Goal: Task Accomplishment & Management: Use online tool/utility

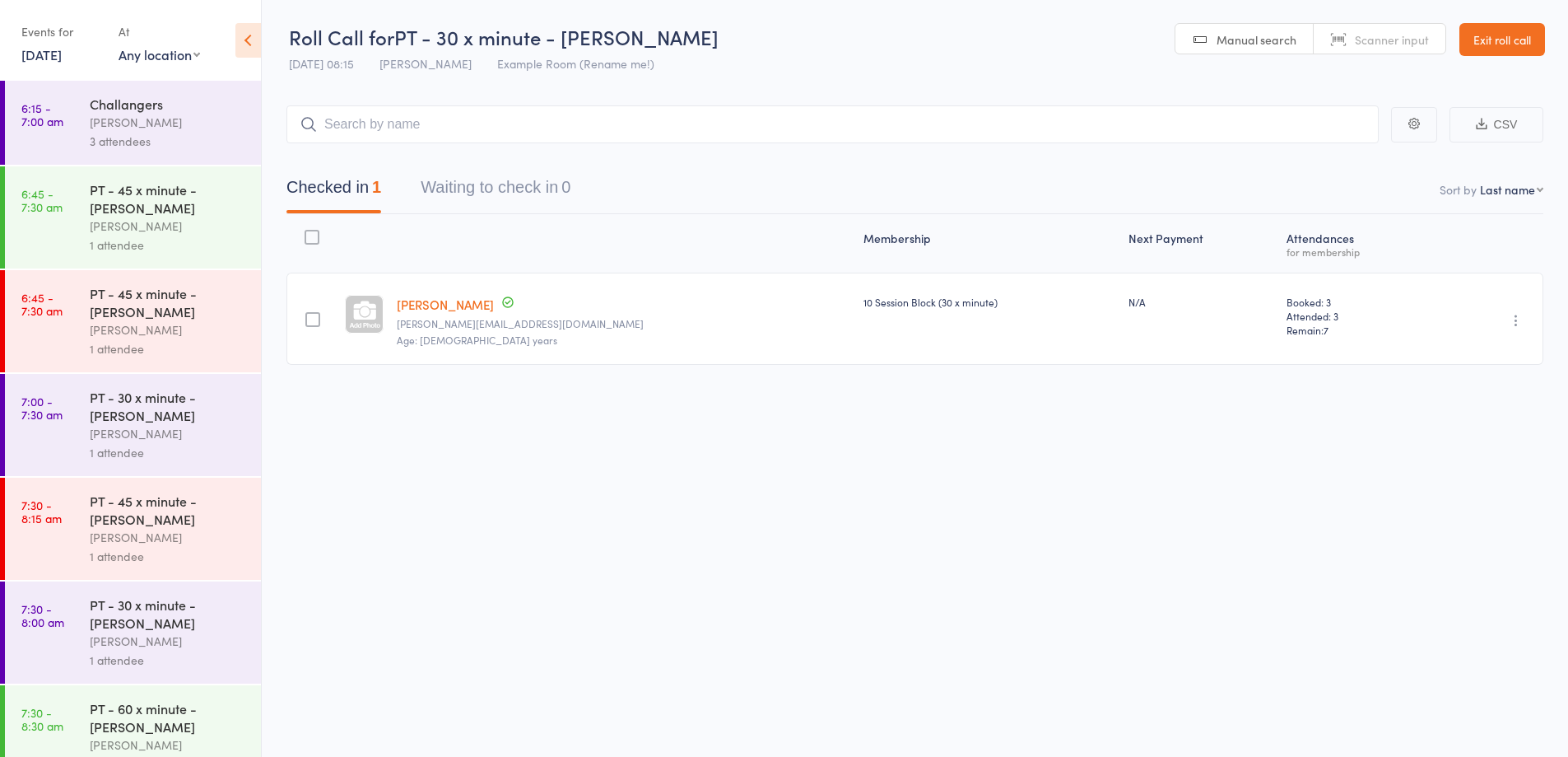
click at [1492, 43] on link "Exit roll call" at bounding box center [1502, 40] width 86 height 33
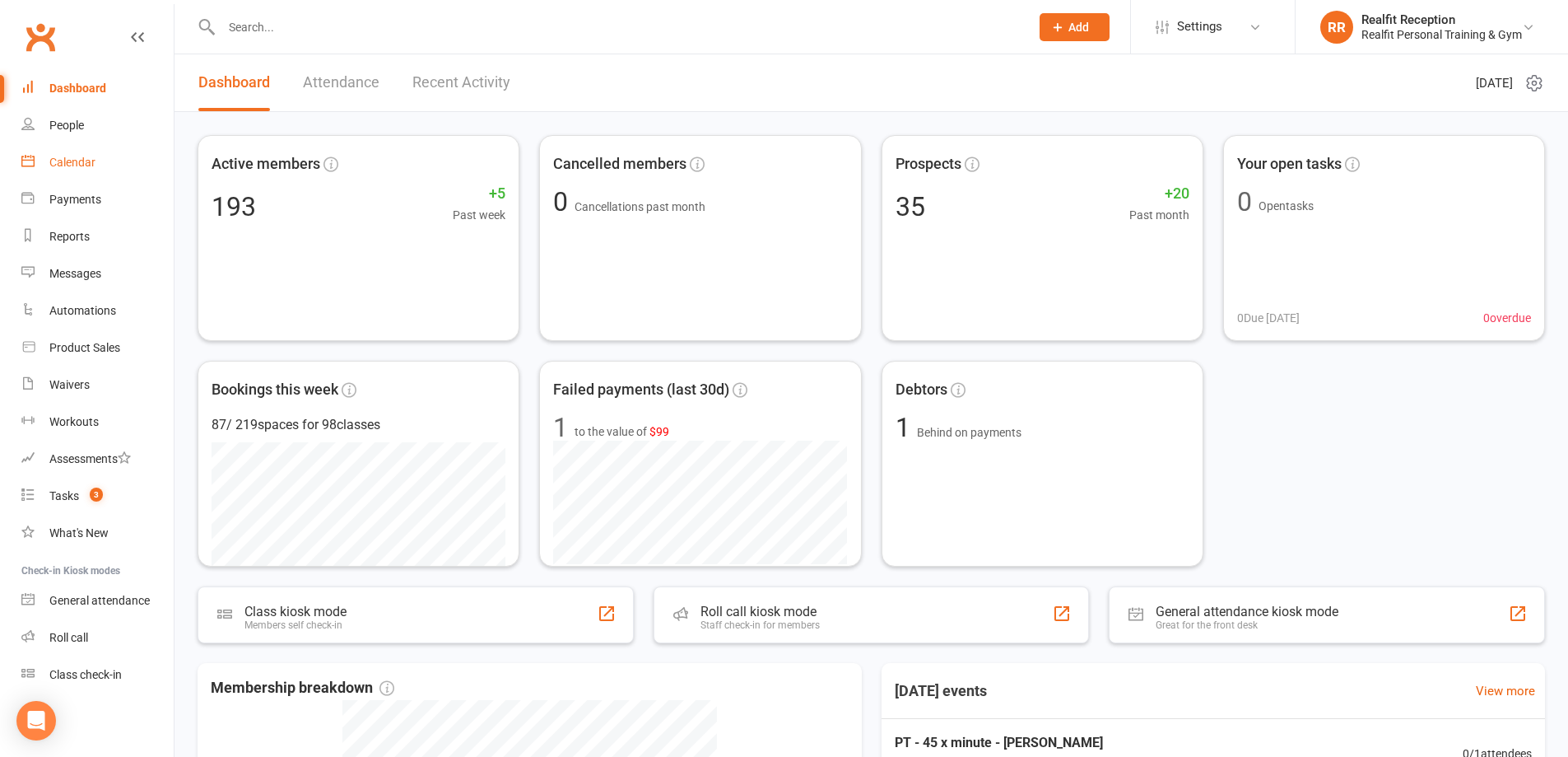
click at [65, 162] on div "Calendar" at bounding box center [71, 162] width 46 height 13
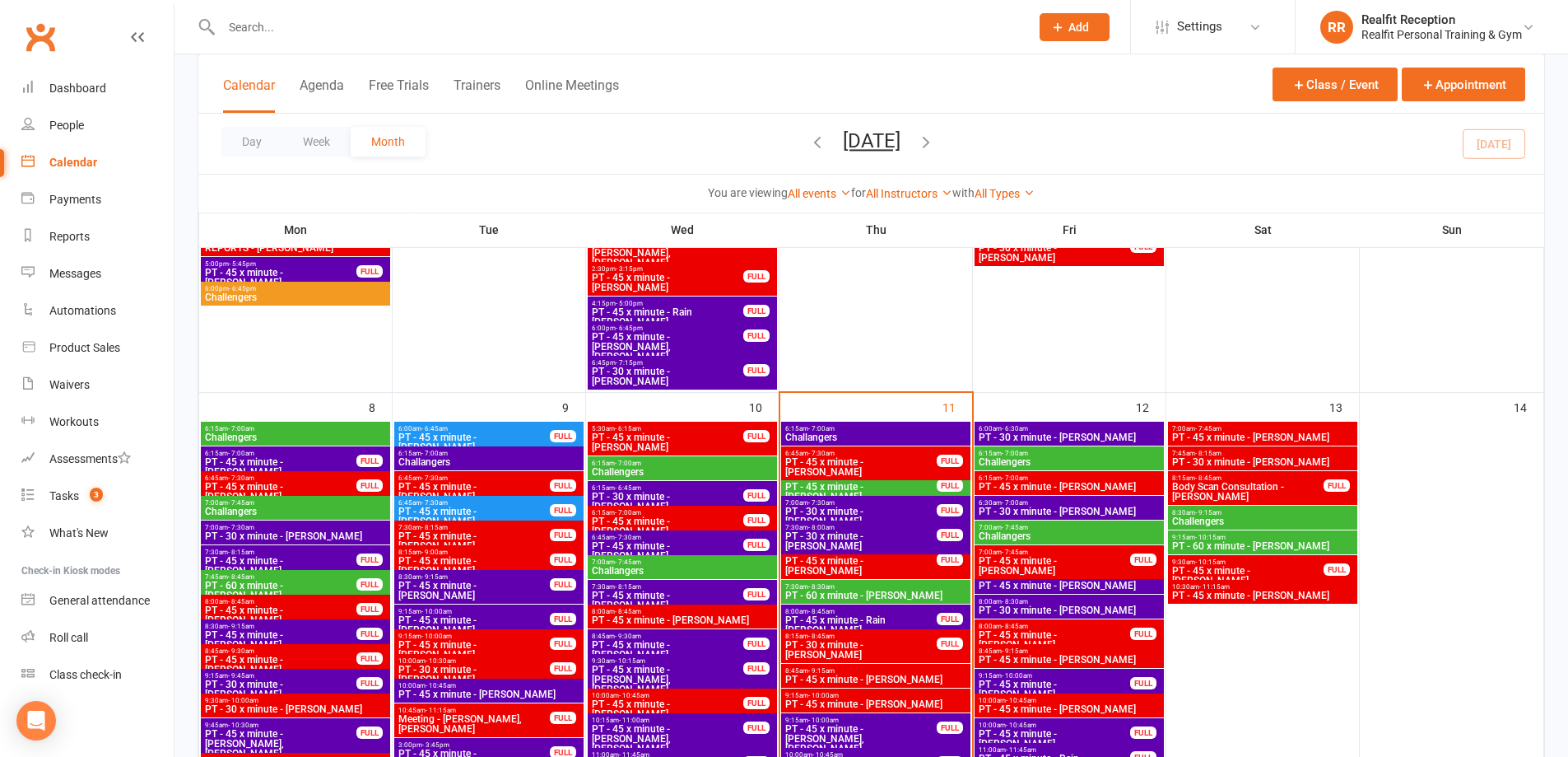
scroll to position [741, 0]
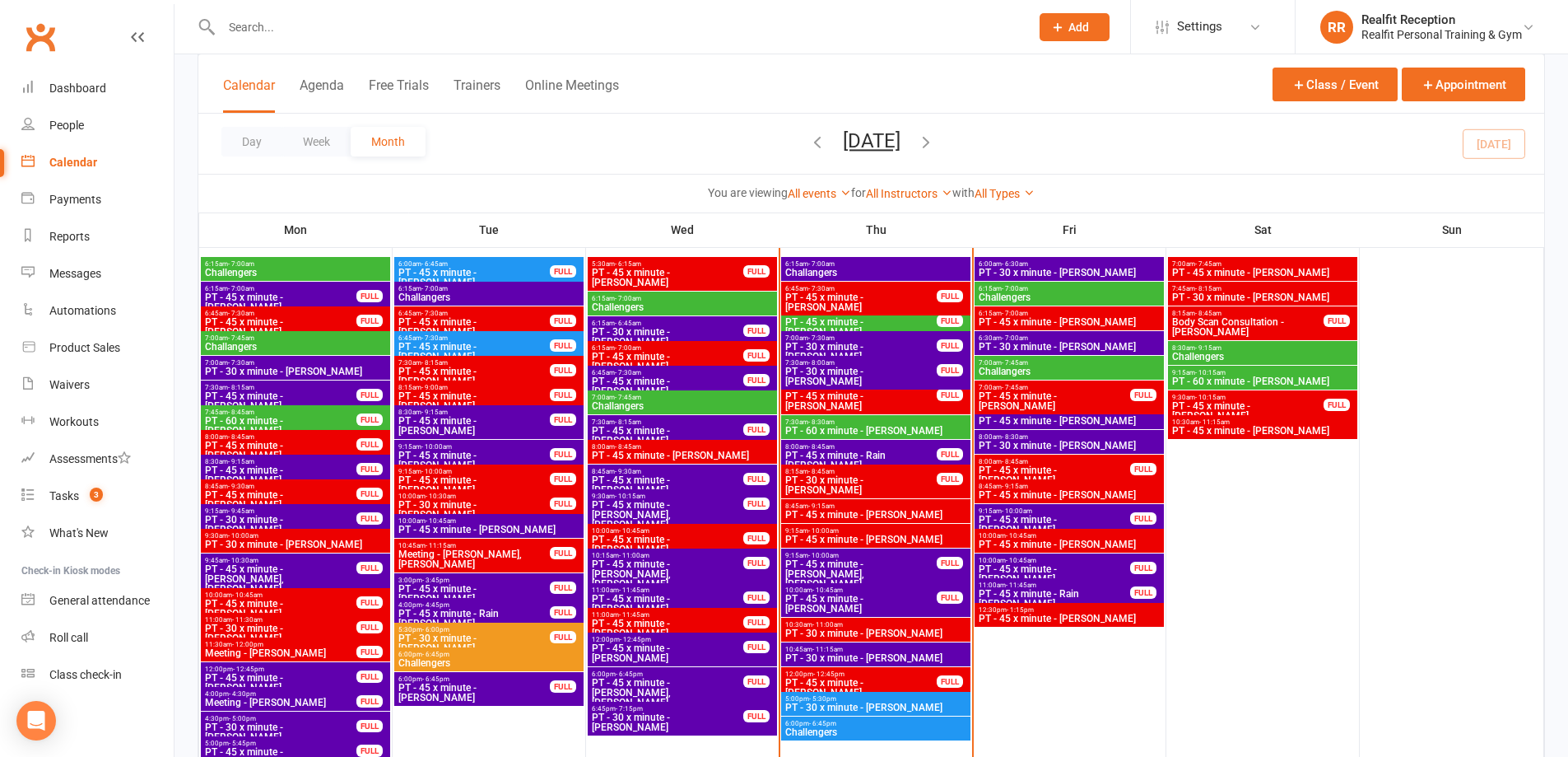
click at [1043, 583] on span "11:00am - 11:45am" at bounding box center [1054, 585] width 153 height 7
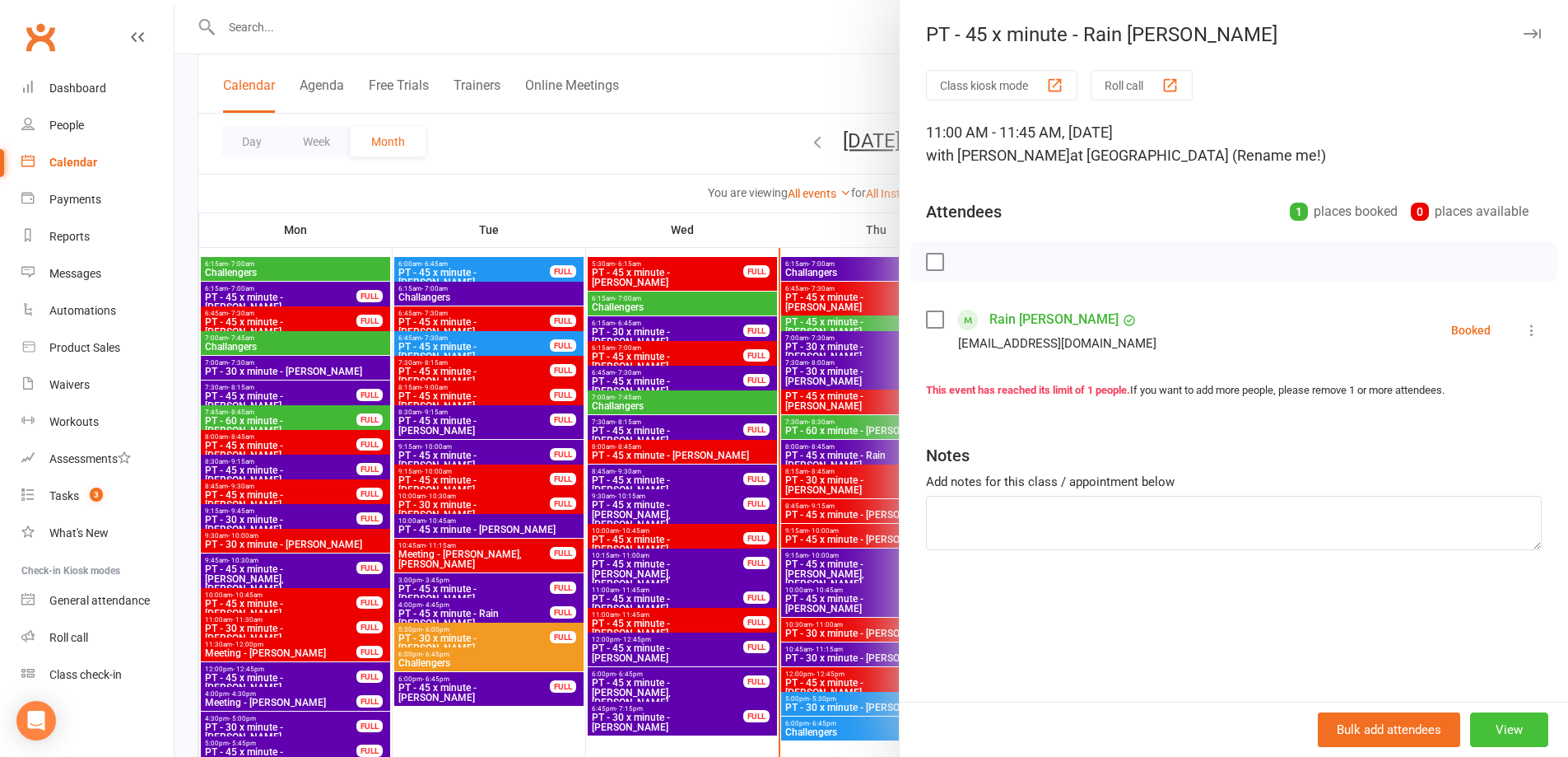
click at [1512, 732] on button "View" at bounding box center [1509, 730] width 78 height 35
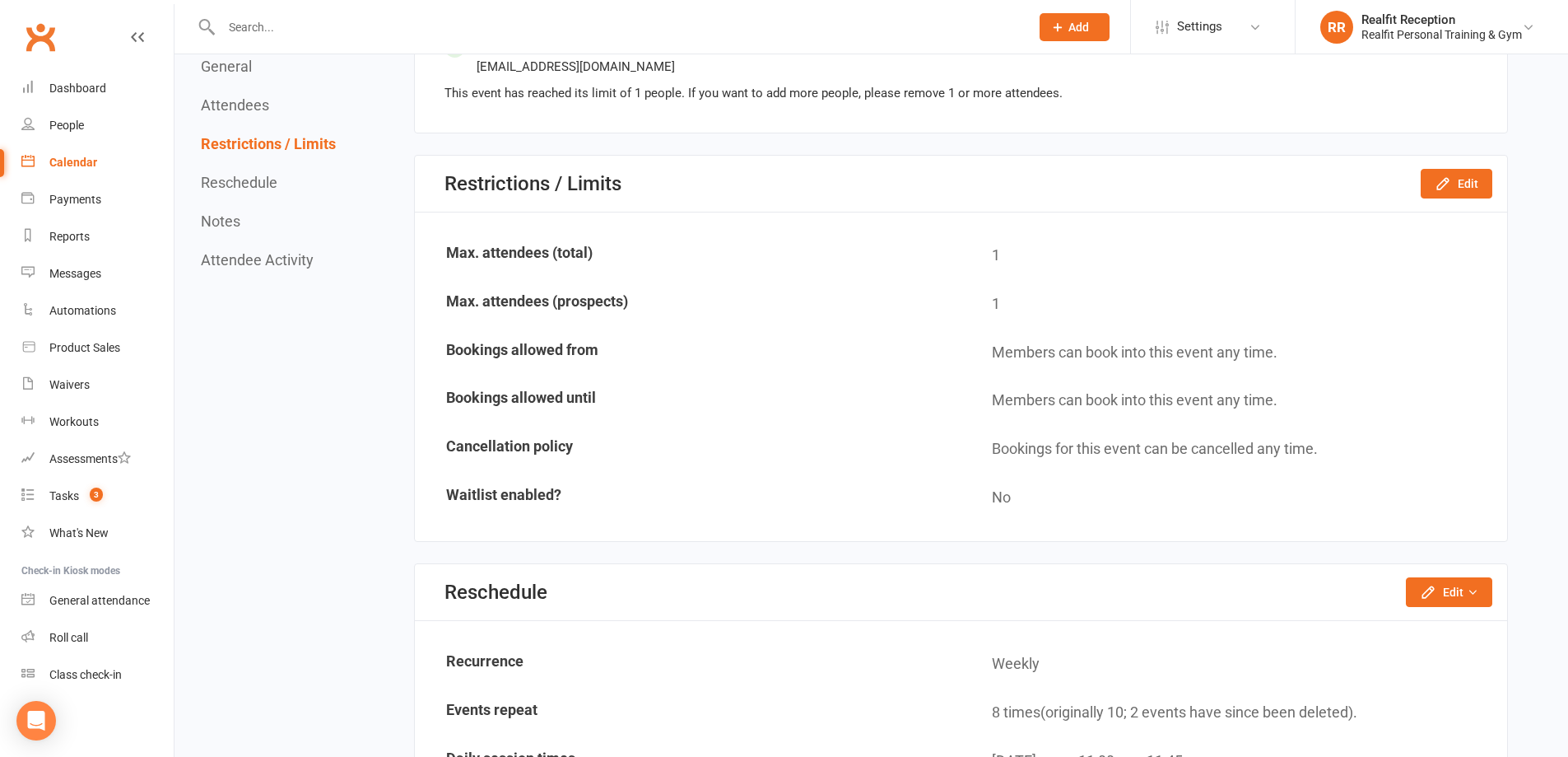
scroll to position [988, 0]
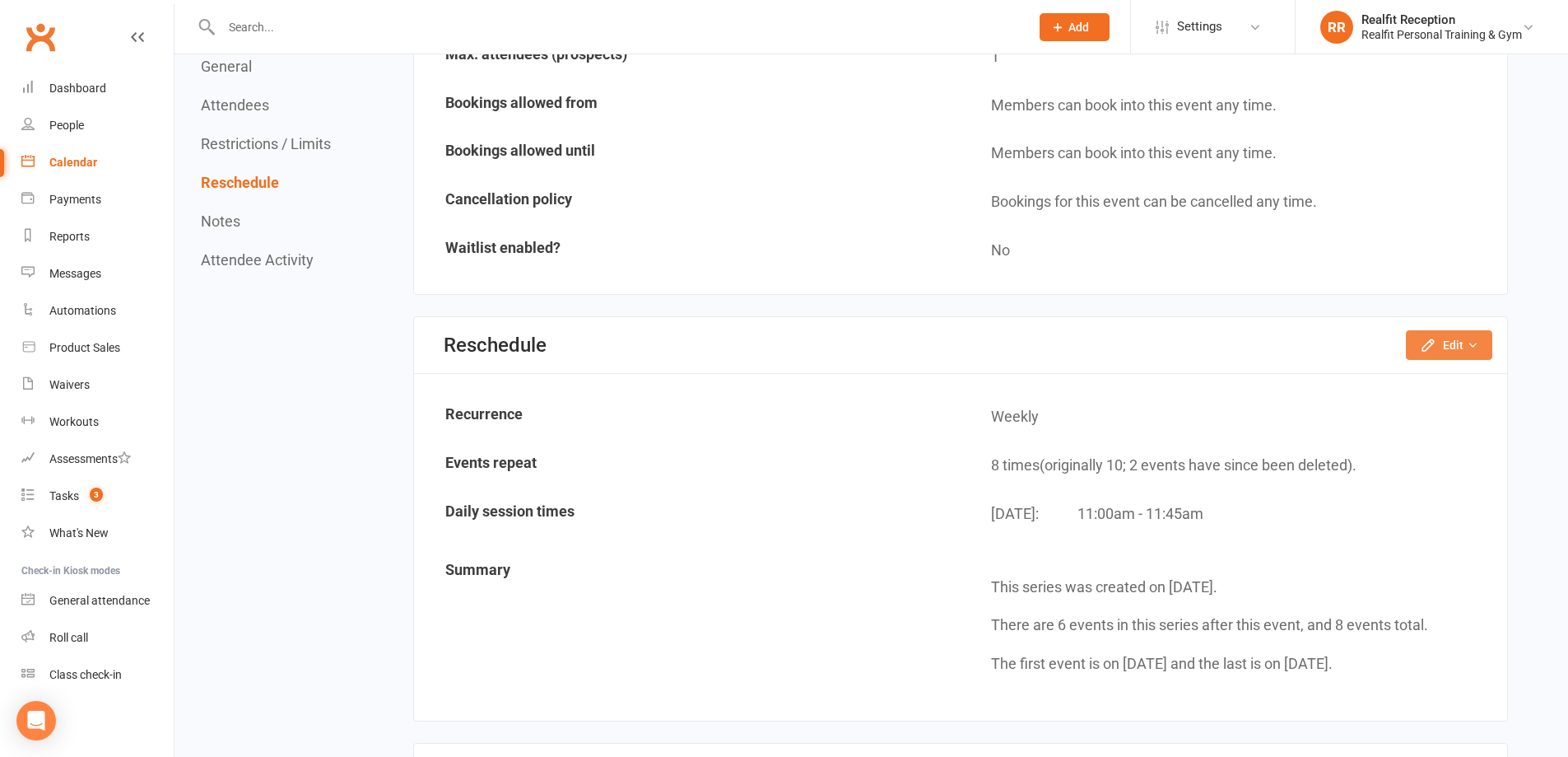
click at [1432, 342] on icon "button" at bounding box center [1428, 345] width 17 height 17
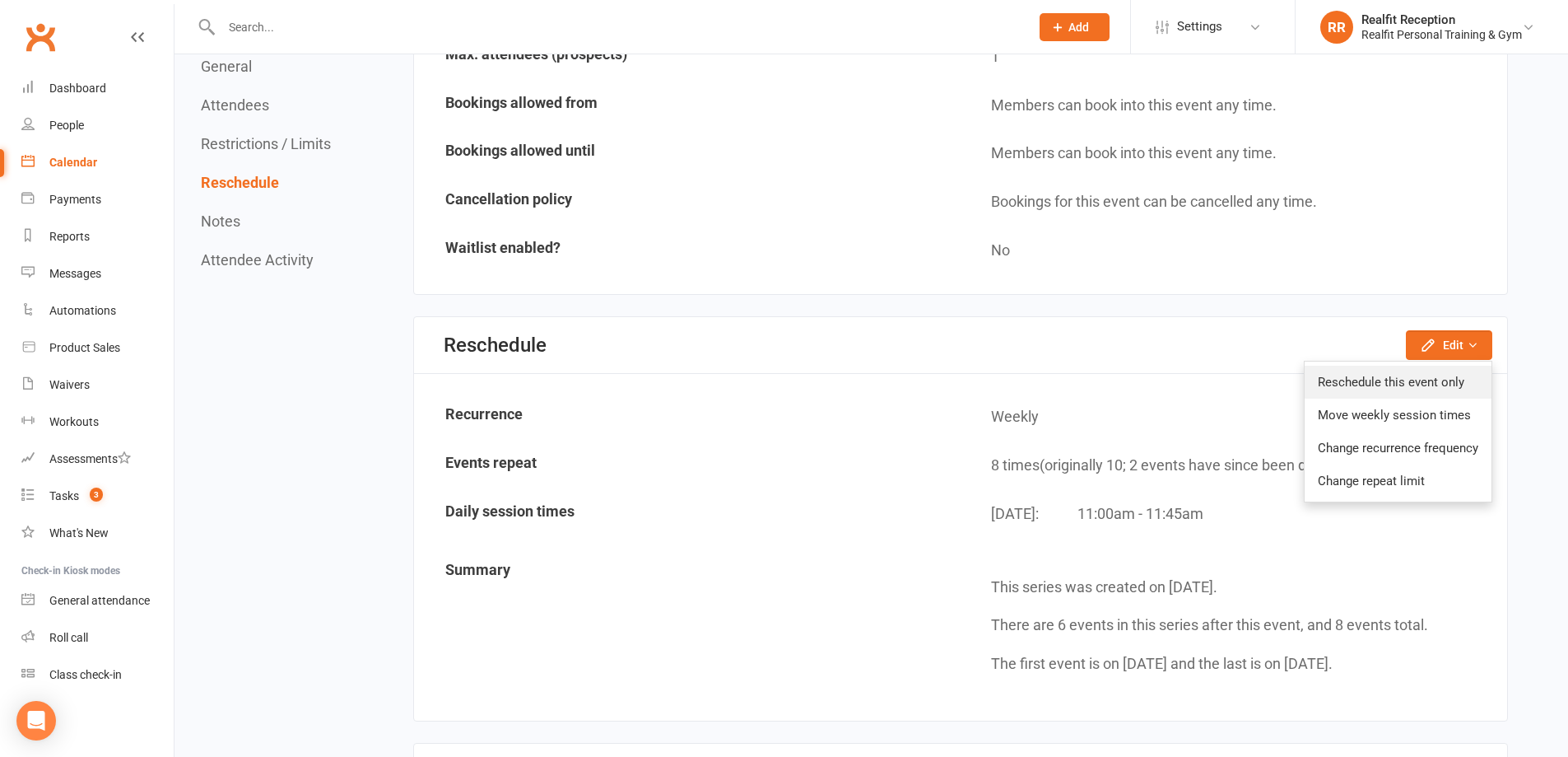
click at [1425, 381] on link "Reschedule this event only" at bounding box center [1398, 382] width 187 height 33
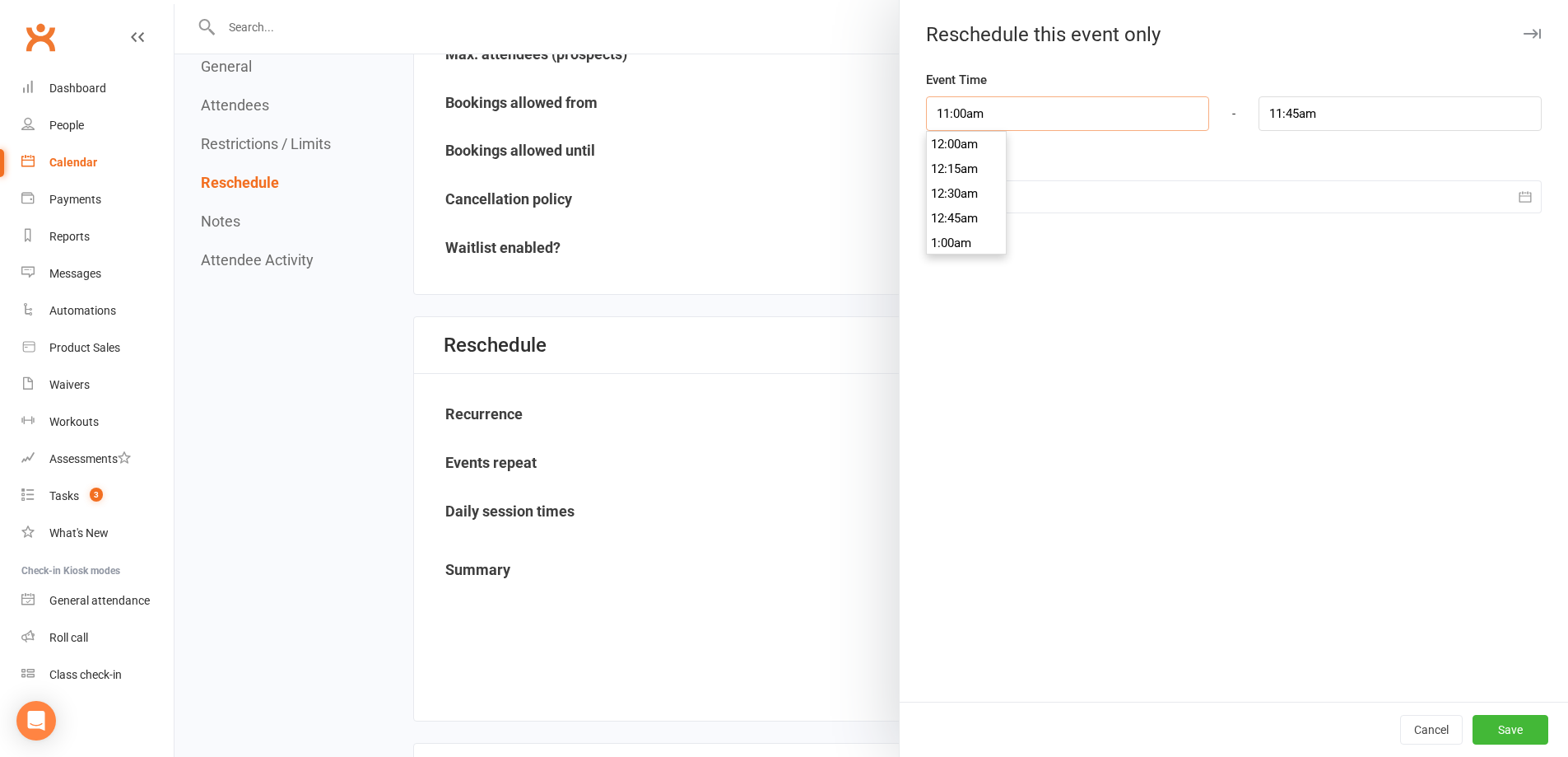
click at [1041, 123] on input "11:00am" at bounding box center [1067, 114] width 283 height 35
type input "12:30pm"
type input "1:15pm"
click at [980, 227] on li "12:30pm" at bounding box center [966, 219] width 79 height 25
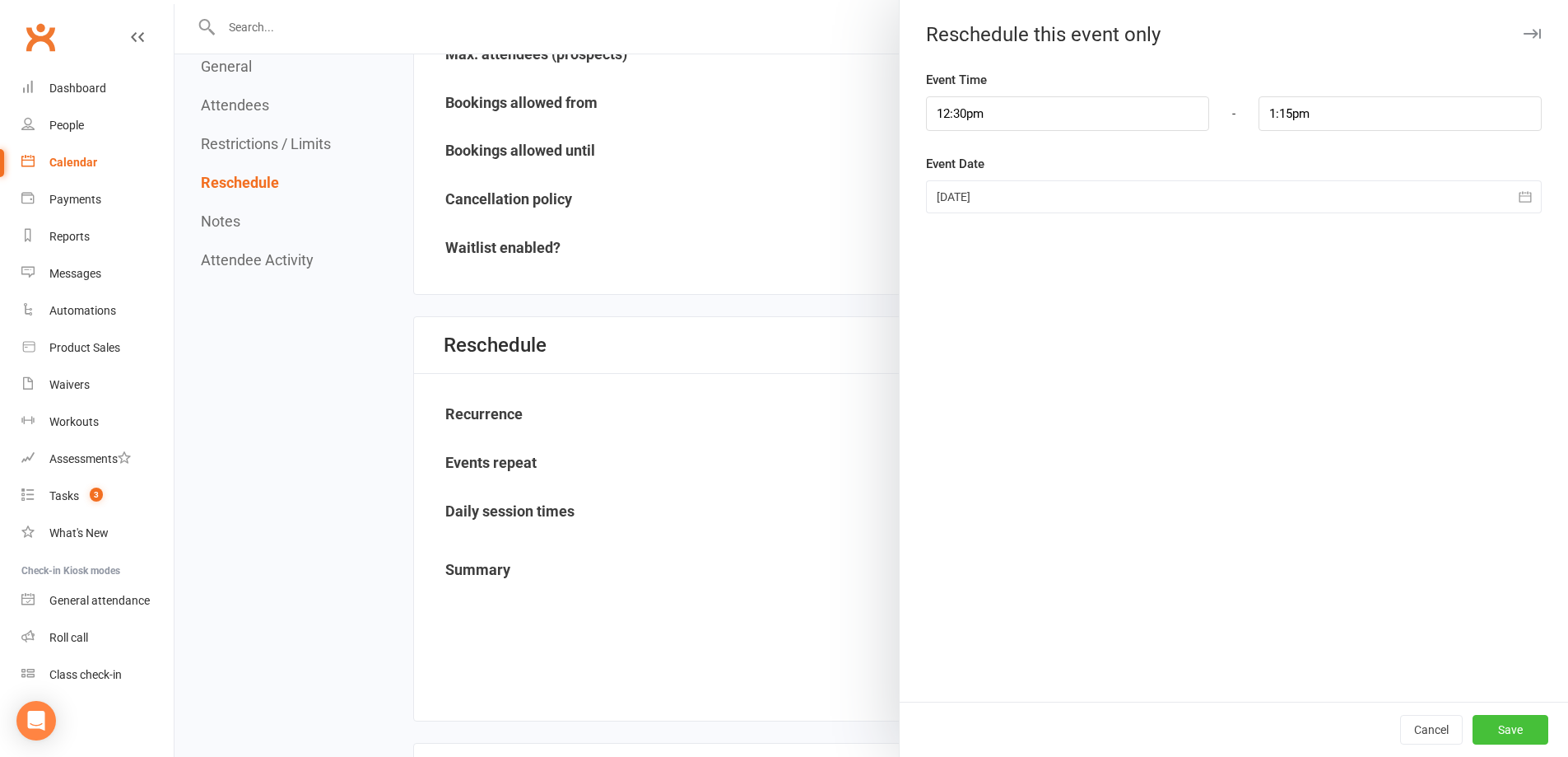
click at [1502, 729] on button "Save" at bounding box center [1510, 730] width 76 height 30
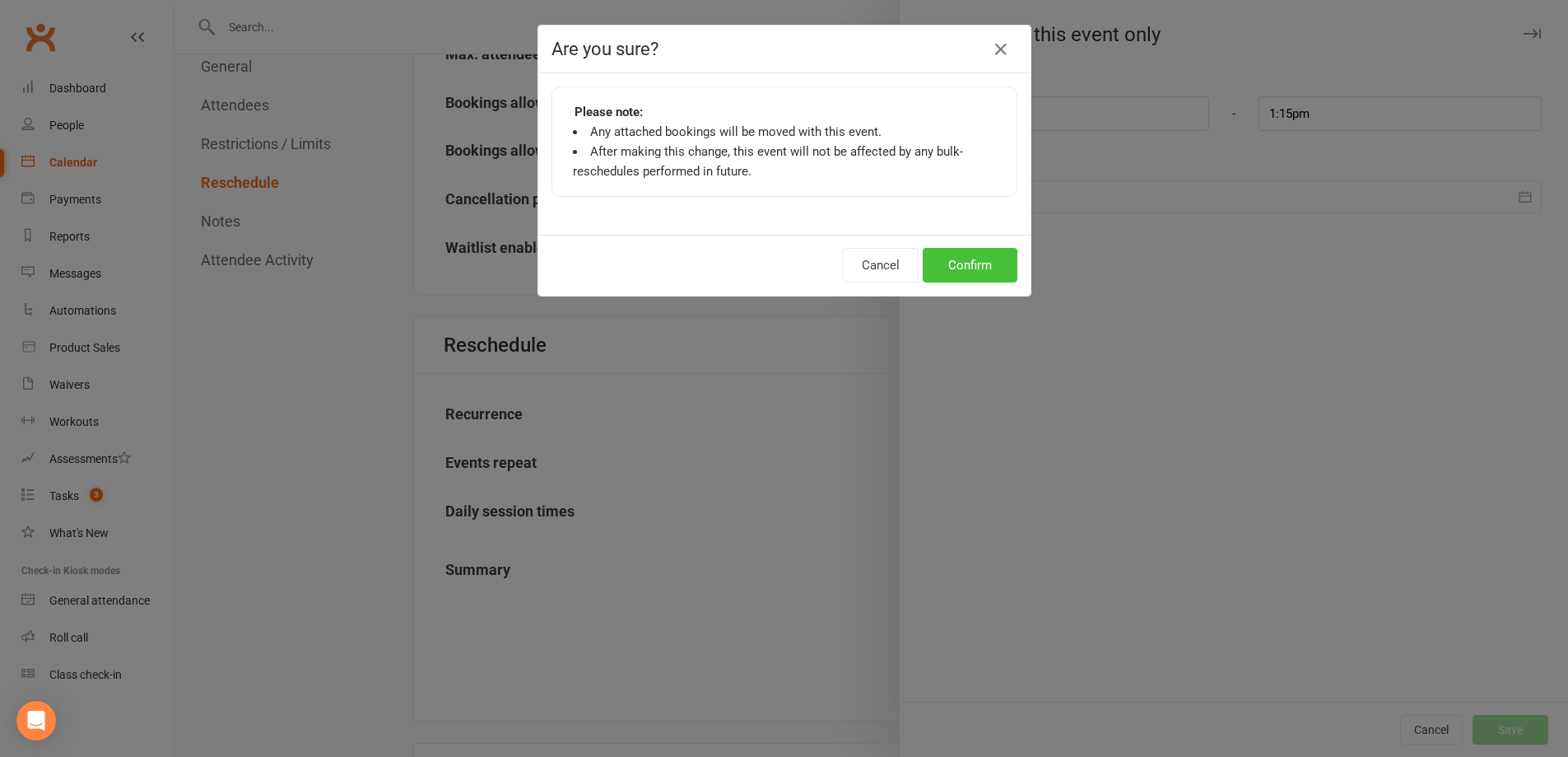
click at [975, 268] on button "Confirm" at bounding box center [970, 265] width 95 height 35
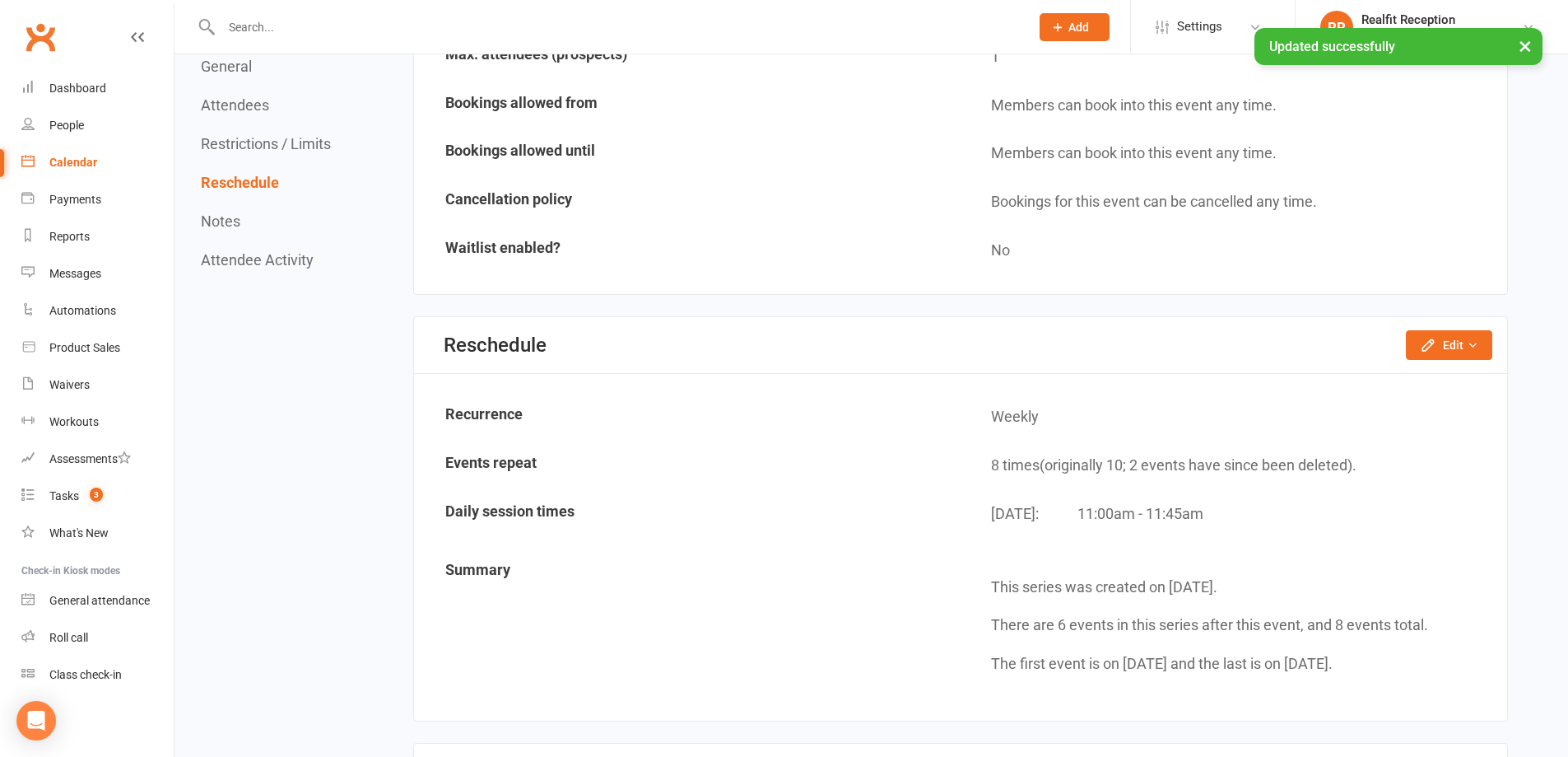
click at [58, 165] on div "Calendar" at bounding box center [72, 162] width 47 height 13
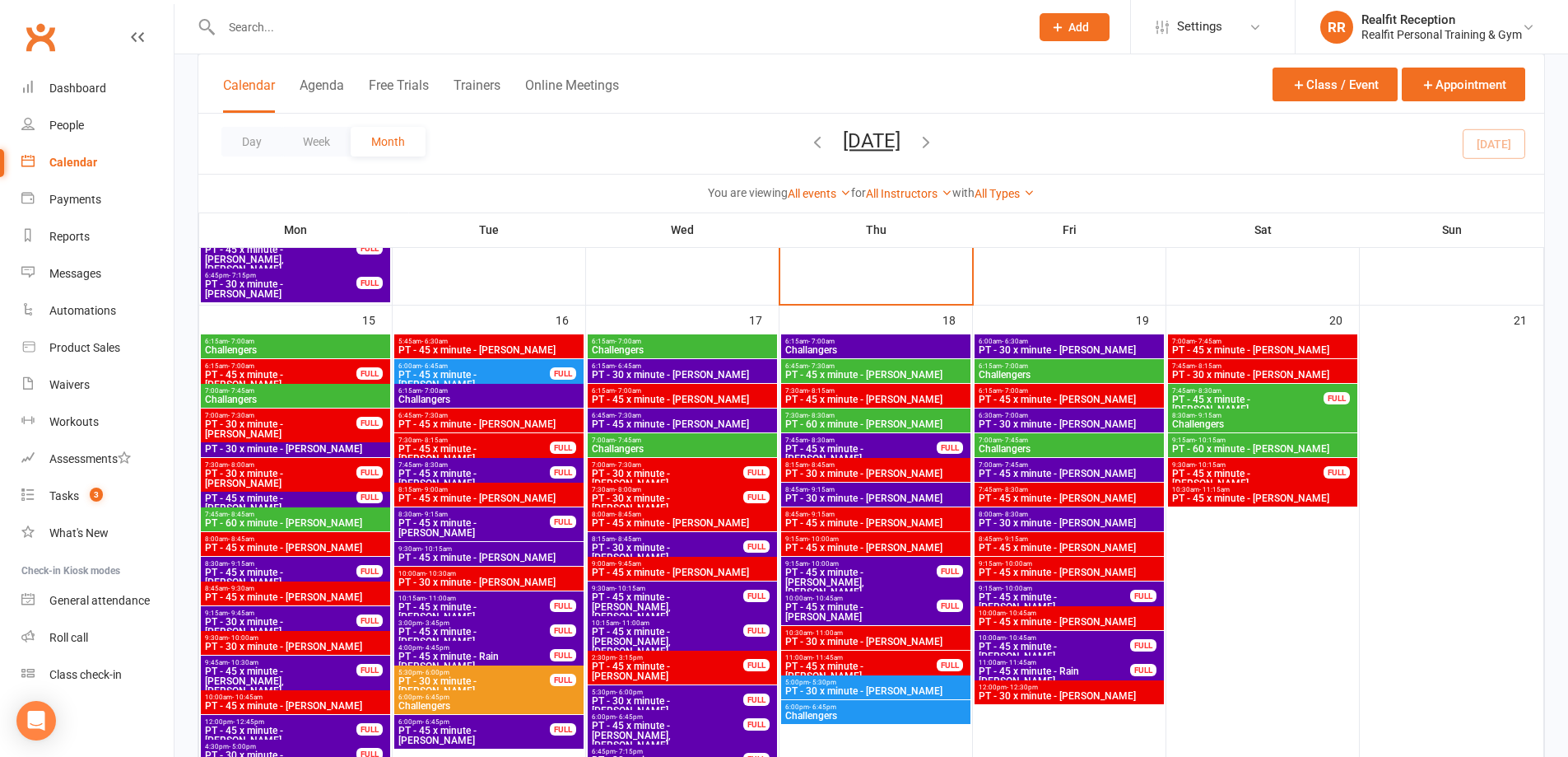
scroll to position [1400, 0]
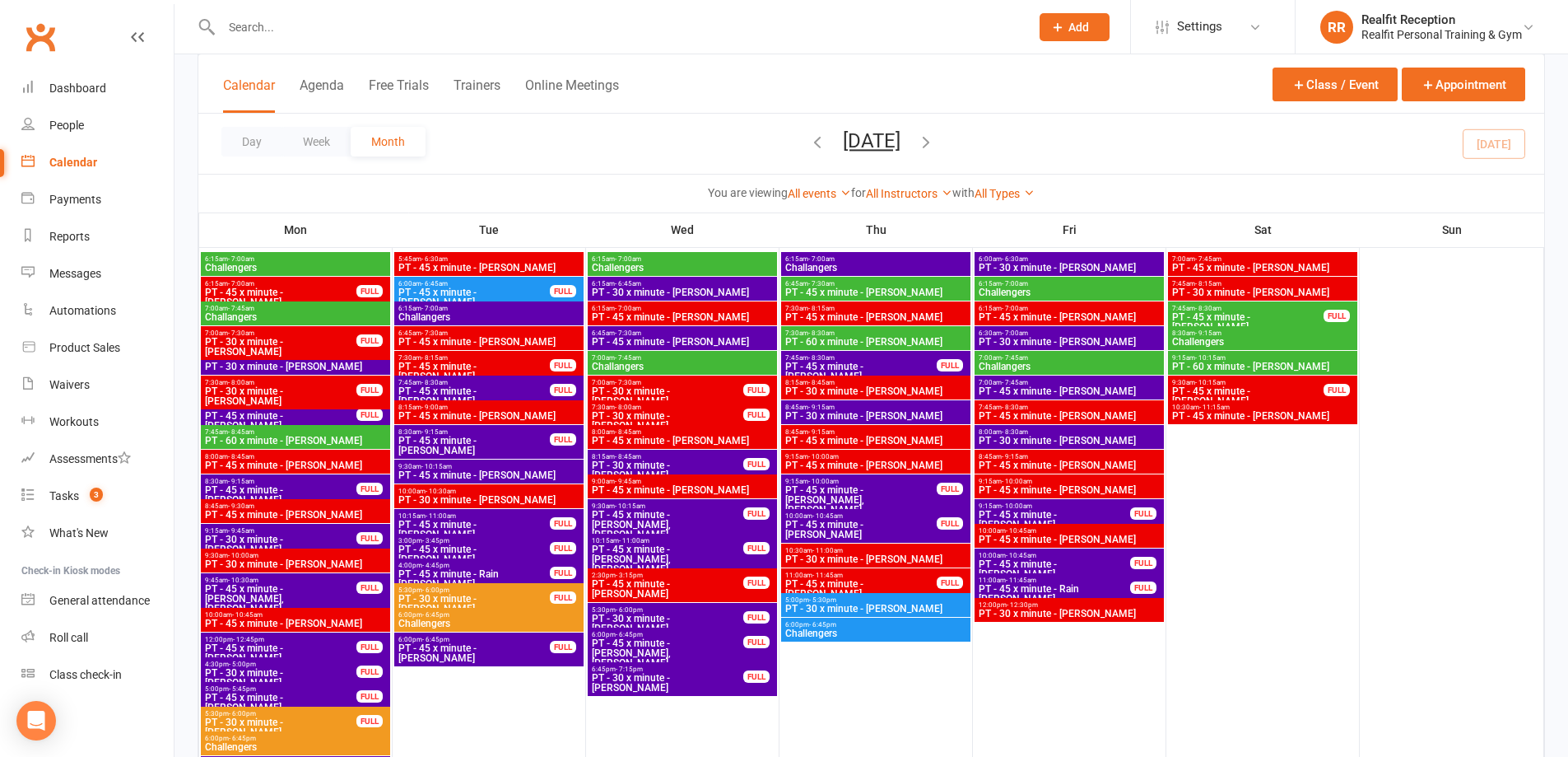
click at [499, 583] on div "5:30pm - 6:00pm PT - 30 x minute - Haiho Yan FULL" at bounding box center [489, 600] width 189 height 34
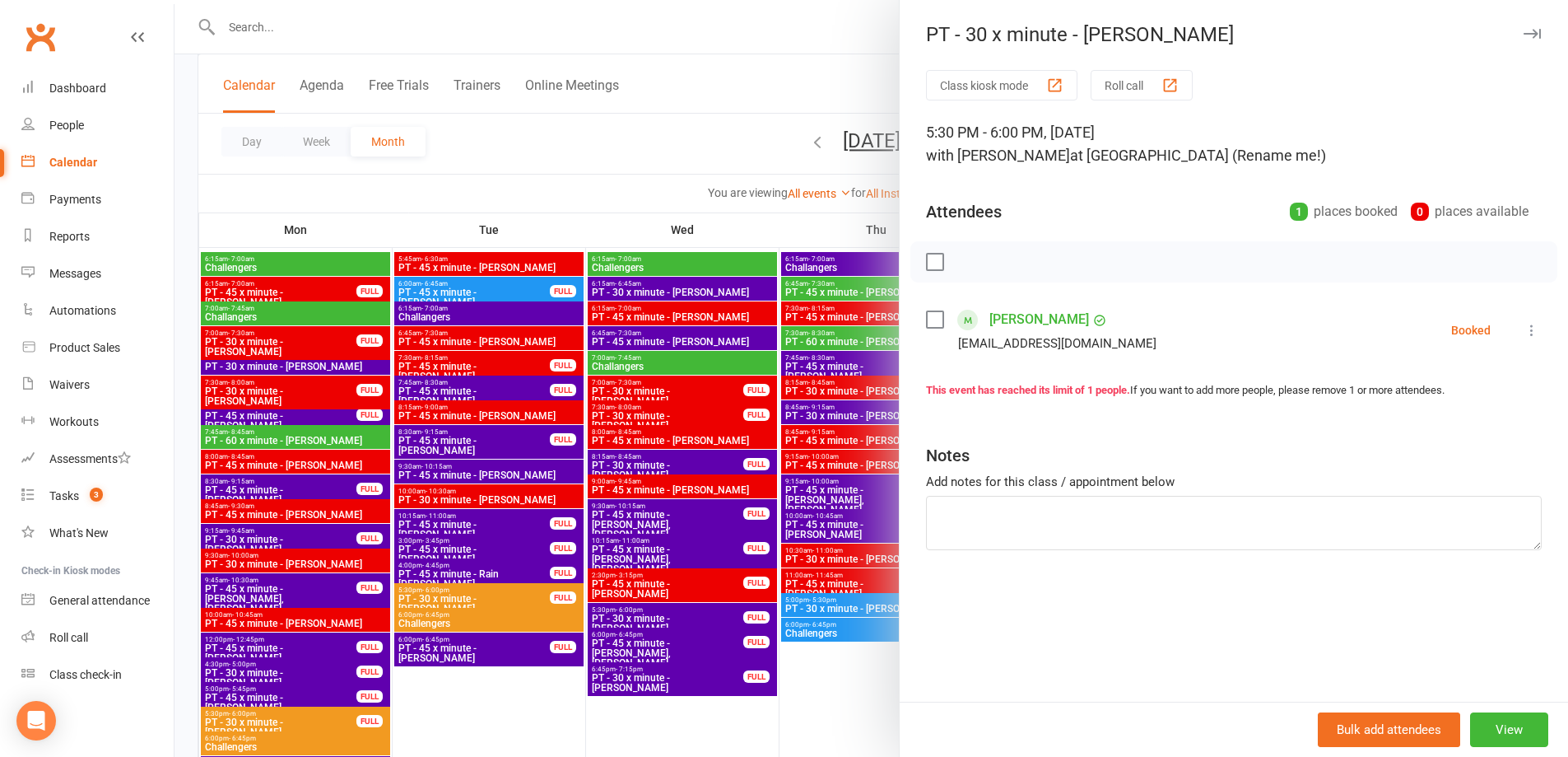
drag, startPoint x: 1267, startPoint y: 611, endPoint x: 1242, endPoint y: 622, distance: 27.3
click at [1266, 611] on div "Class kiosk mode Roll call 5:30 PM - 6:00 PM, Tuesday, September, 16, 2025 with…" at bounding box center [1233, 386] width 669 height 632
click at [540, 575] on div at bounding box center [871, 378] width 1394 height 757
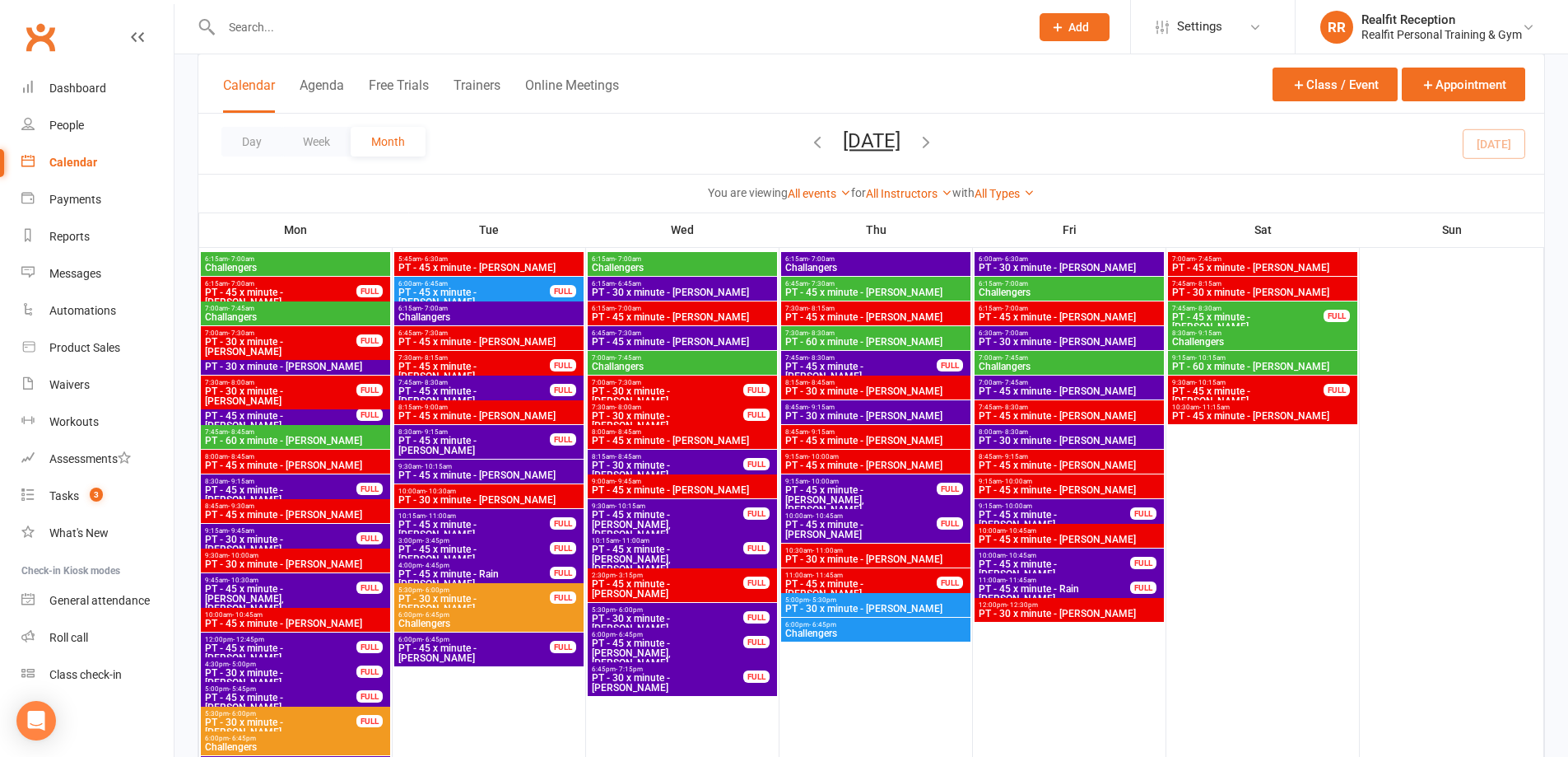
click at [527, 578] on span "PT - 45 x minute - Rain Gia" at bounding box center [474, 579] width 153 height 20
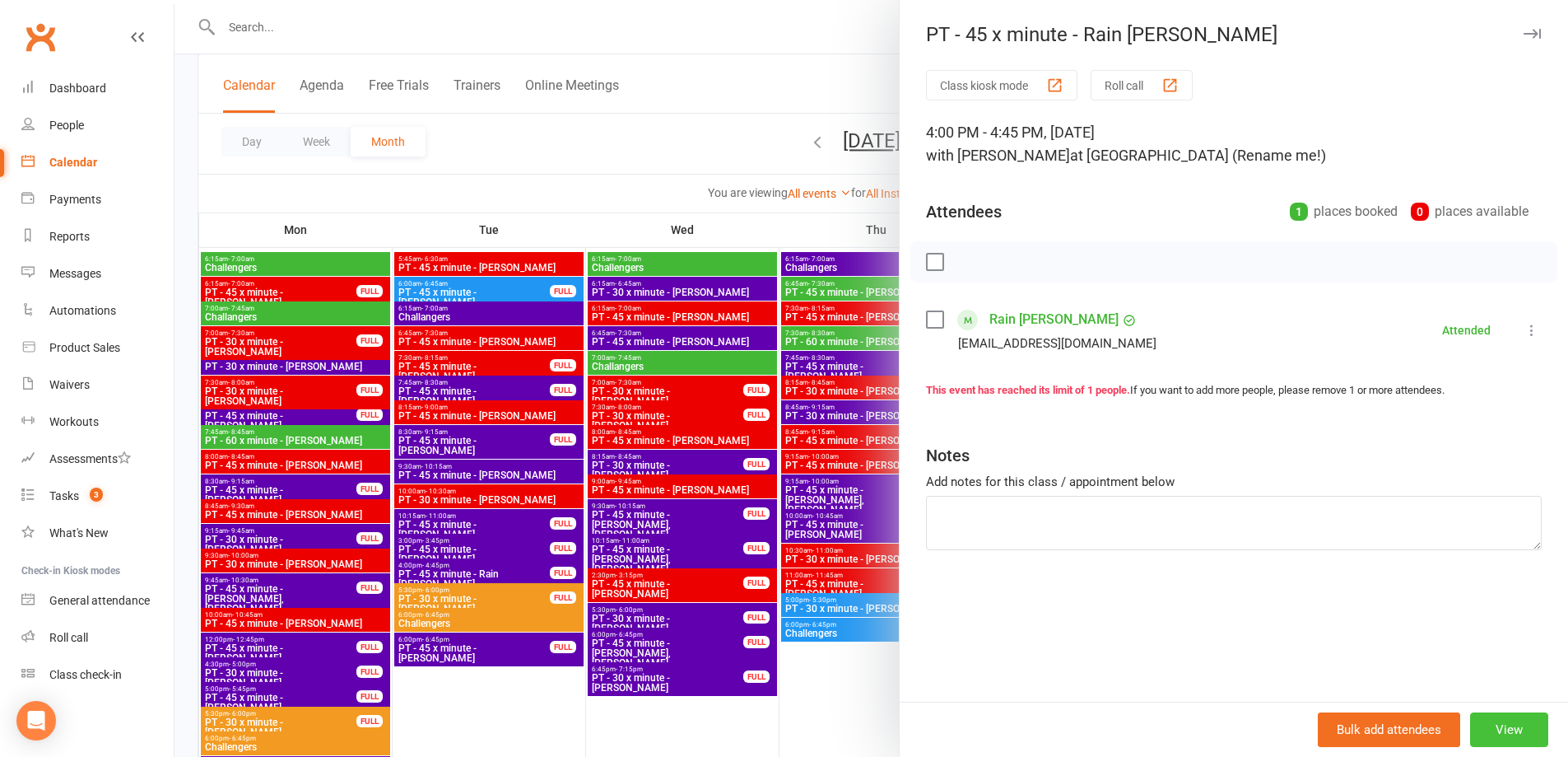
click at [1517, 728] on button "View" at bounding box center [1509, 730] width 78 height 35
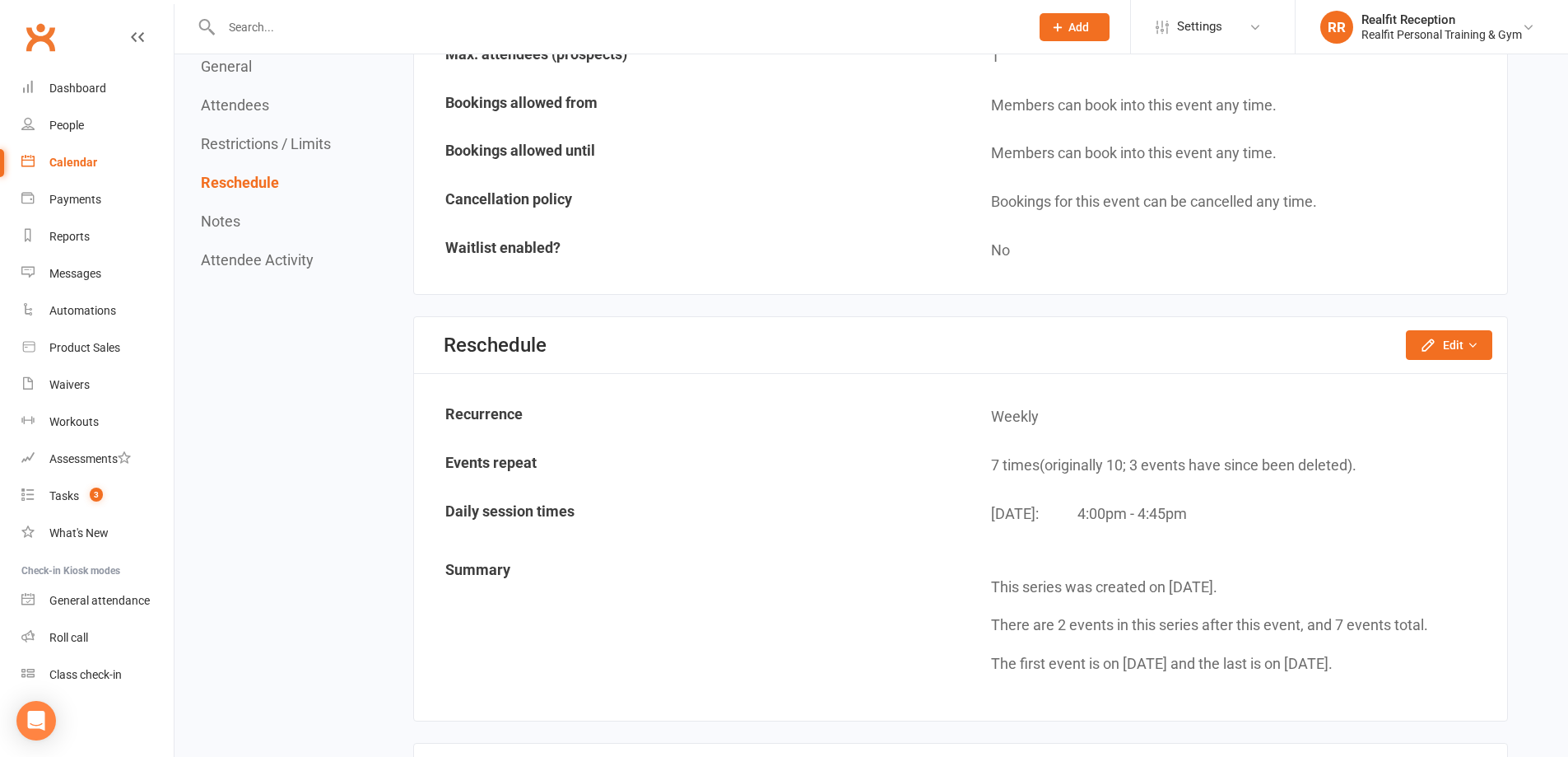
scroll to position [1070, 0]
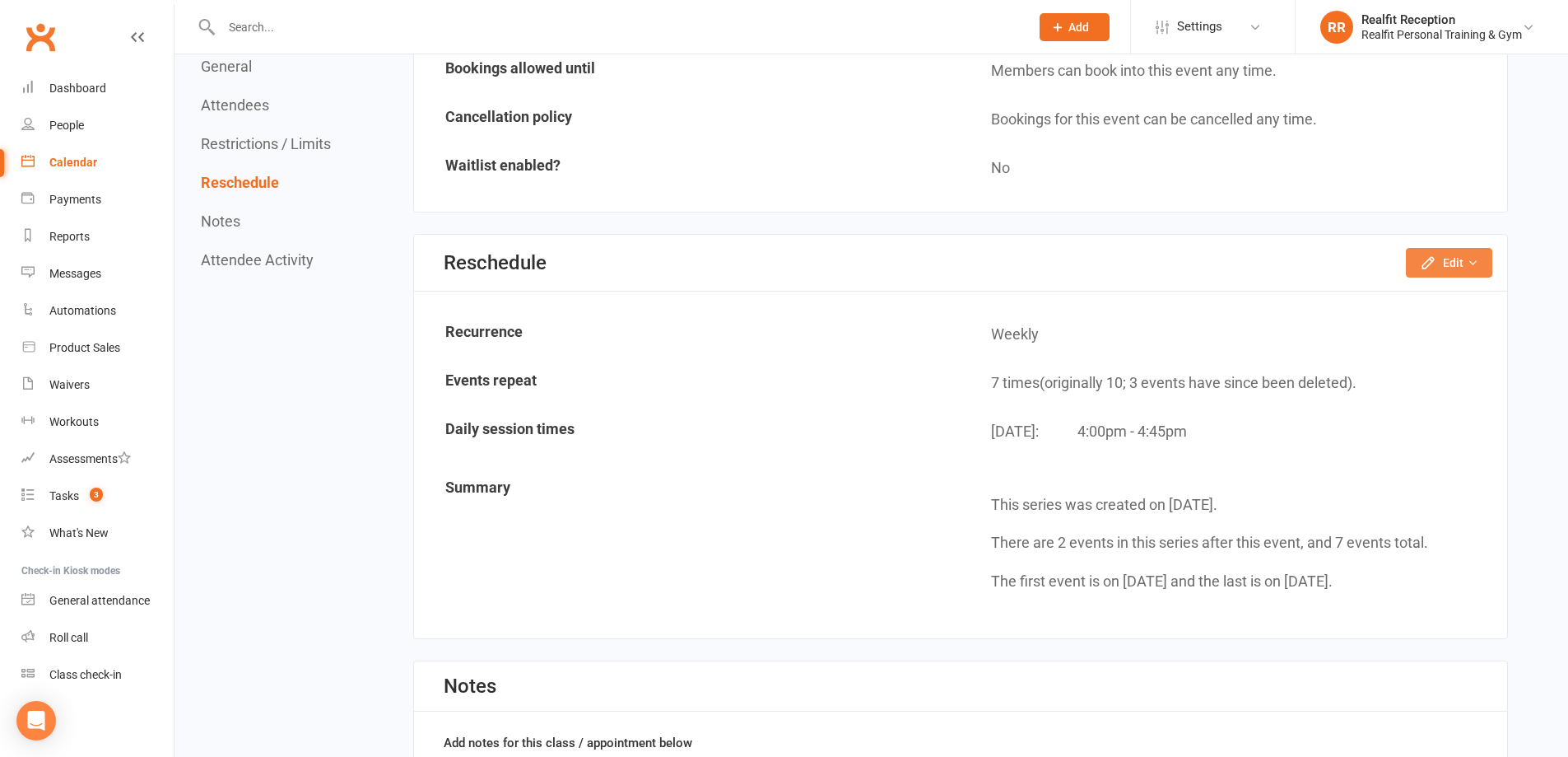
click at [1453, 258] on button "Edit" at bounding box center [1449, 263] width 86 height 30
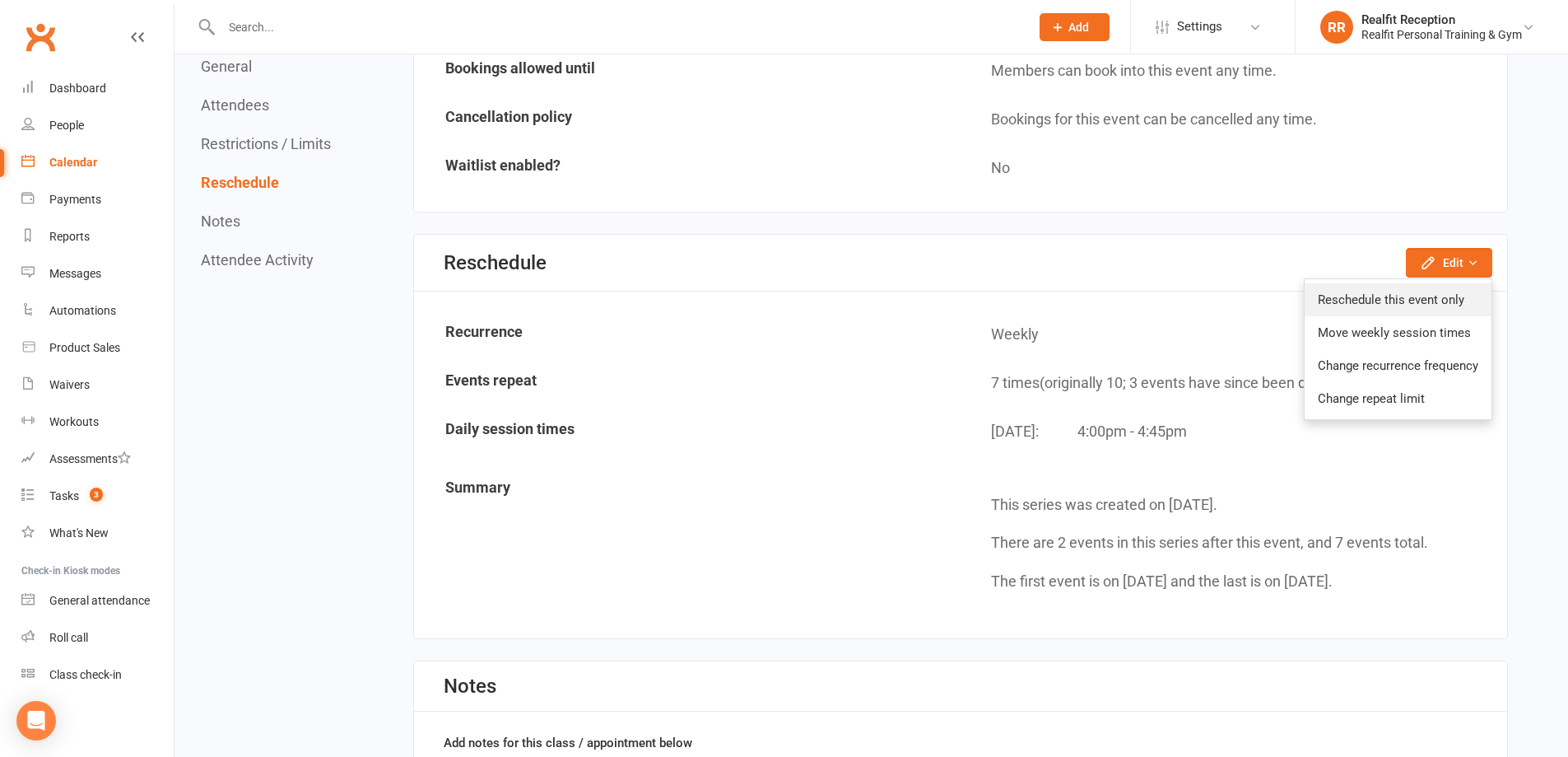
click at [1414, 297] on link "Reschedule this event only" at bounding box center [1398, 300] width 187 height 33
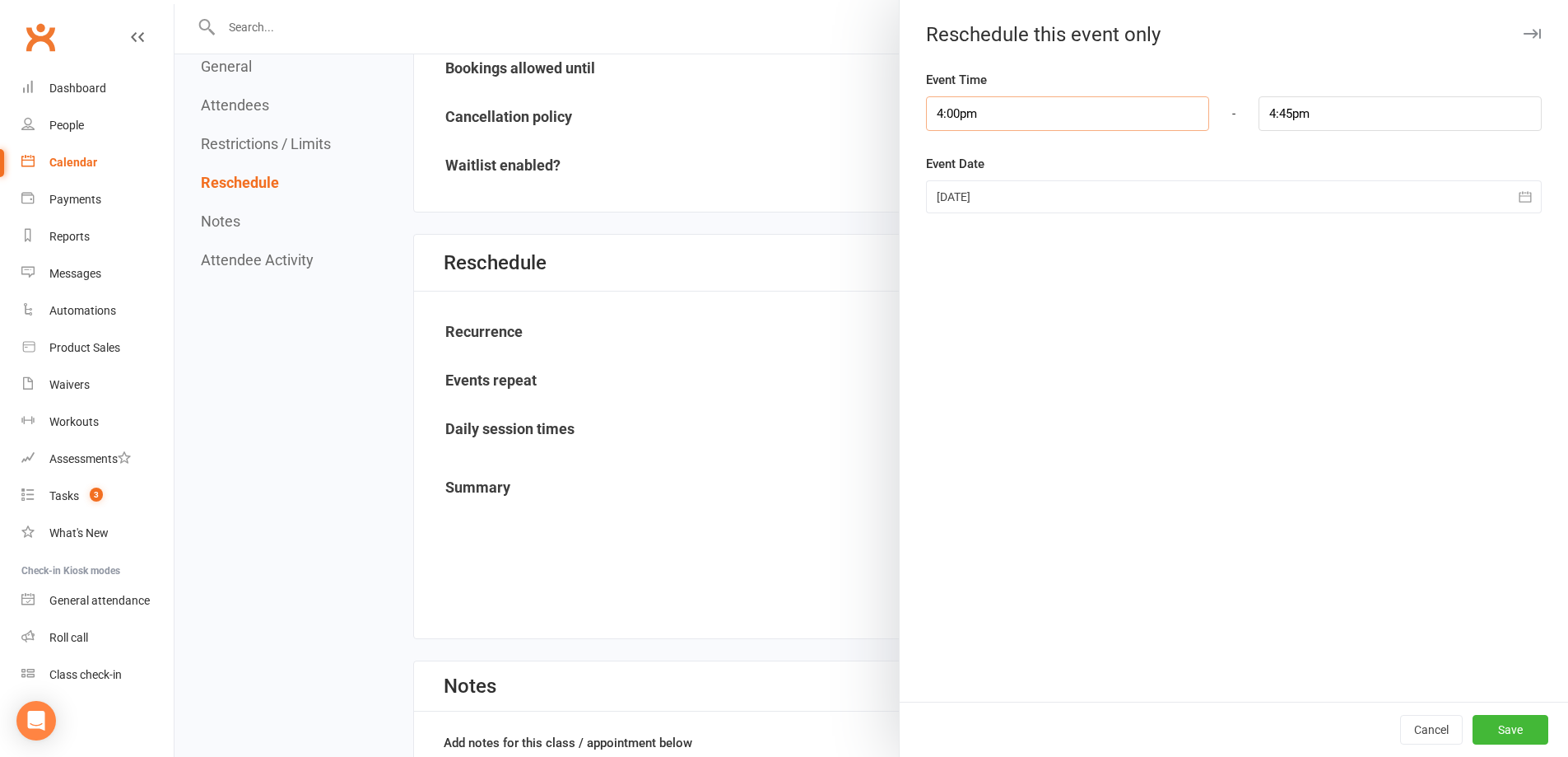
click at [1005, 107] on input "4:00pm" at bounding box center [1067, 114] width 283 height 35
type input "11:00am"
type input "11:45am"
click at [960, 165] on li "11:00am" at bounding box center [966, 158] width 79 height 25
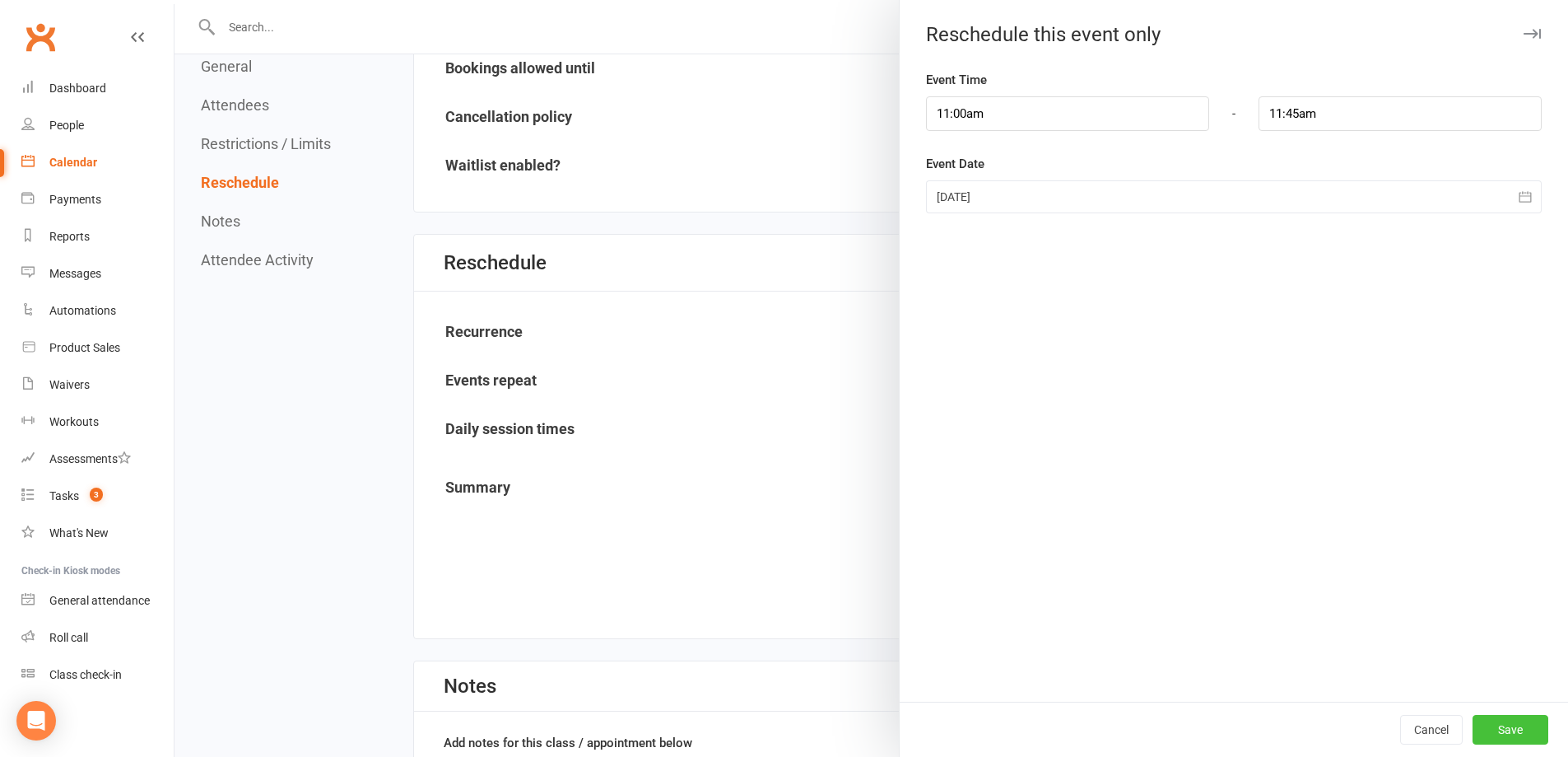
click at [1496, 735] on button "Save" at bounding box center [1510, 730] width 76 height 30
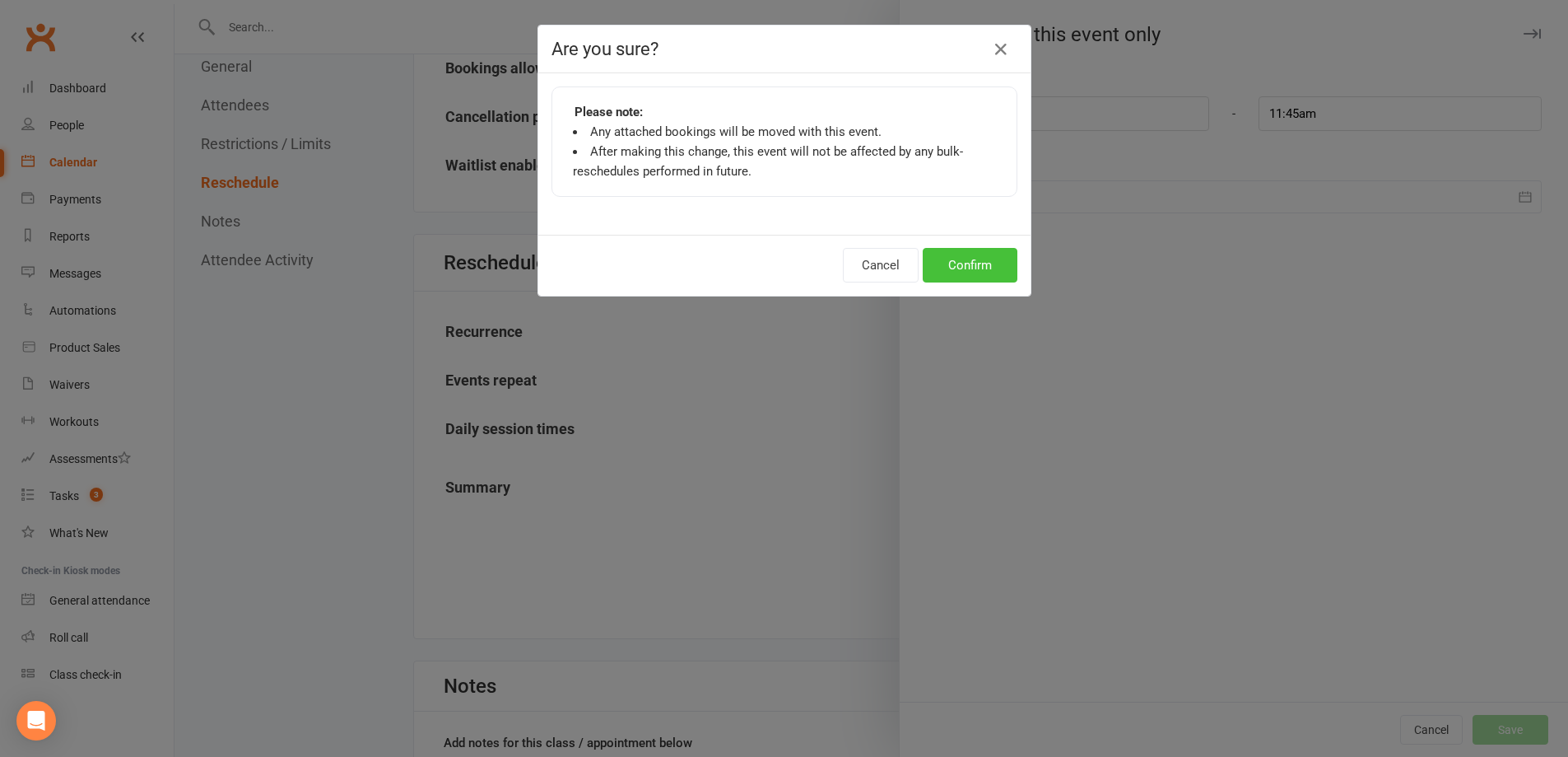
click at [952, 268] on button "Confirm" at bounding box center [970, 265] width 95 height 35
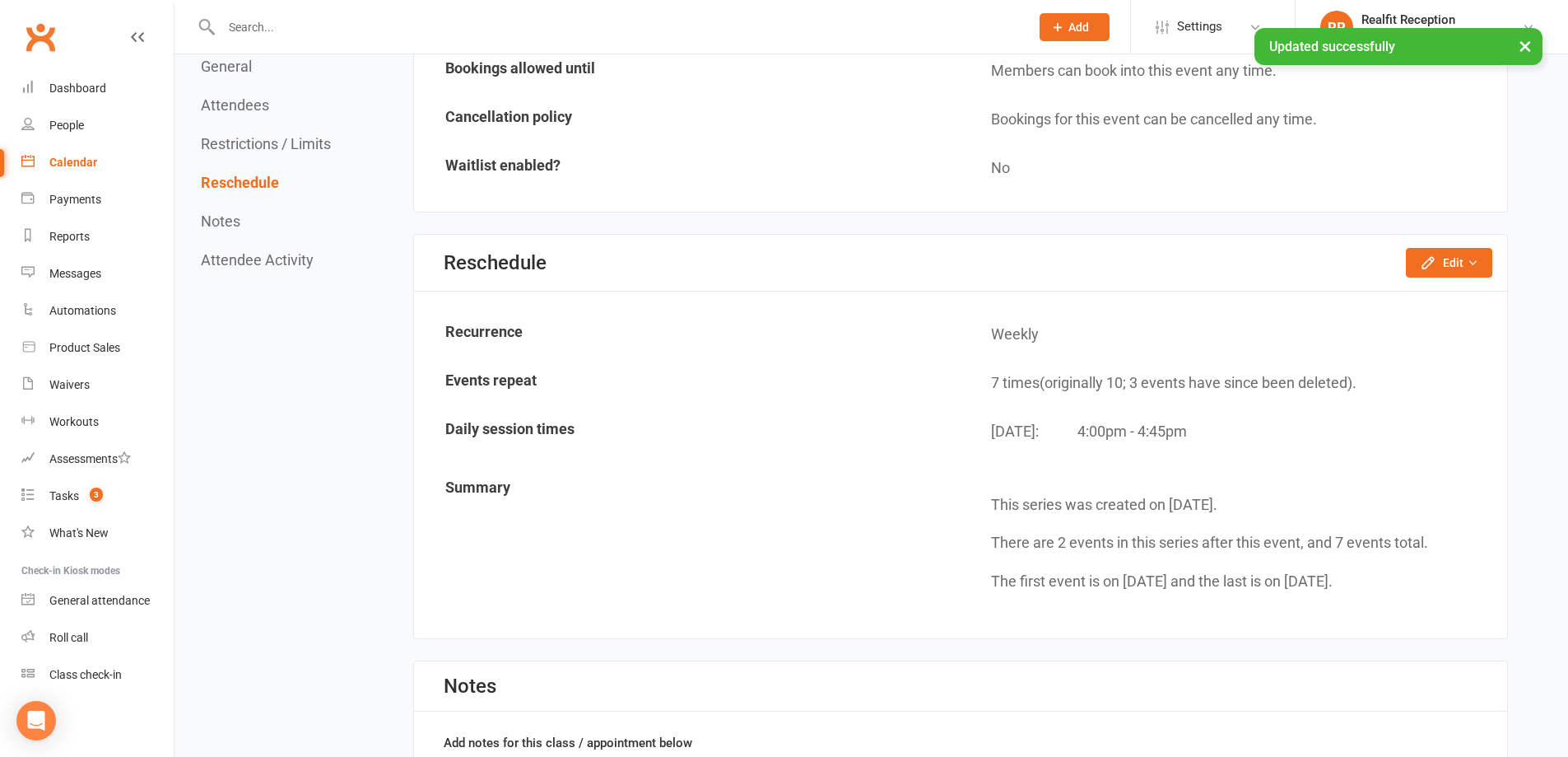
click at [76, 162] on div "Calendar" at bounding box center [72, 162] width 47 height 13
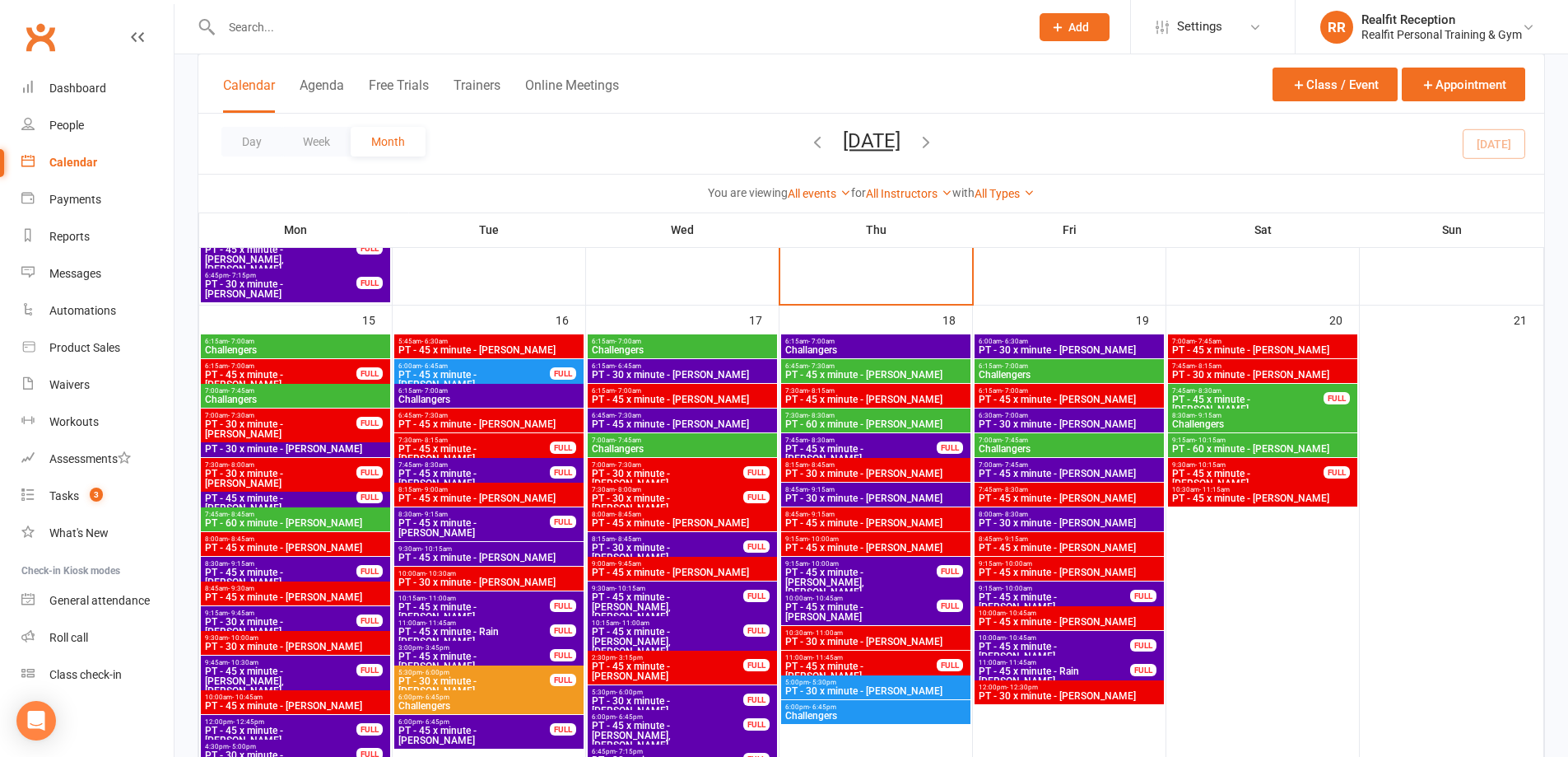
scroll to position [1400, 0]
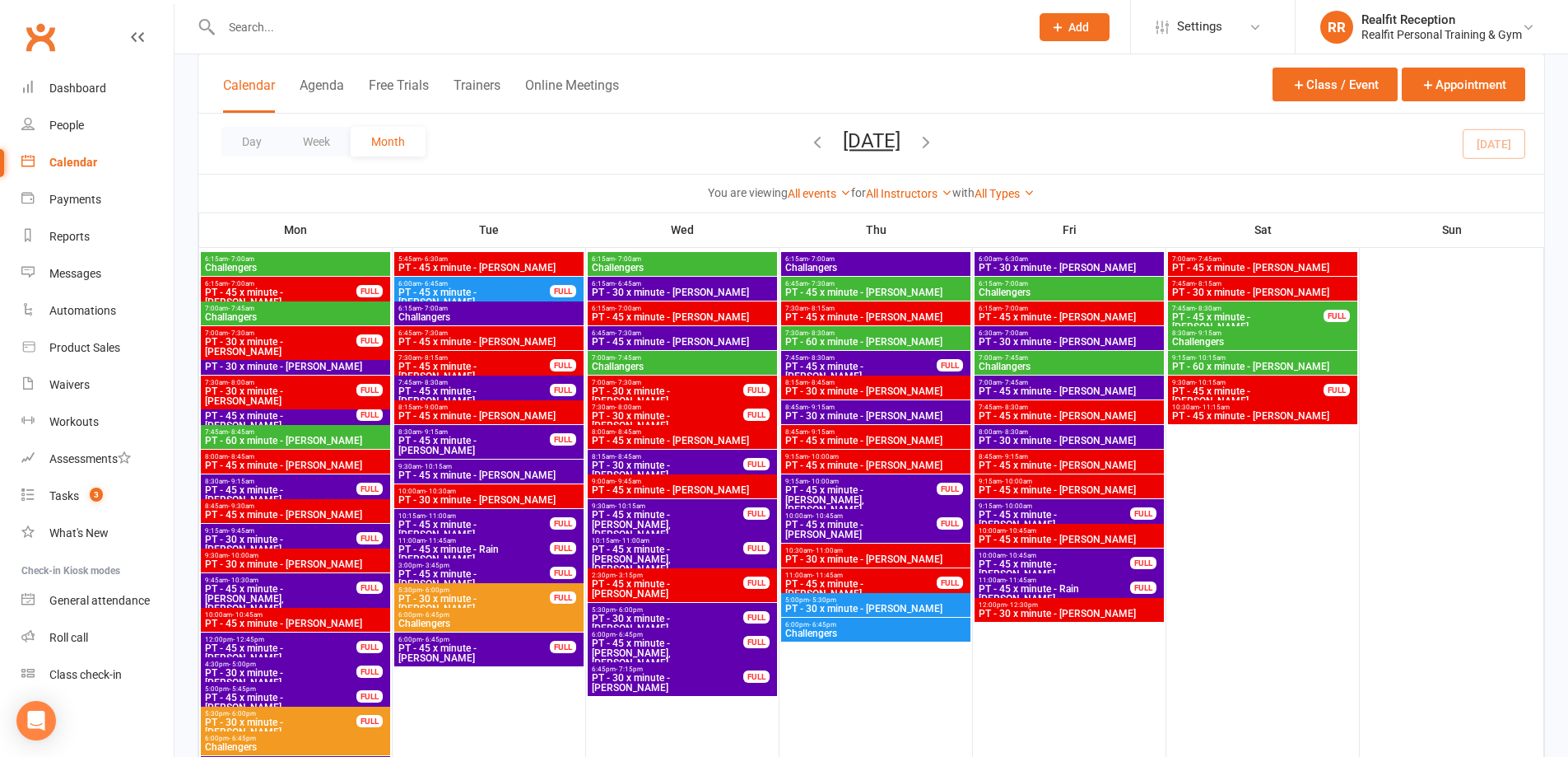
click at [1095, 590] on span "PT - 45 x minute - Rain Gia" at bounding box center [1054, 594] width 153 height 20
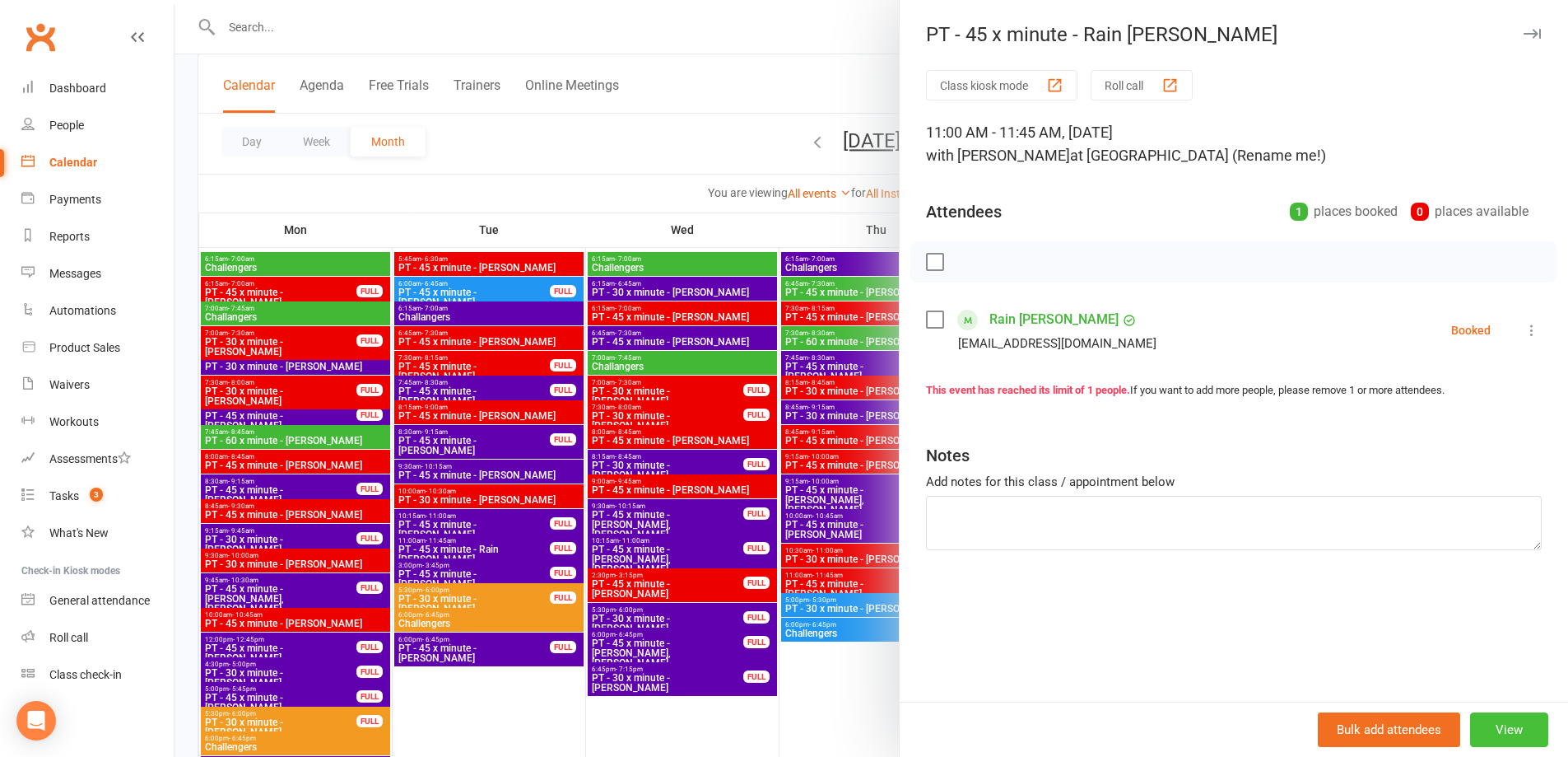
click at [1508, 728] on button "View" at bounding box center [1509, 730] width 78 height 35
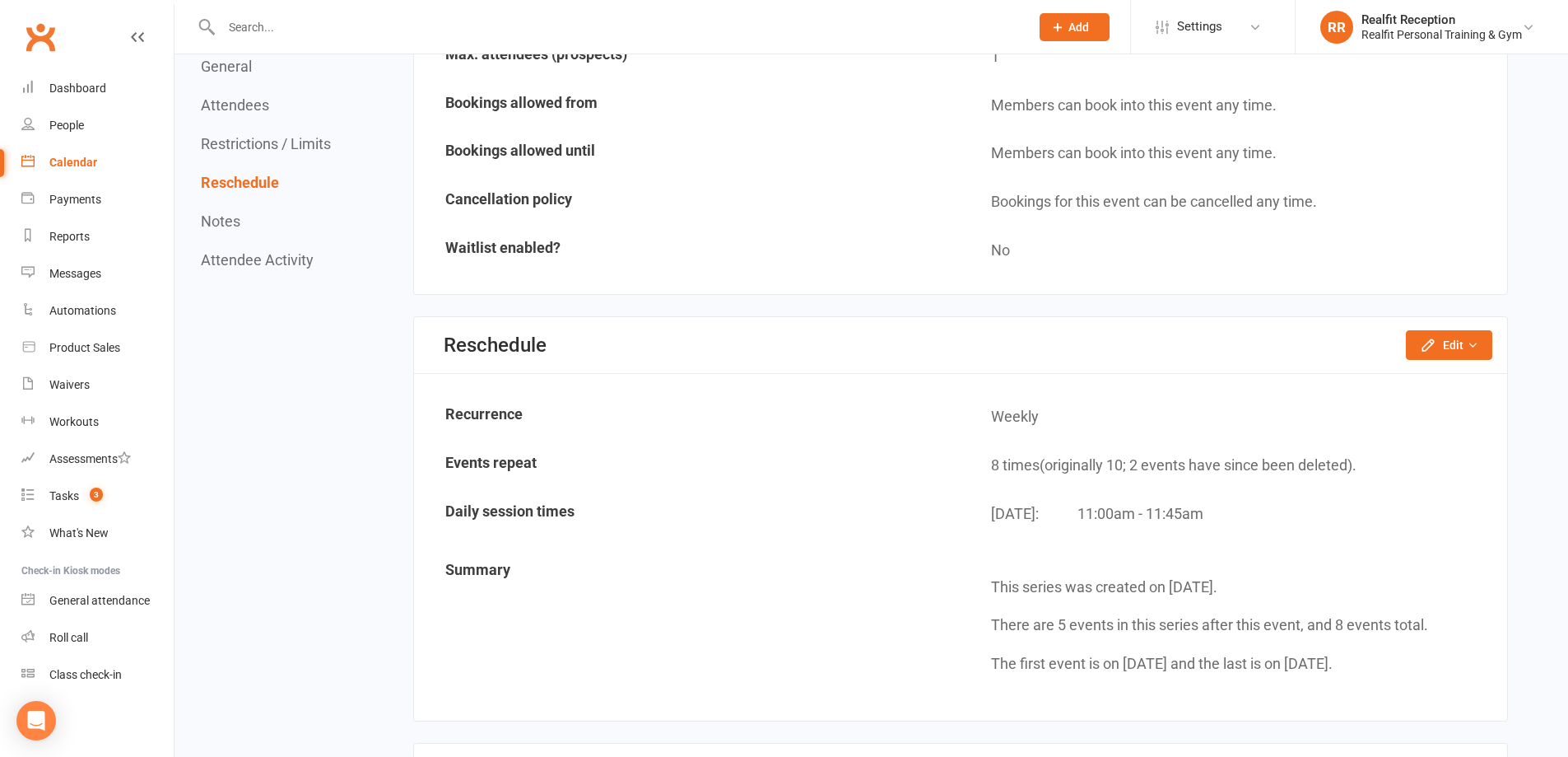
scroll to position [1070, 0]
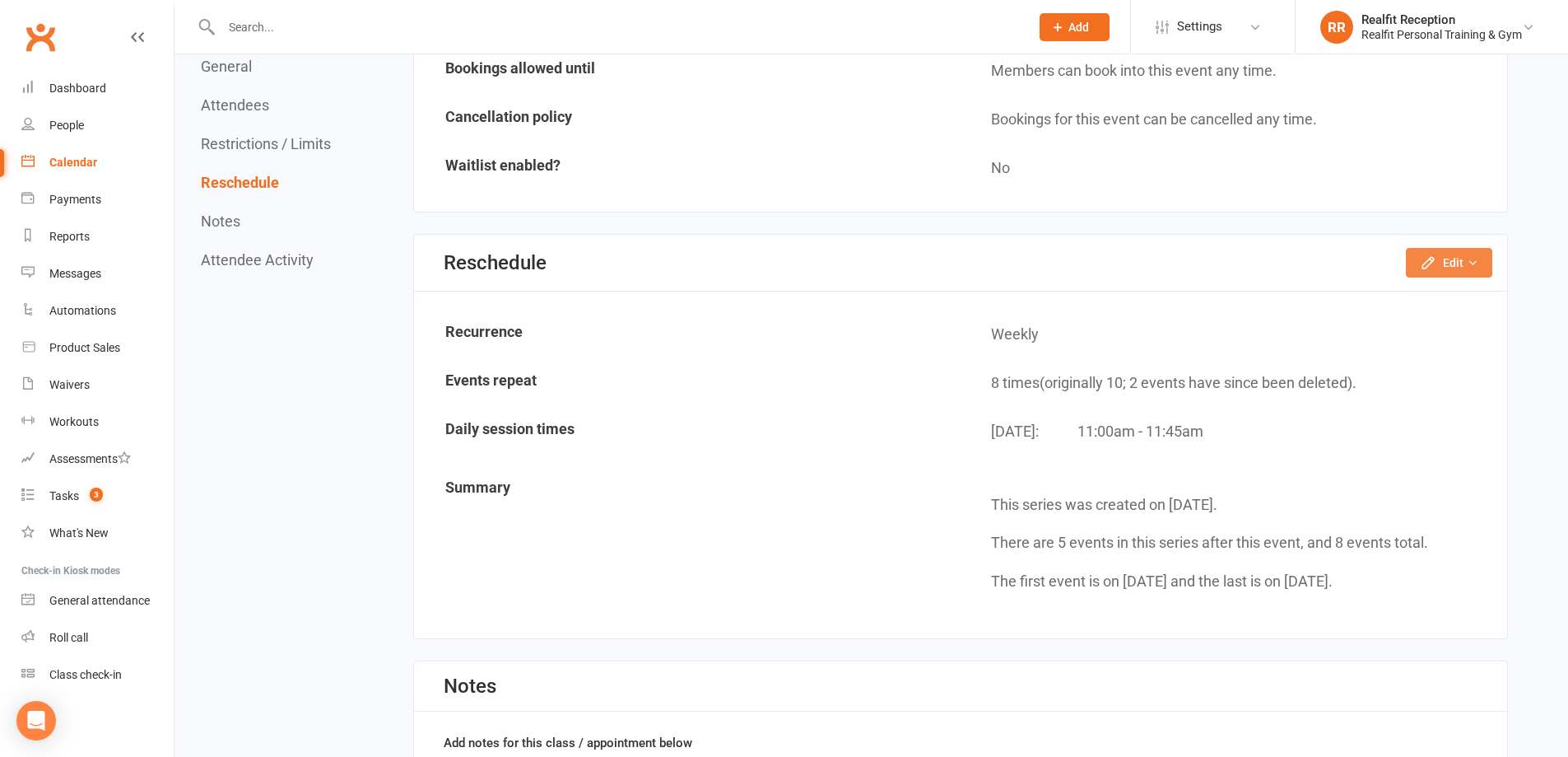
click at [1461, 268] on button "Edit" at bounding box center [1449, 263] width 86 height 30
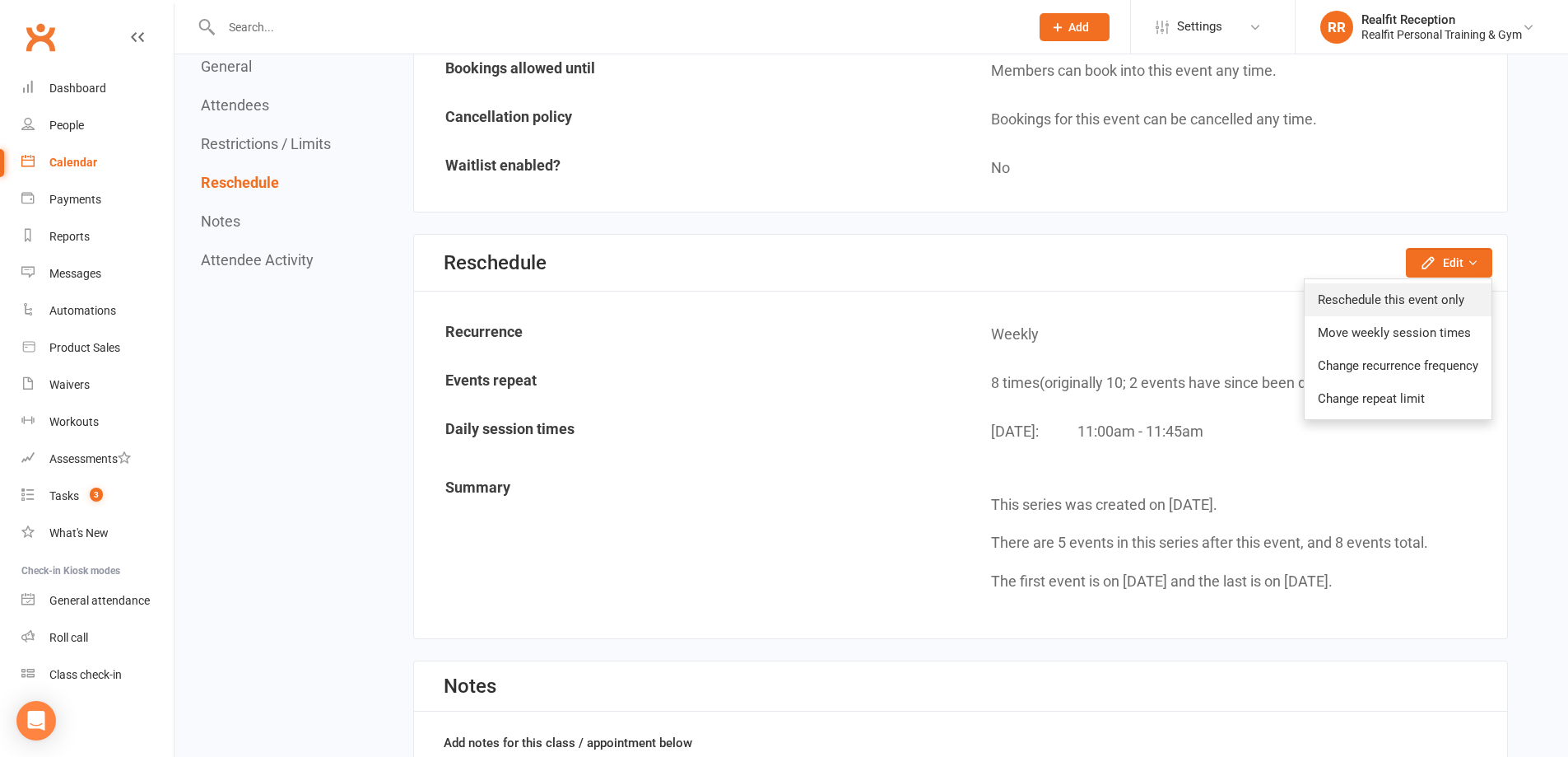
click at [1414, 305] on link "Reschedule this event only" at bounding box center [1398, 300] width 187 height 33
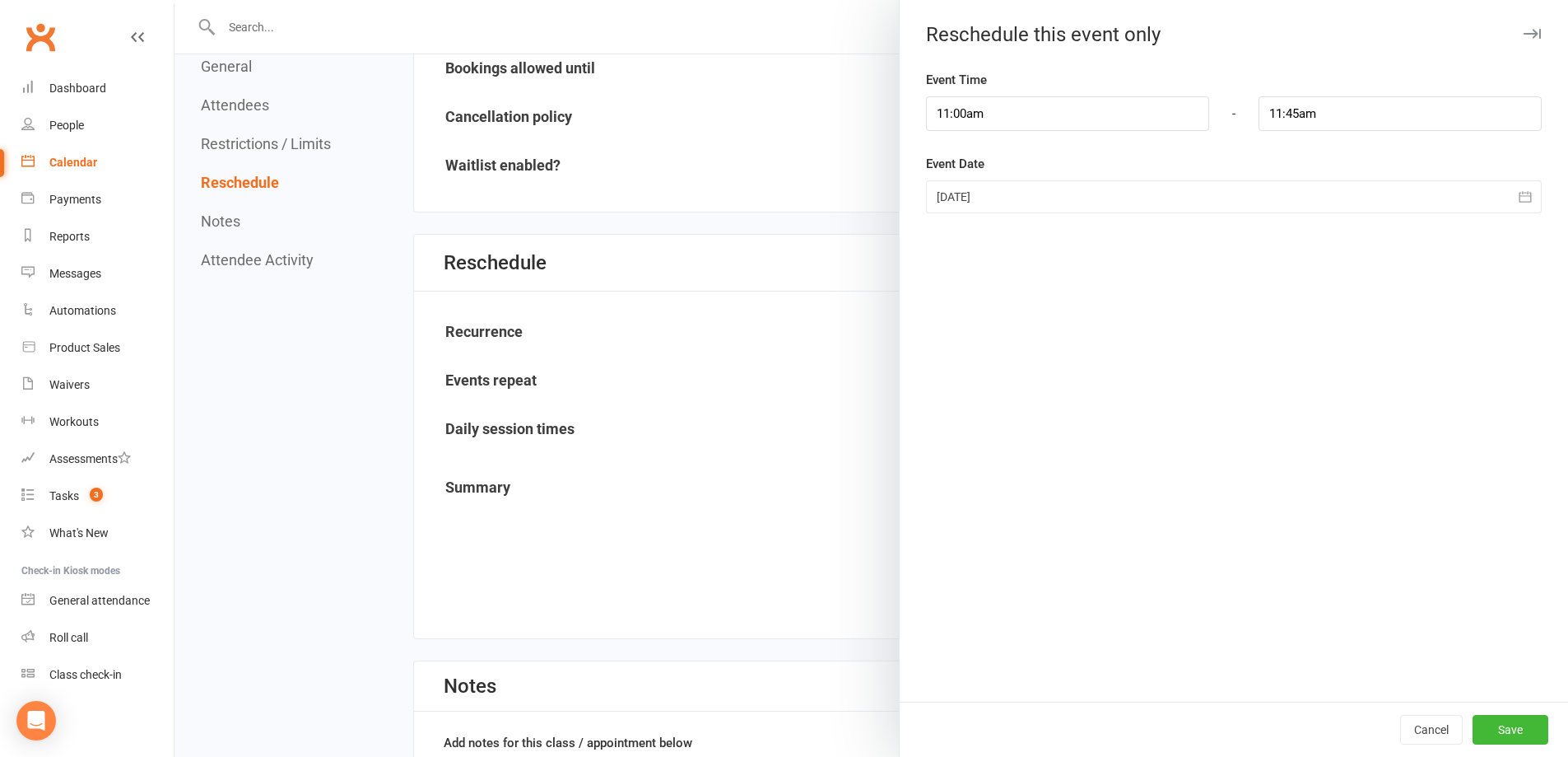
click at [1003, 191] on div at bounding box center [1233, 197] width 615 height 33
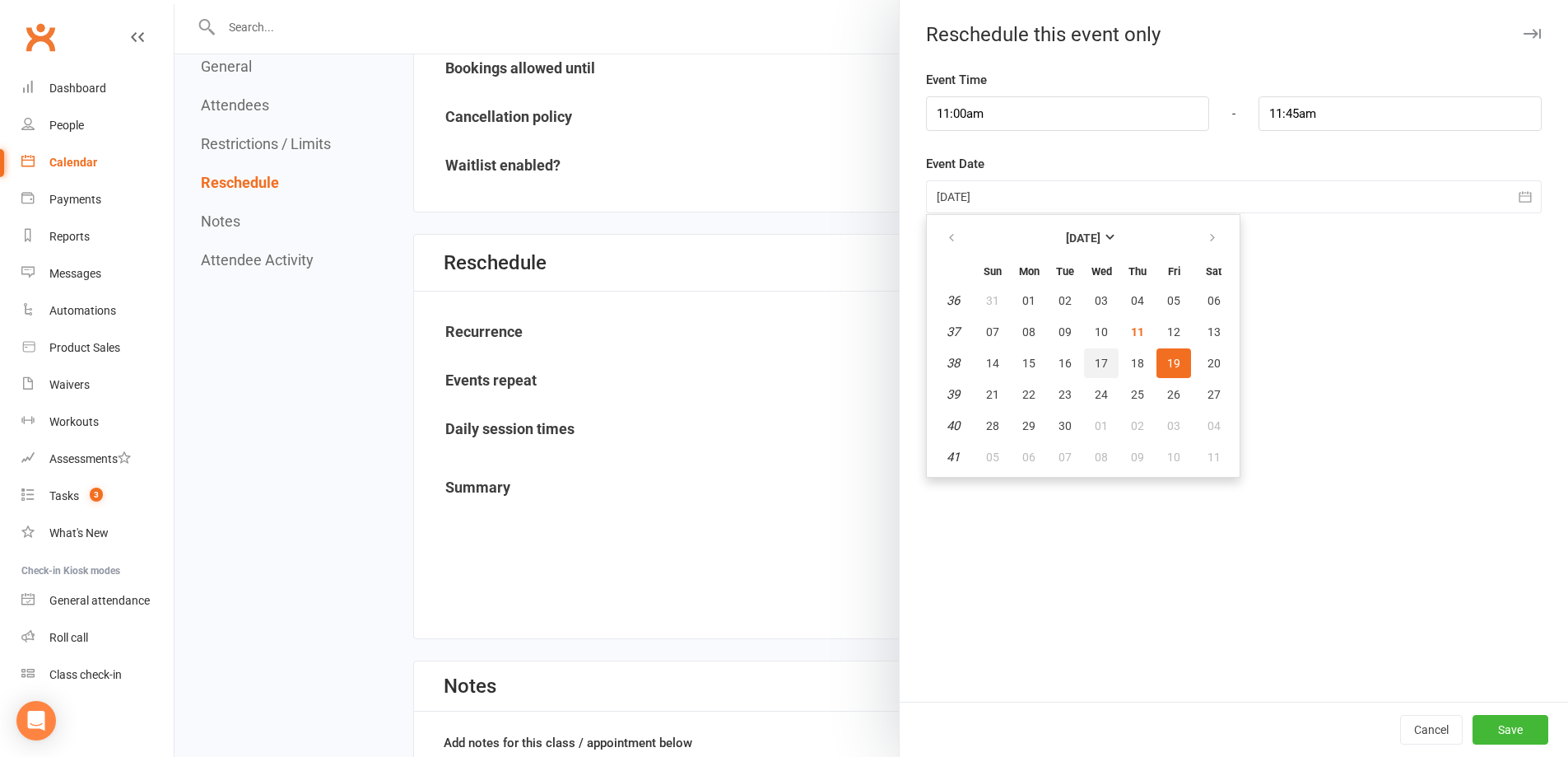
click at [1096, 359] on span "17" at bounding box center [1101, 363] width 13 height 13
type input "17 Sep 2025"
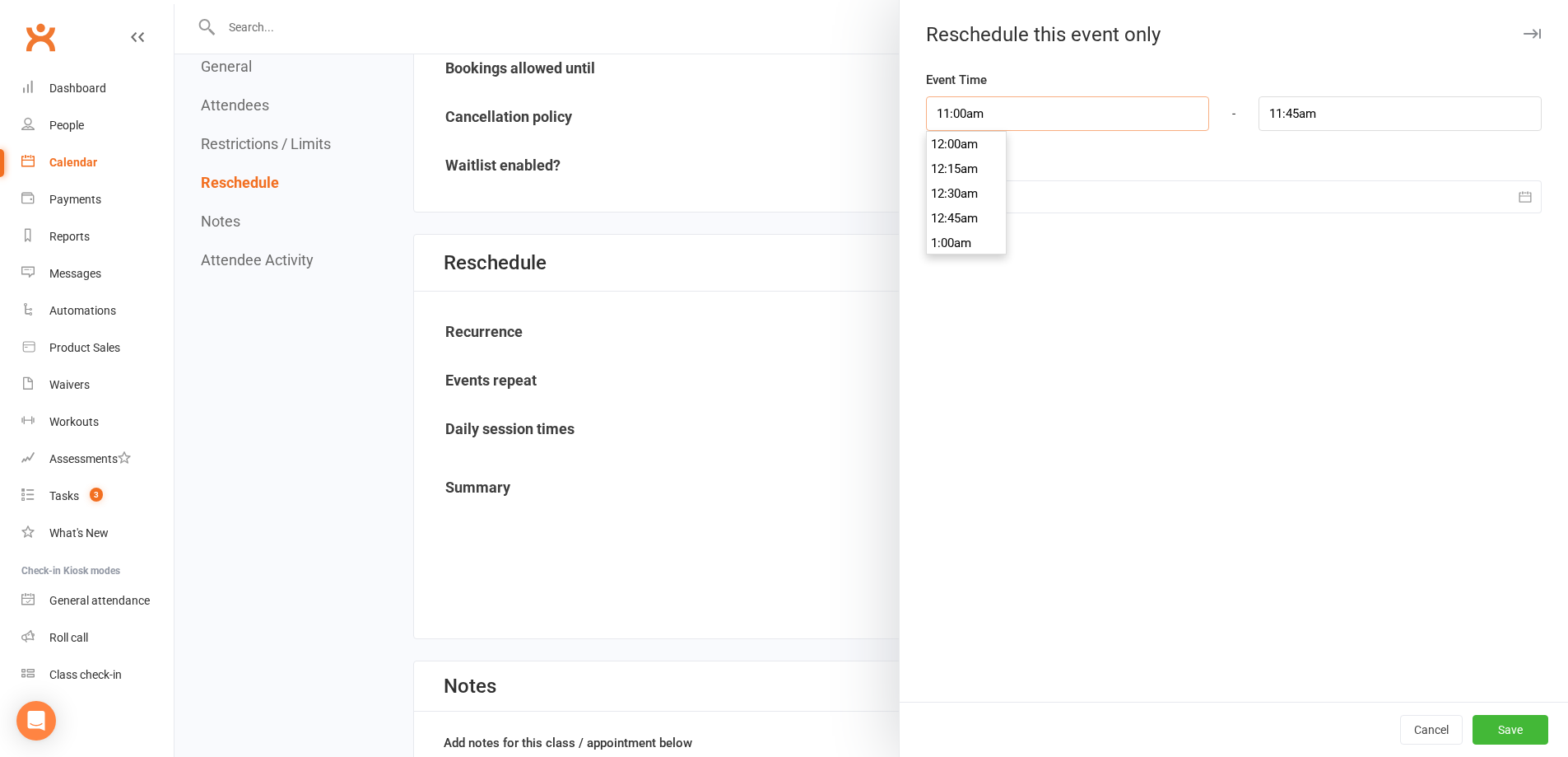
click at [1008, 120] on input "11:00am" at bounding box center [1067, 114] width 283 height 35
type input "7:30am"
type input "8:15am"
click at [949, 158] on li "7:30am" at bounding box center [966, 160] width 79 height 25
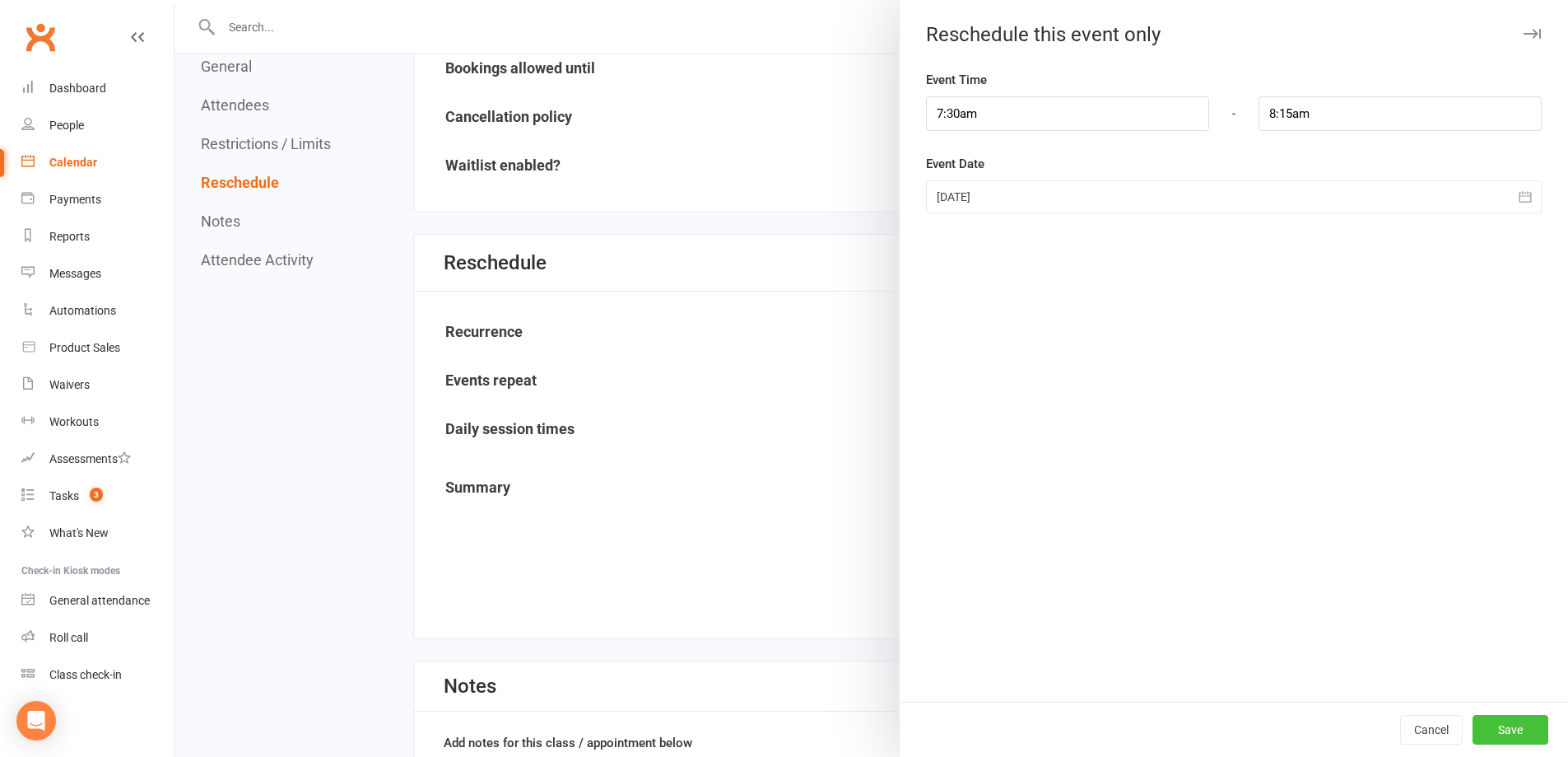
click at [1512, 730] on button "Save" at bounding box center [1510, 730] width 76 height 30
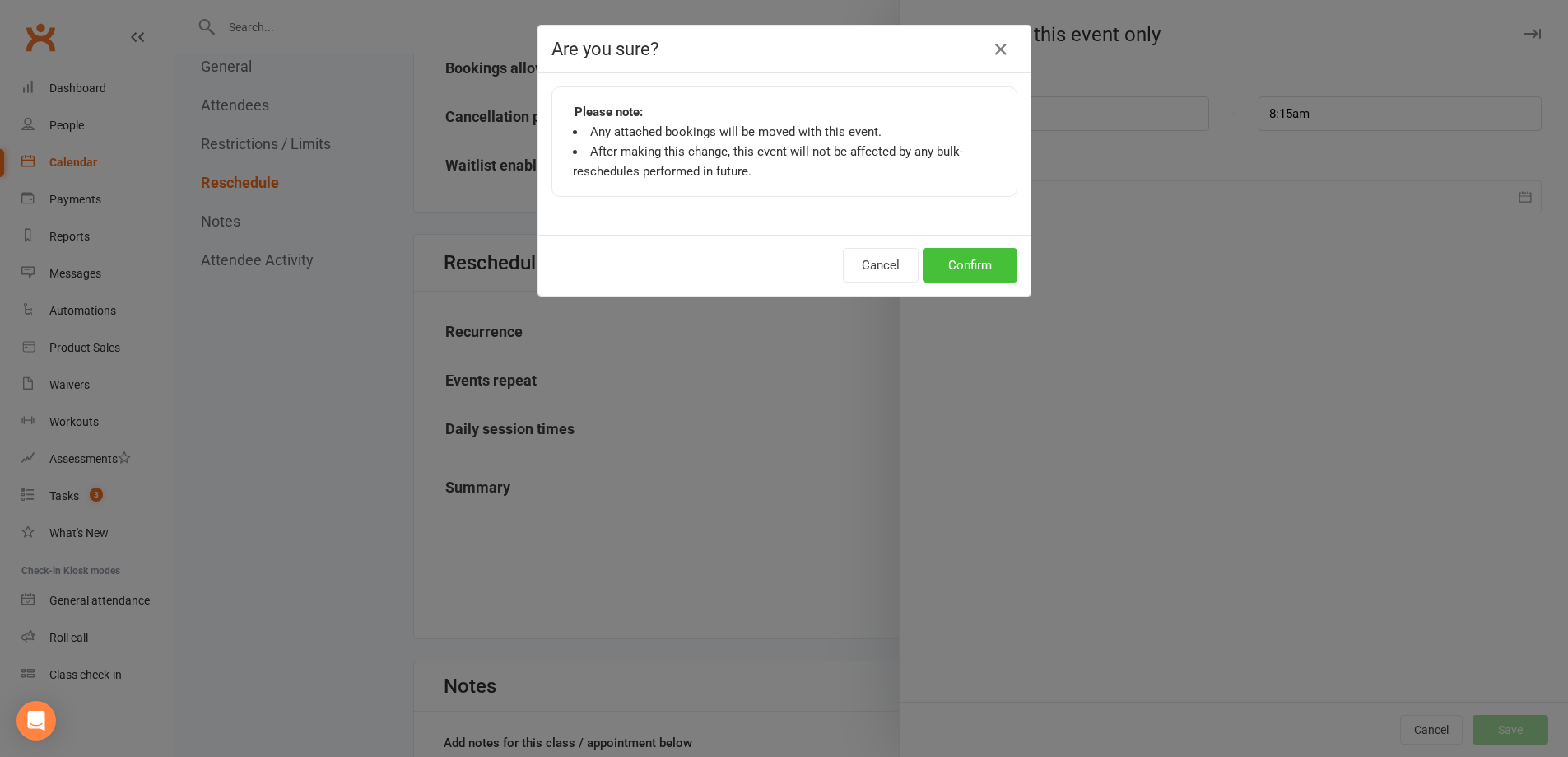
click at [965, 268] on button "Confirm" at bounding box center [970, 265] width 95 height 35
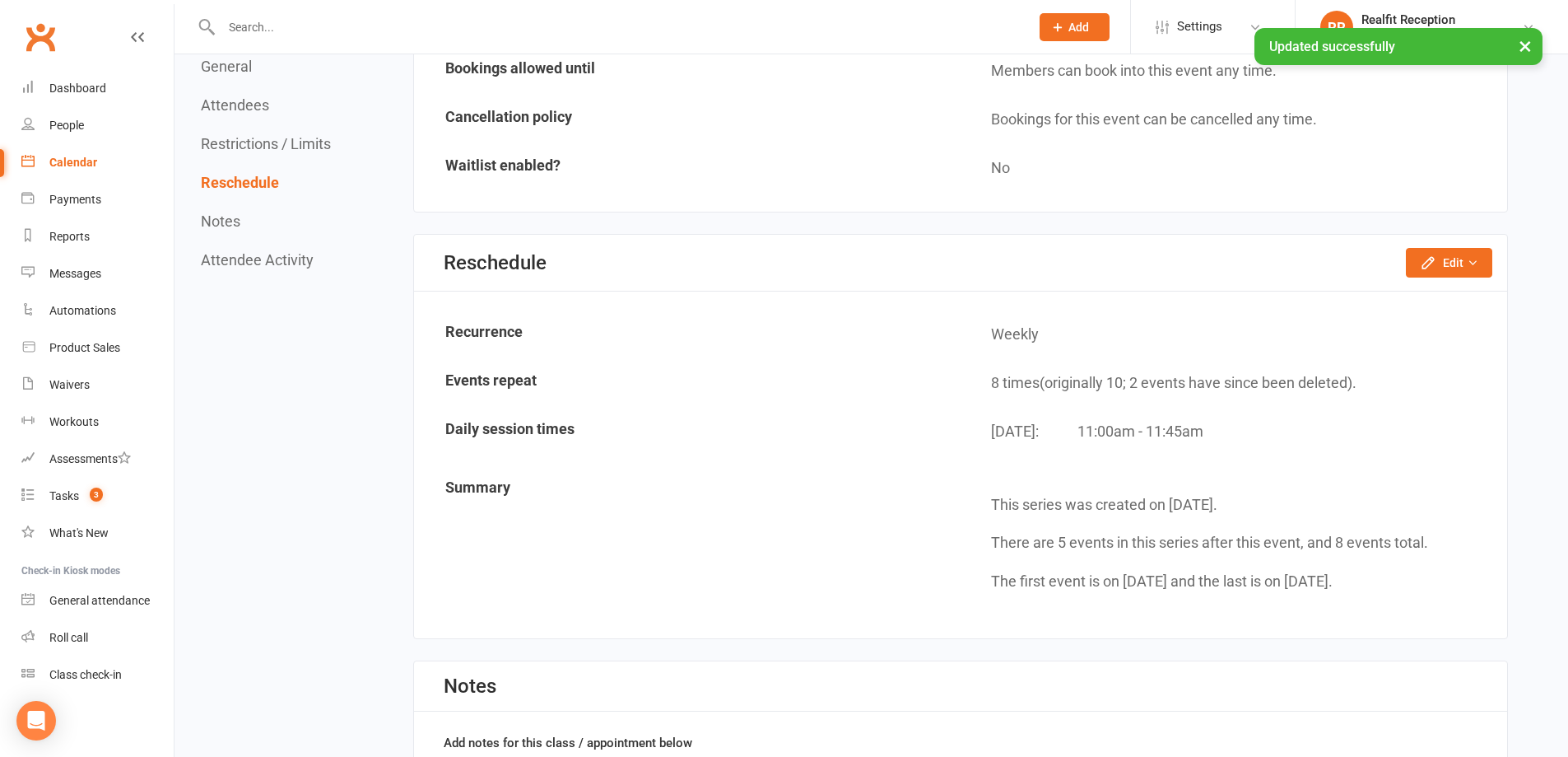
click at [61, 164] on div "Calendar" at bounding box center [72, 162] width 47 height 13
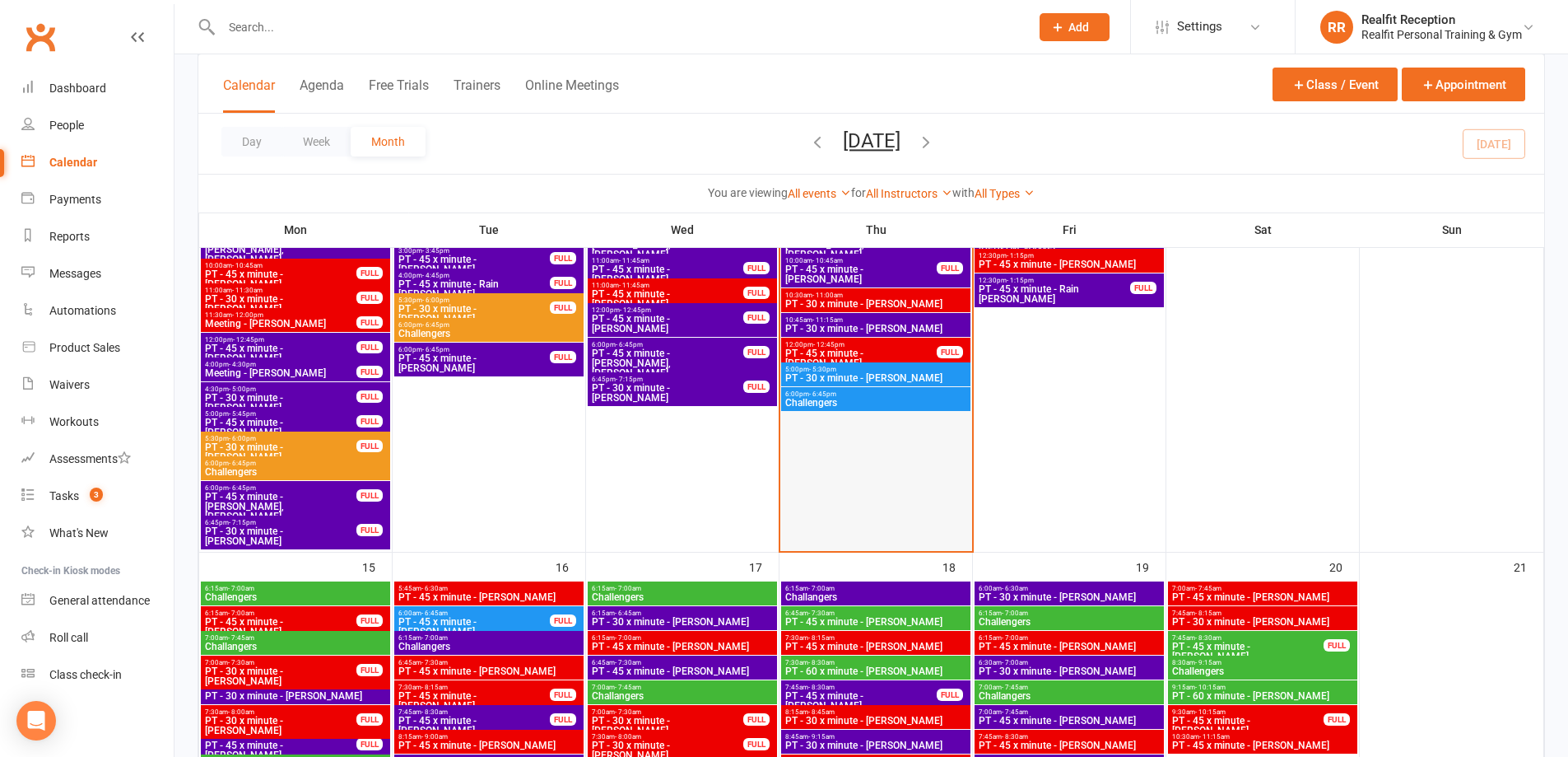
scroll to position [906, 0]
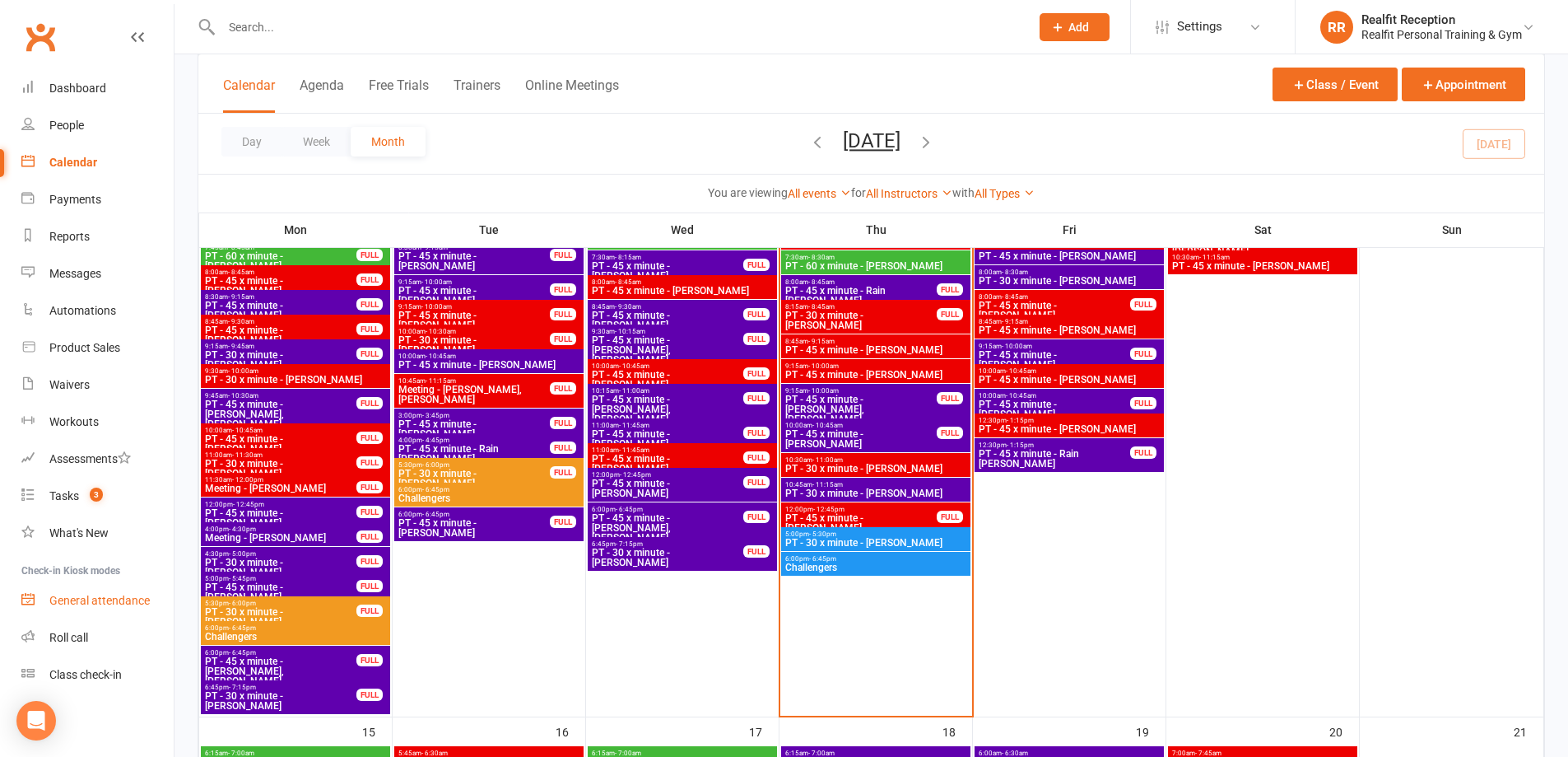
click at [109, 600] on div "General attendance" at bounding box center [99, 600] width 100 height 13
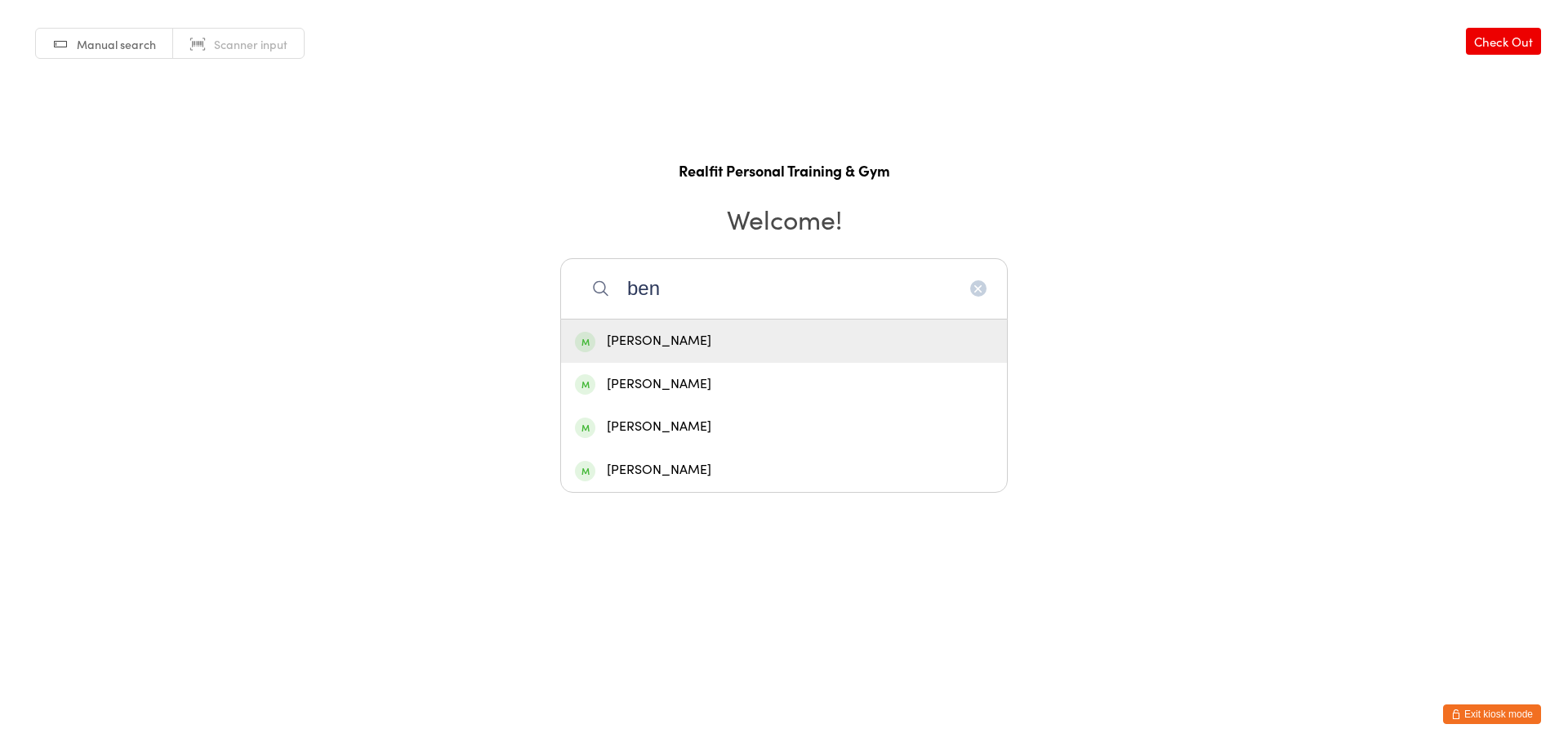
type input "ben"
click at [700, 332] on div "[PERSON_NAME]" at bounding box center [784, 340] width 418 height 22
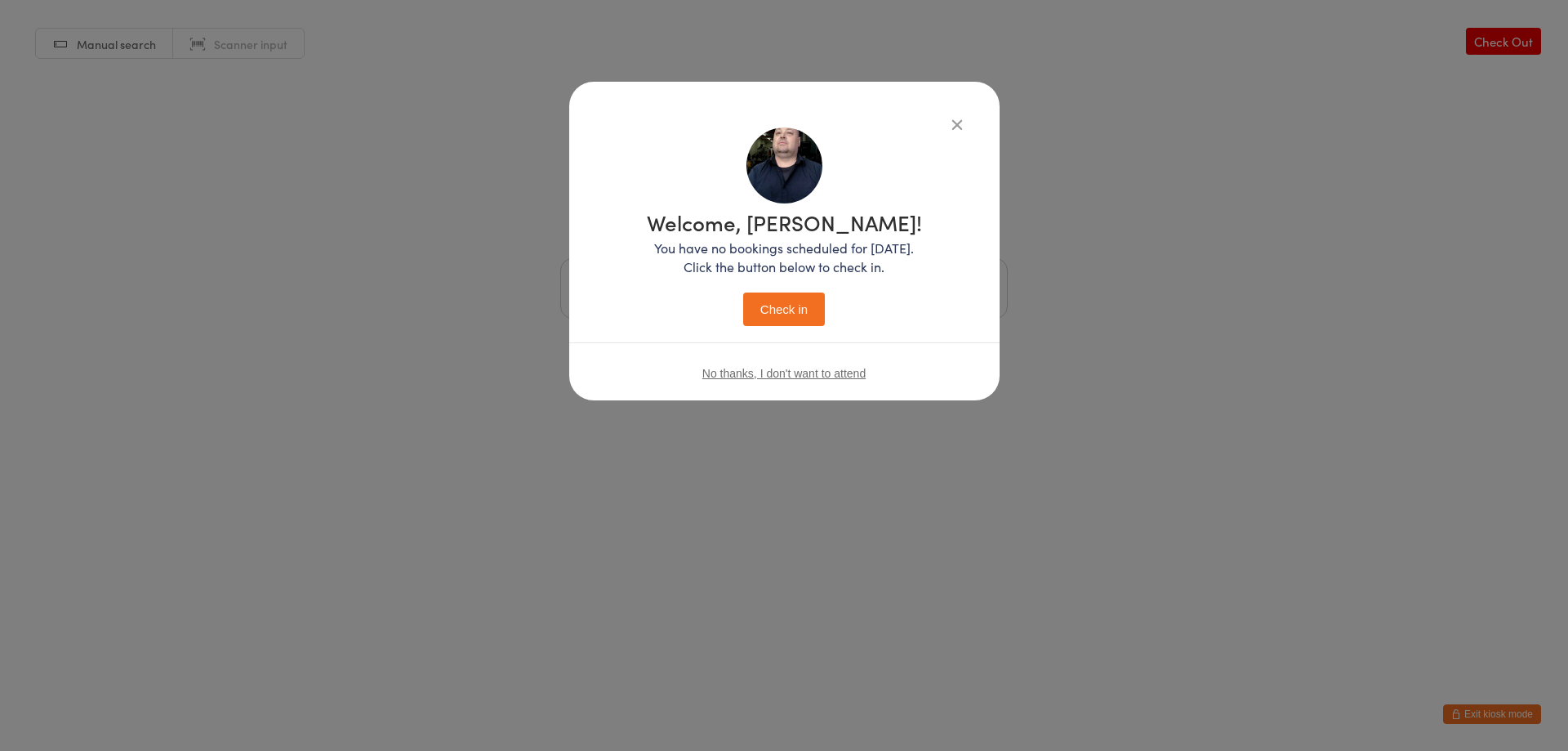
click at [742, 299] on div "Welcome, Ben! You have no bookings scheduled for today. Click the button below …" at bounding box center [784, 269] width 275 height 115
click at [756, 302] on button "Check in" at bounding box center [784, 309] width 82 height 34
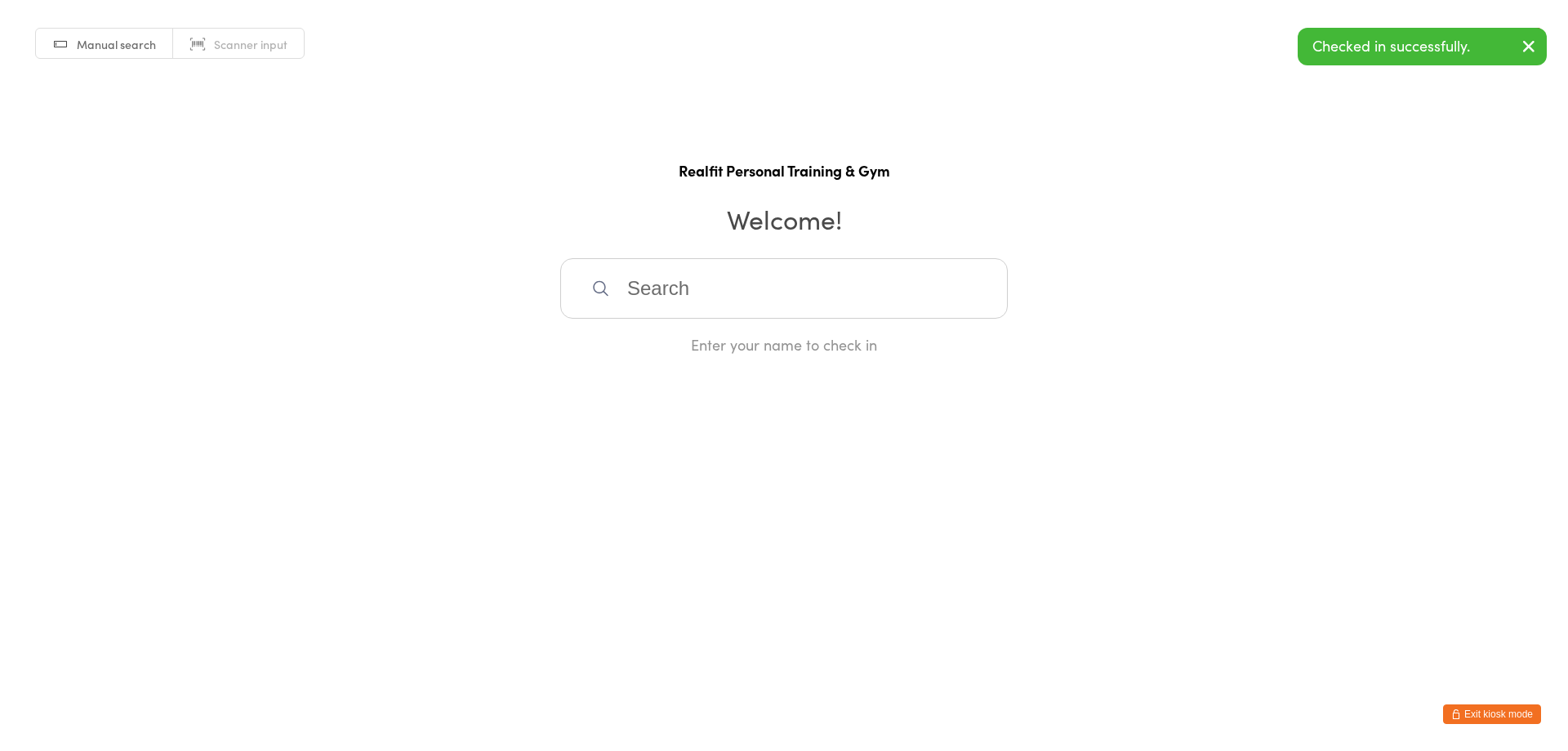
click at [756, 302] on input "search" at bounding box center [784, 288] width 447 height 60
type input "fiona"
click at [704, 331] on div "Fiona Murray" at bounding box center [784, 340] width 418 height 22
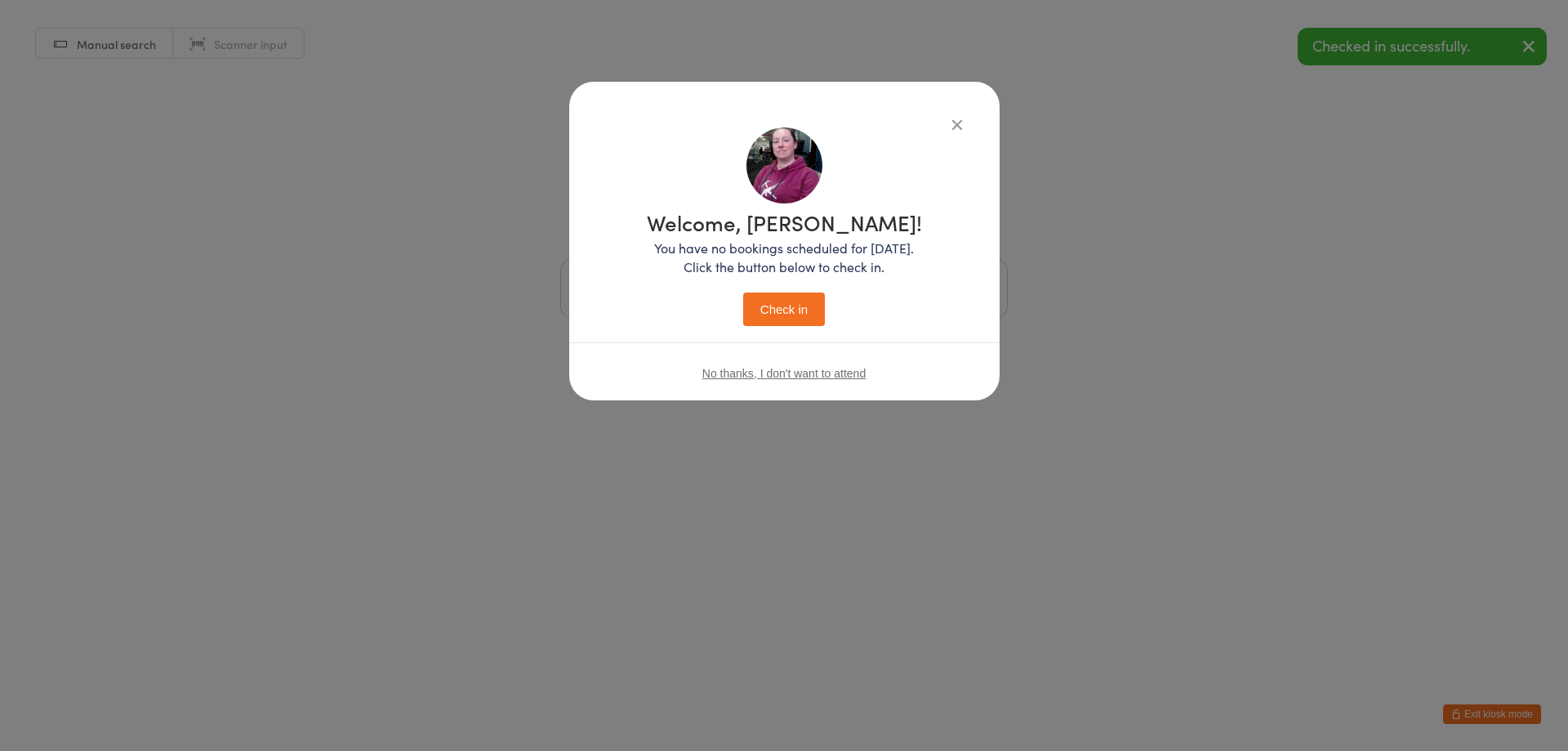
click at [784, 319] on button "Check in" at bounding box center [784, 309] width 82 height 34
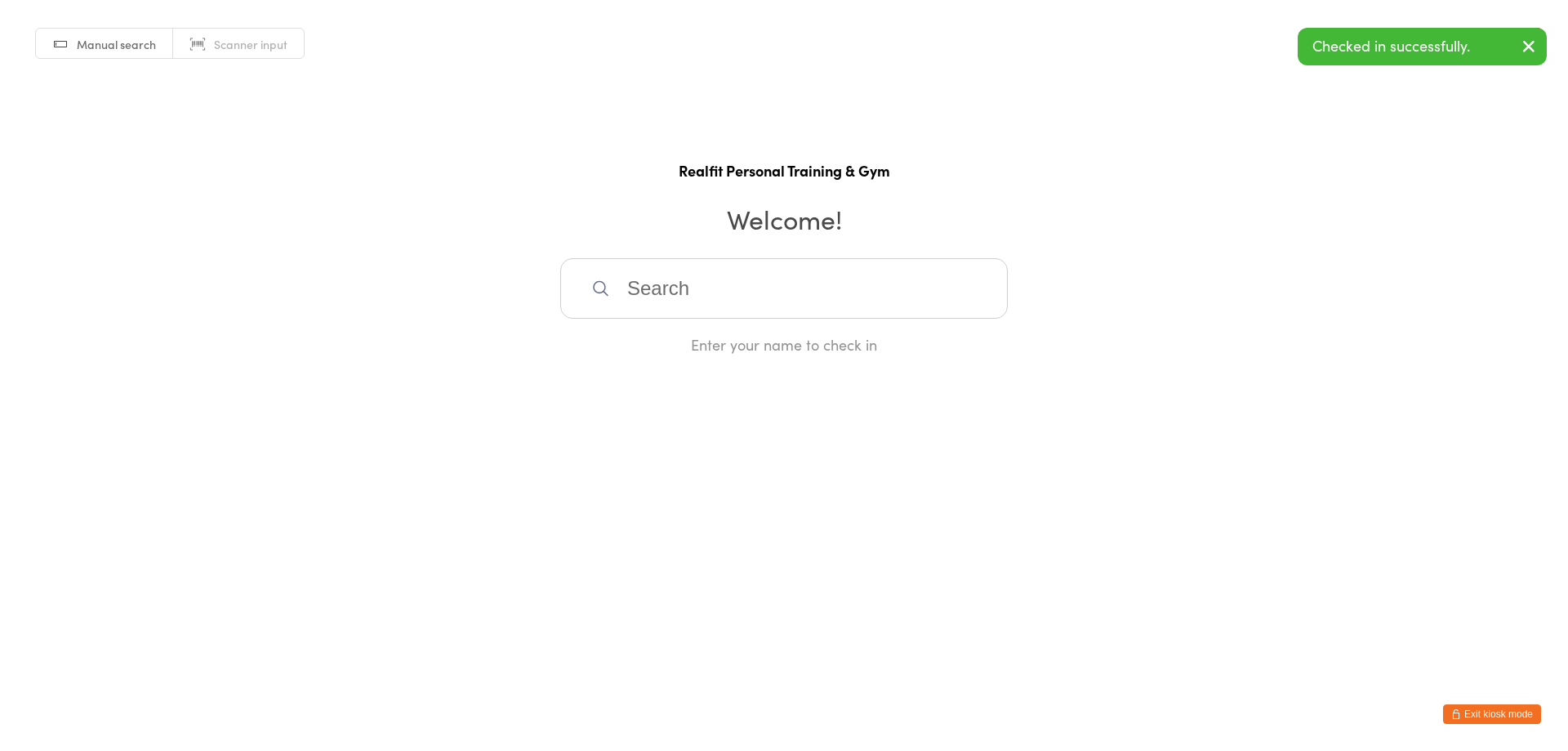
click at [784, 301] on input "search" at bounding box center [784, 288] width 447 height 60
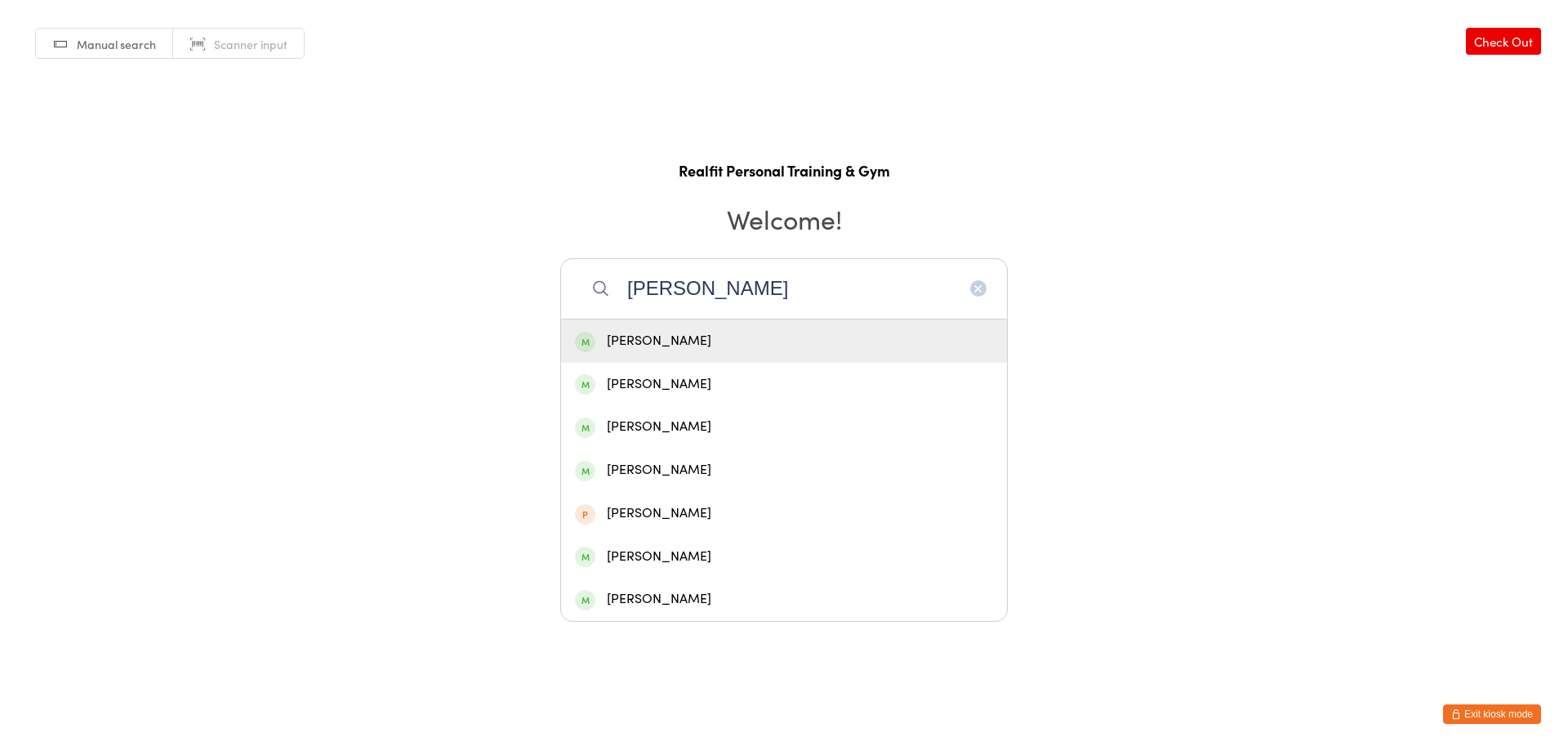
type input "chris"
click at [736, 345] on div "Chris Diver" at bounding box center [784, 340] width 418 height 22
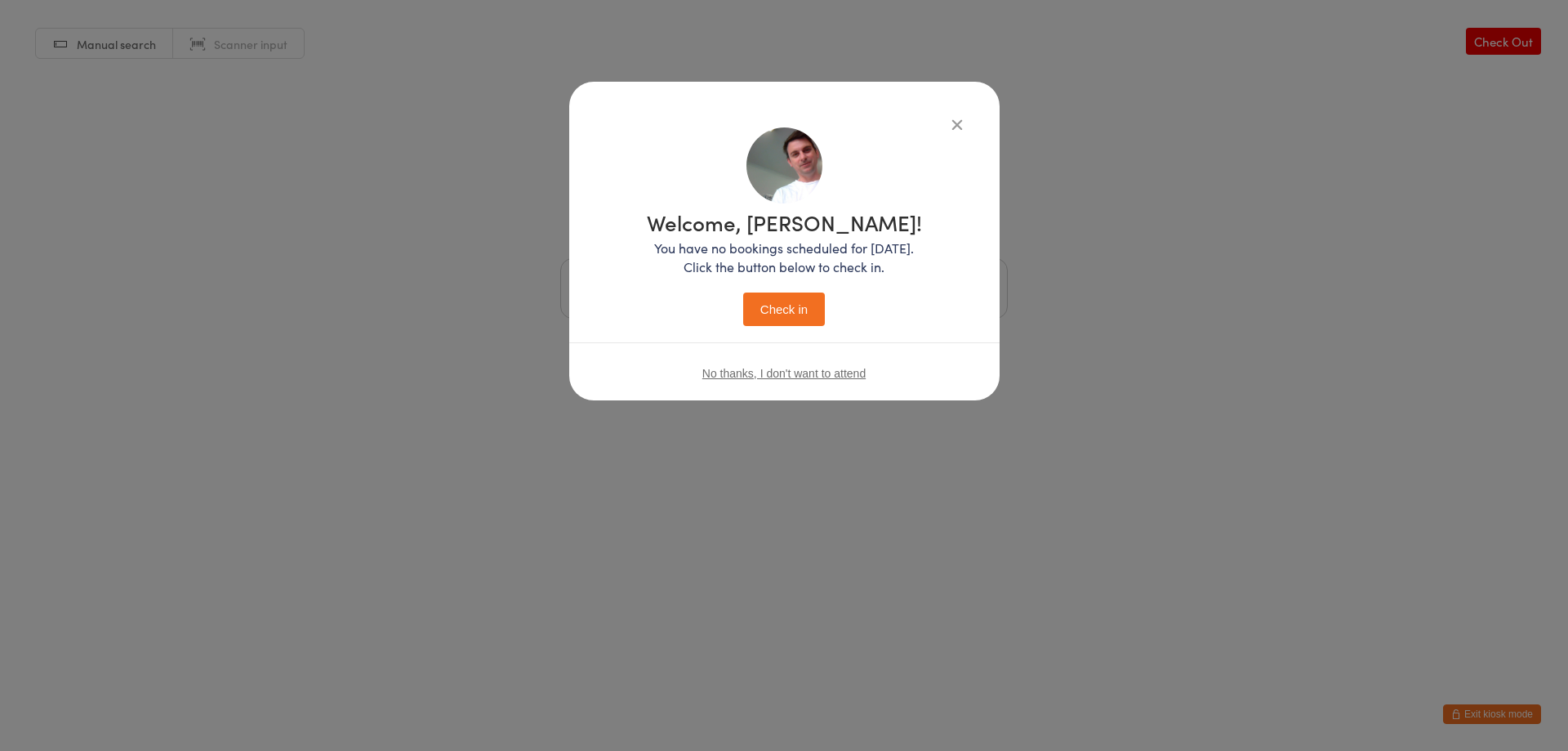
click at [769, 304] on button "Check in" at bounding box center [784, 309] width 82 height 34
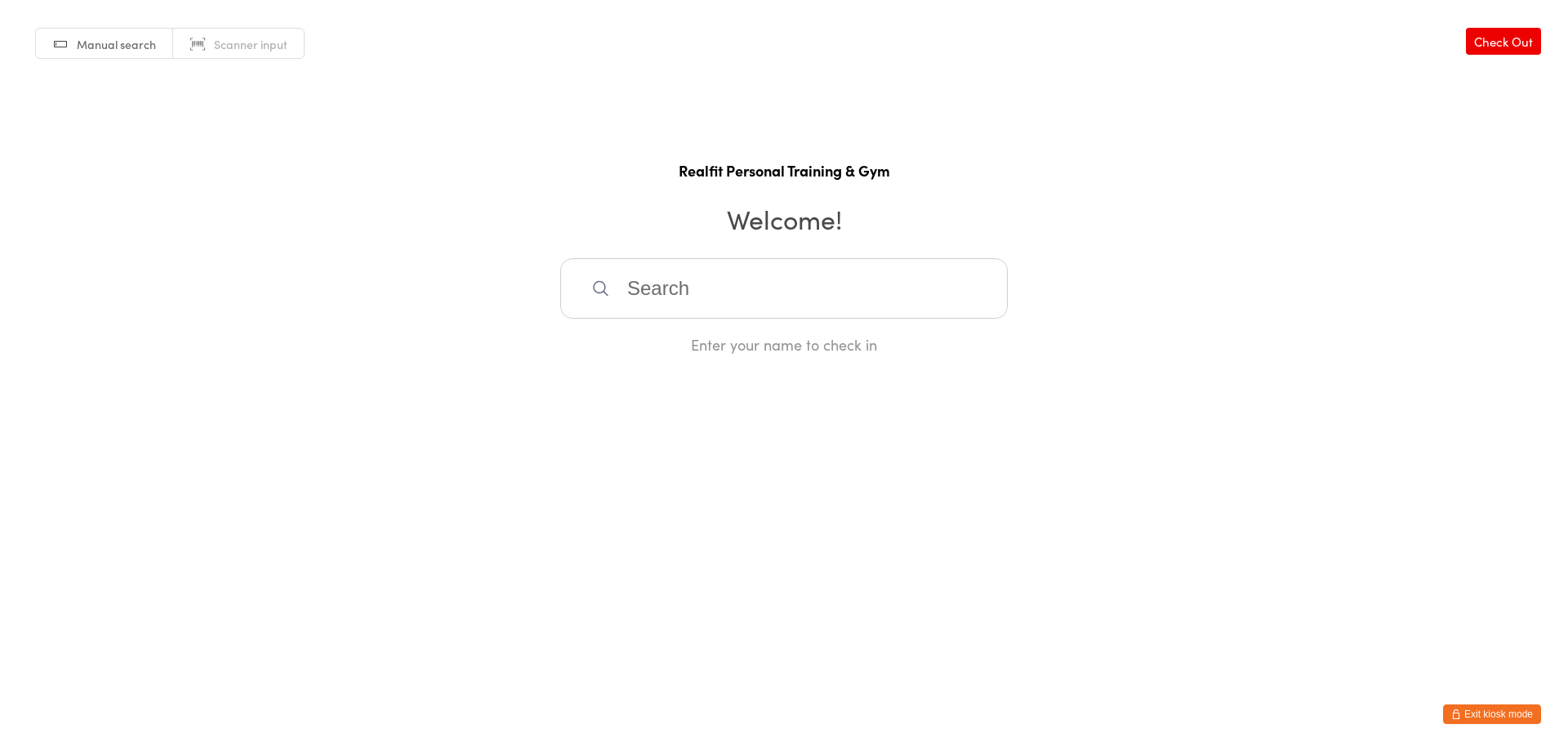
click at [1501, 718] on button "Exit kiosk mode" at bounding box center [1491, 714] width 98 height 20
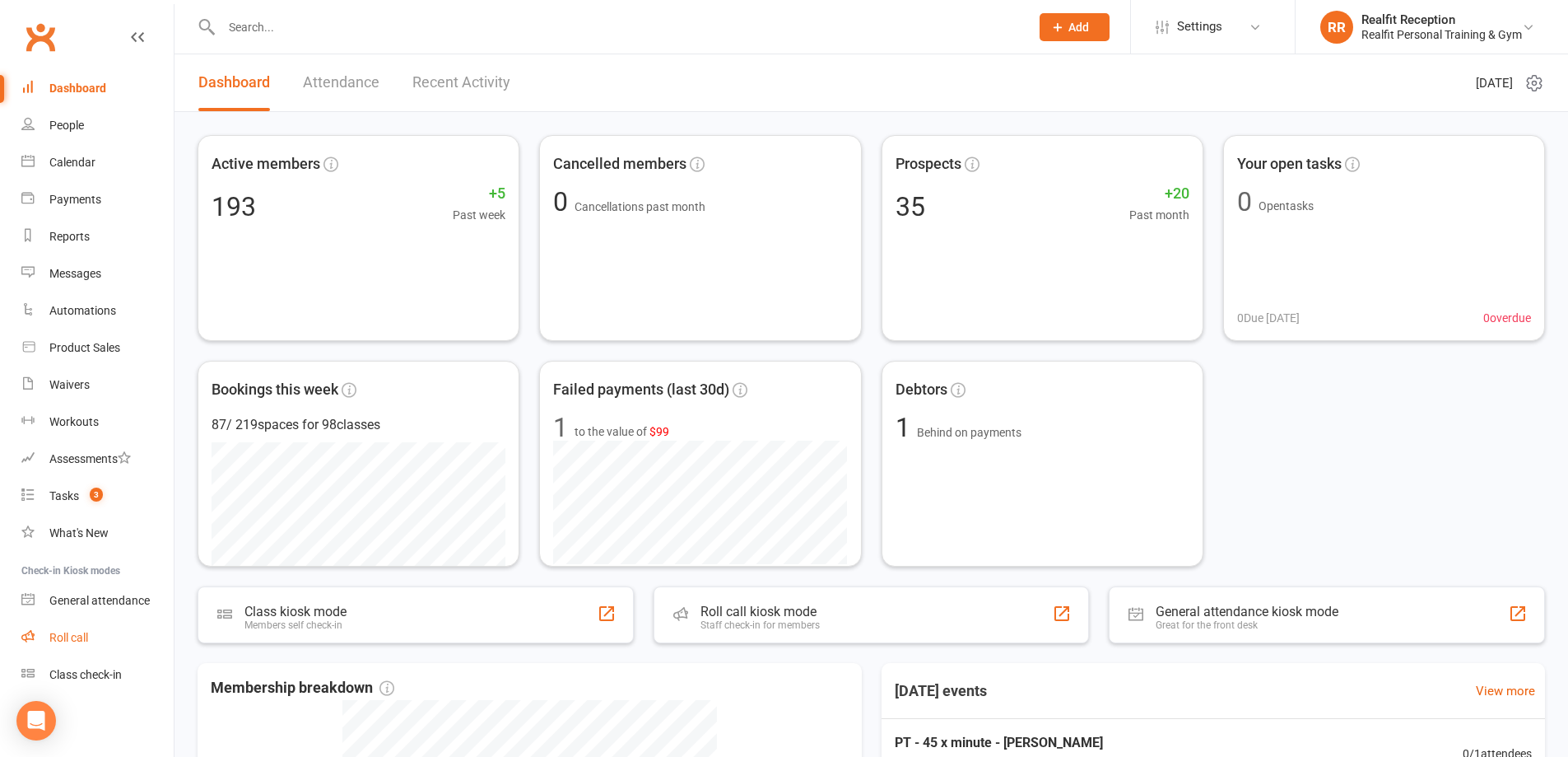
click at [71, 641] on div "Roll call" at bounding box center [68, 637] width 39 height 13
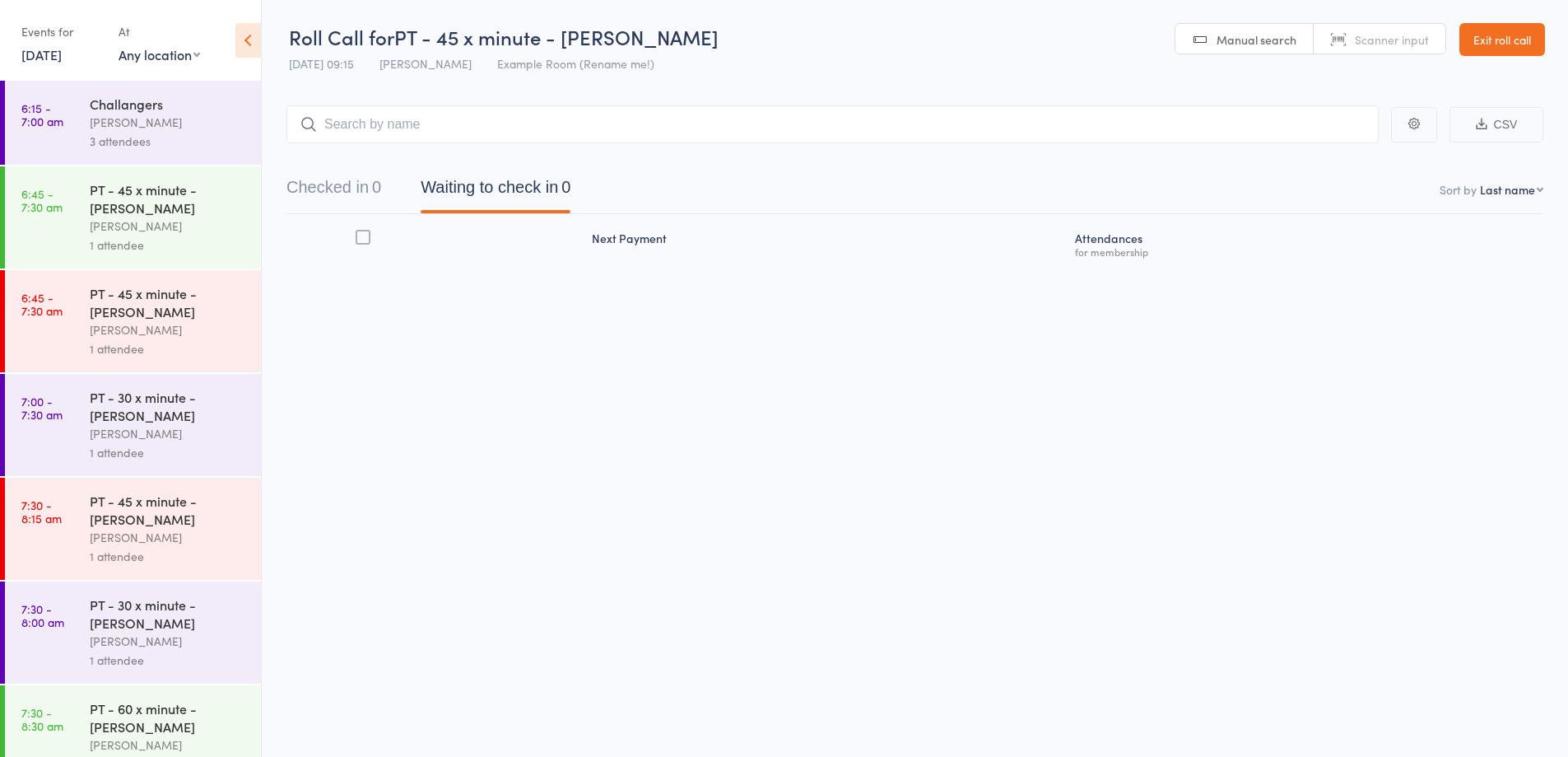
click at [620, 123] on input "search" at bounding box center [832, 125] width 1092 height 38
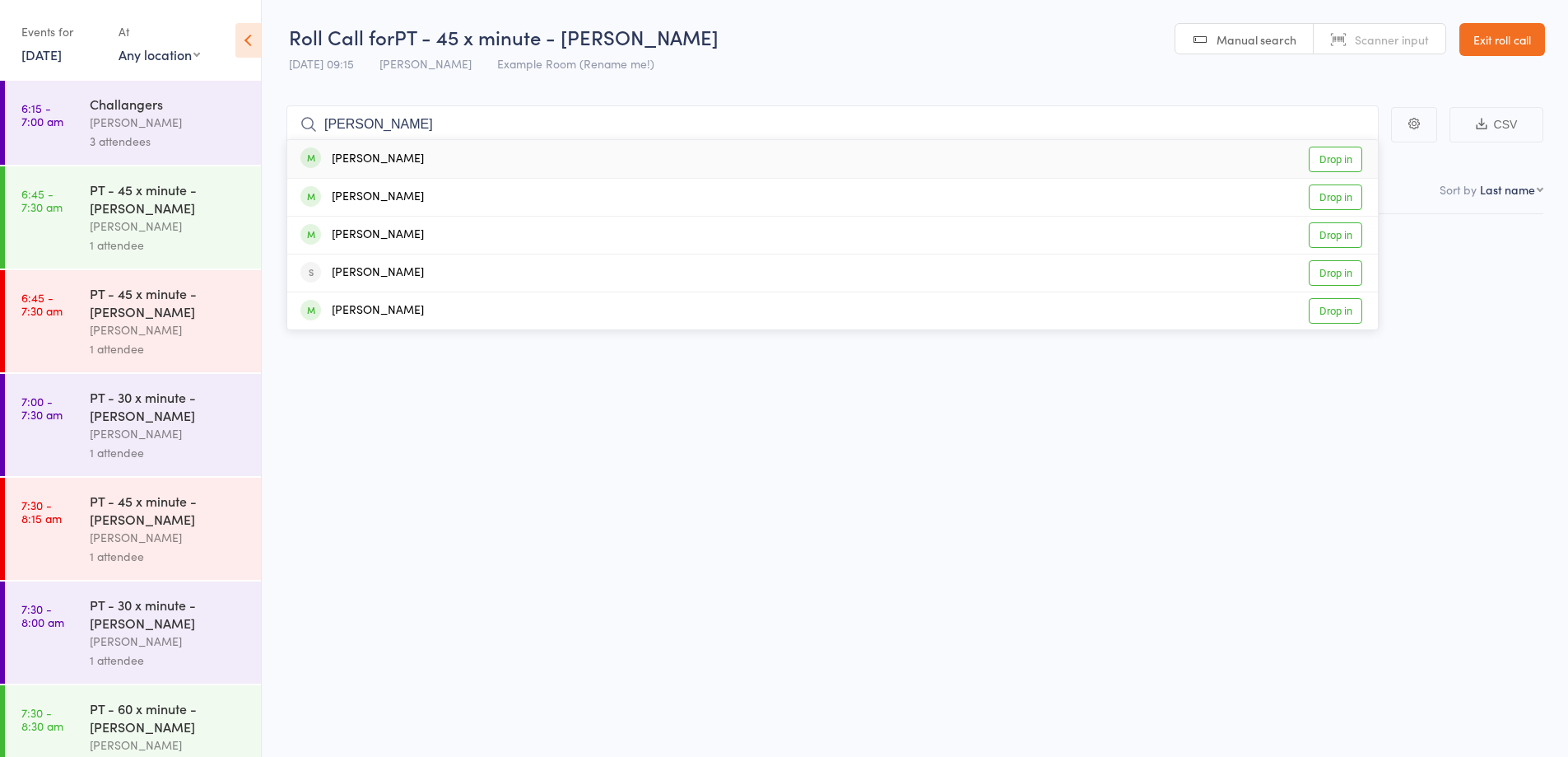
type input "[PERSON_NAME]"
click at [618, 168] on div "[PERSON_NAME] Drop in" at bounding box center [832, 159] width 1090 height 38
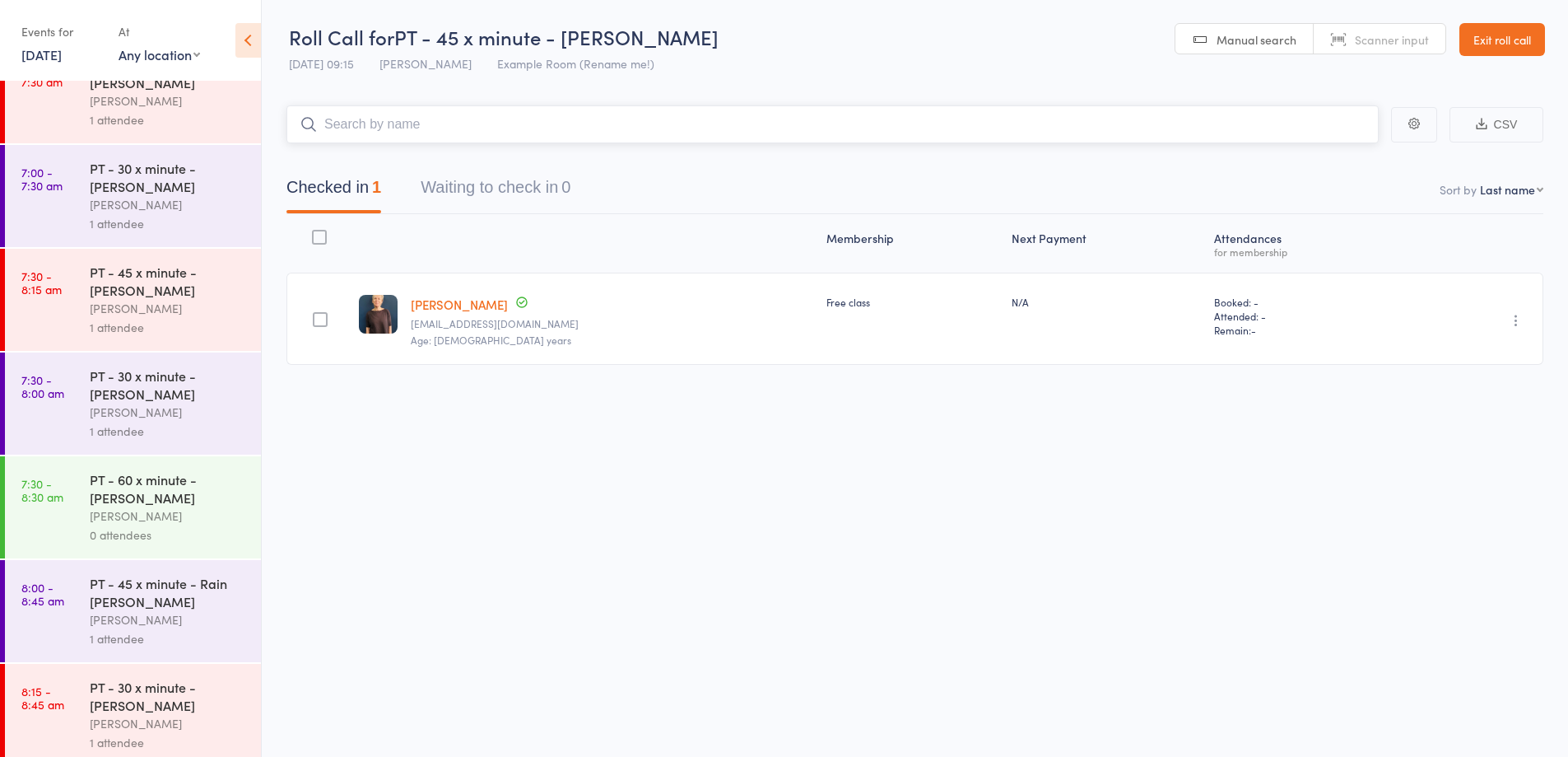
scroll to position [231, 0]
click at [194, 715] on div "David Smethurst" at bounding box center [168, 720] width 157 height 19
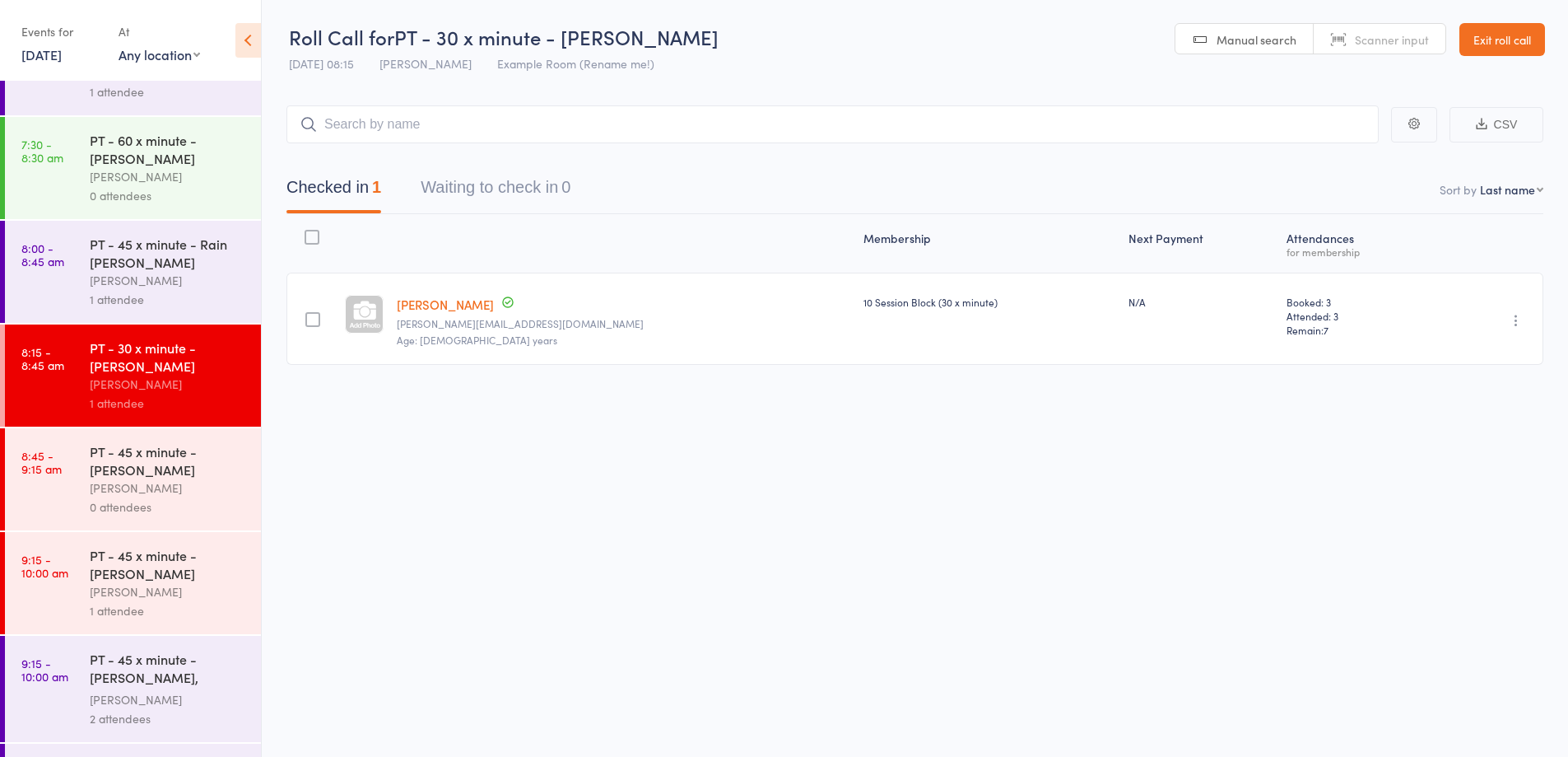
scroll to position [573, 0]
click at [191, 499] on div "0 attendees" at bounding box center [168, 503] width 157 height 19
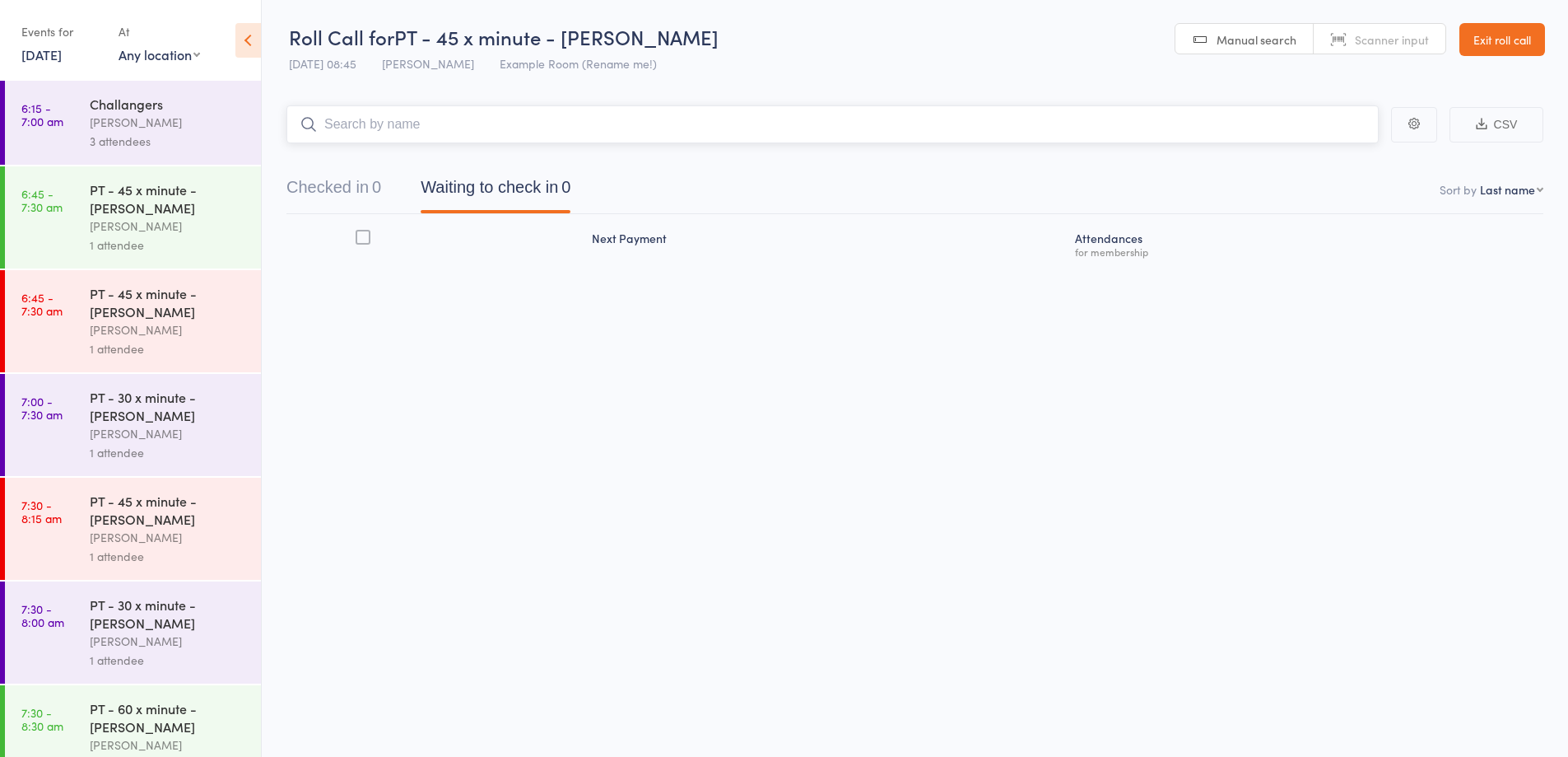
click at [677, 122] on input "search" at bounding box center [832, 125] width 1092 height 38
type input "jim"
click at [639, 158] on div "Jim Margaritis Drop in" at bounding box center [832, 159] width 1090 height 38
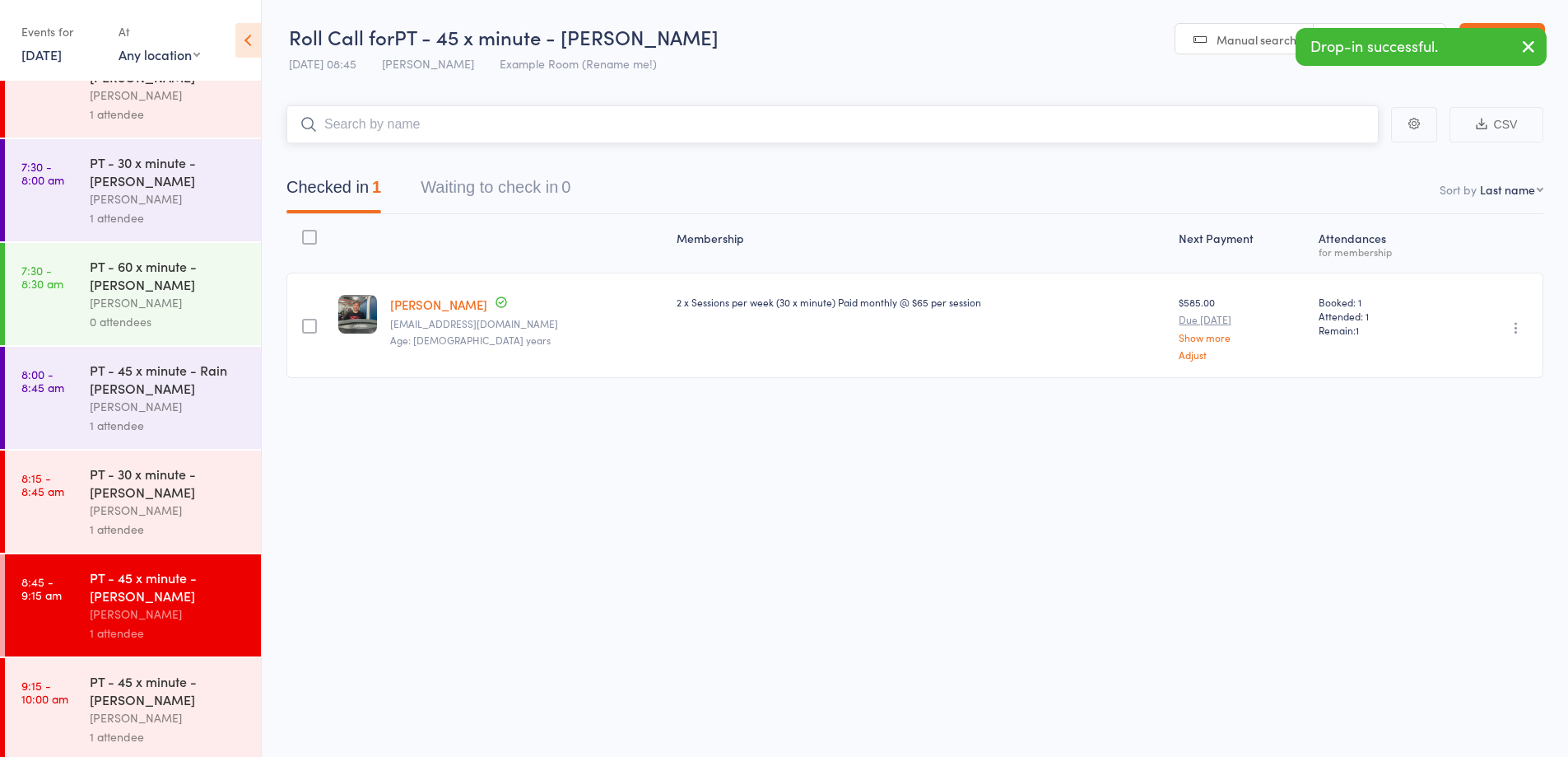
scroll to position [636, 0]
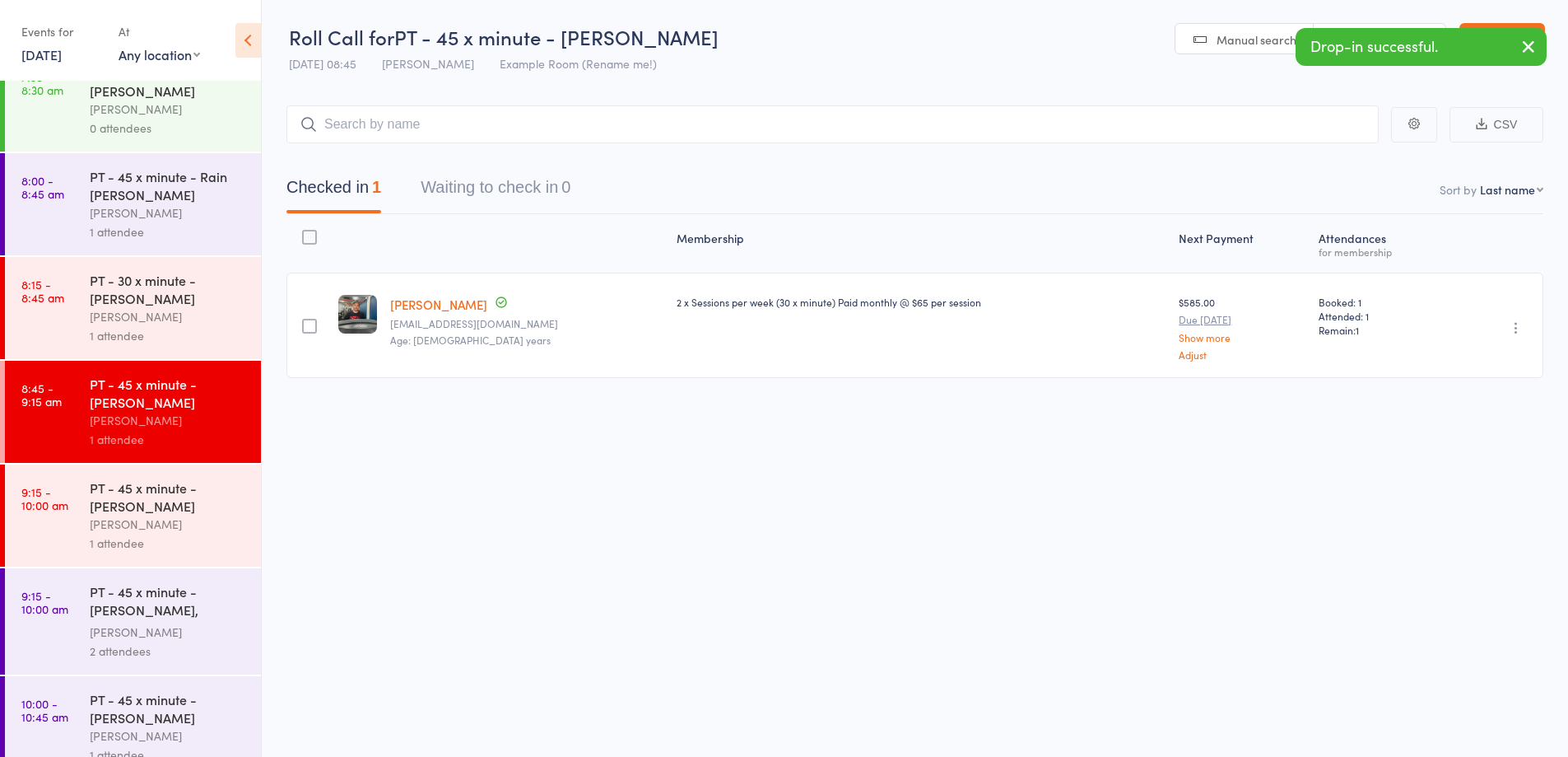
click at [216, 538] on div "1 attendee" at bounding box center [168, 543] width 157 height 19
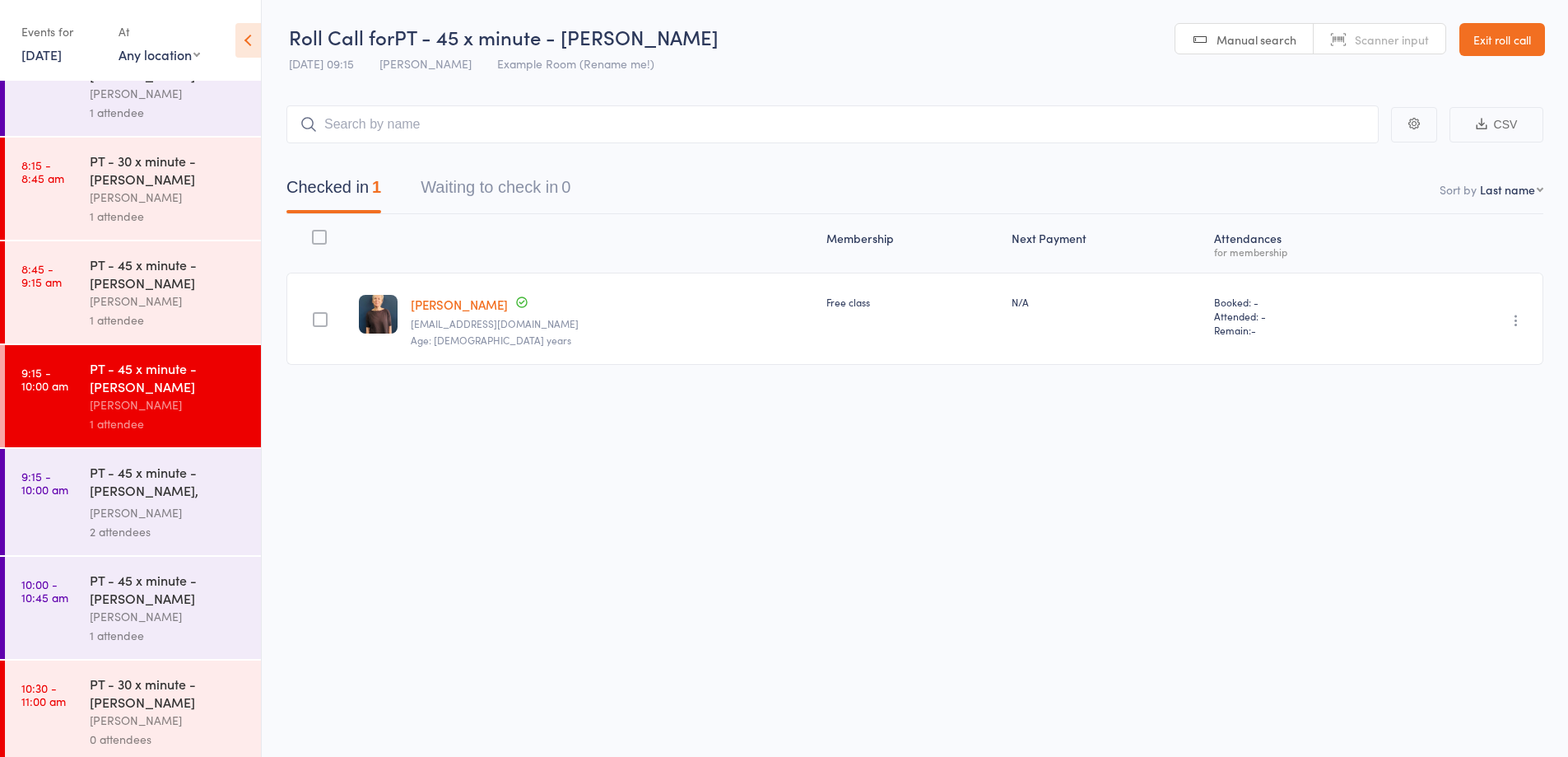
scroll to position [760, 0]
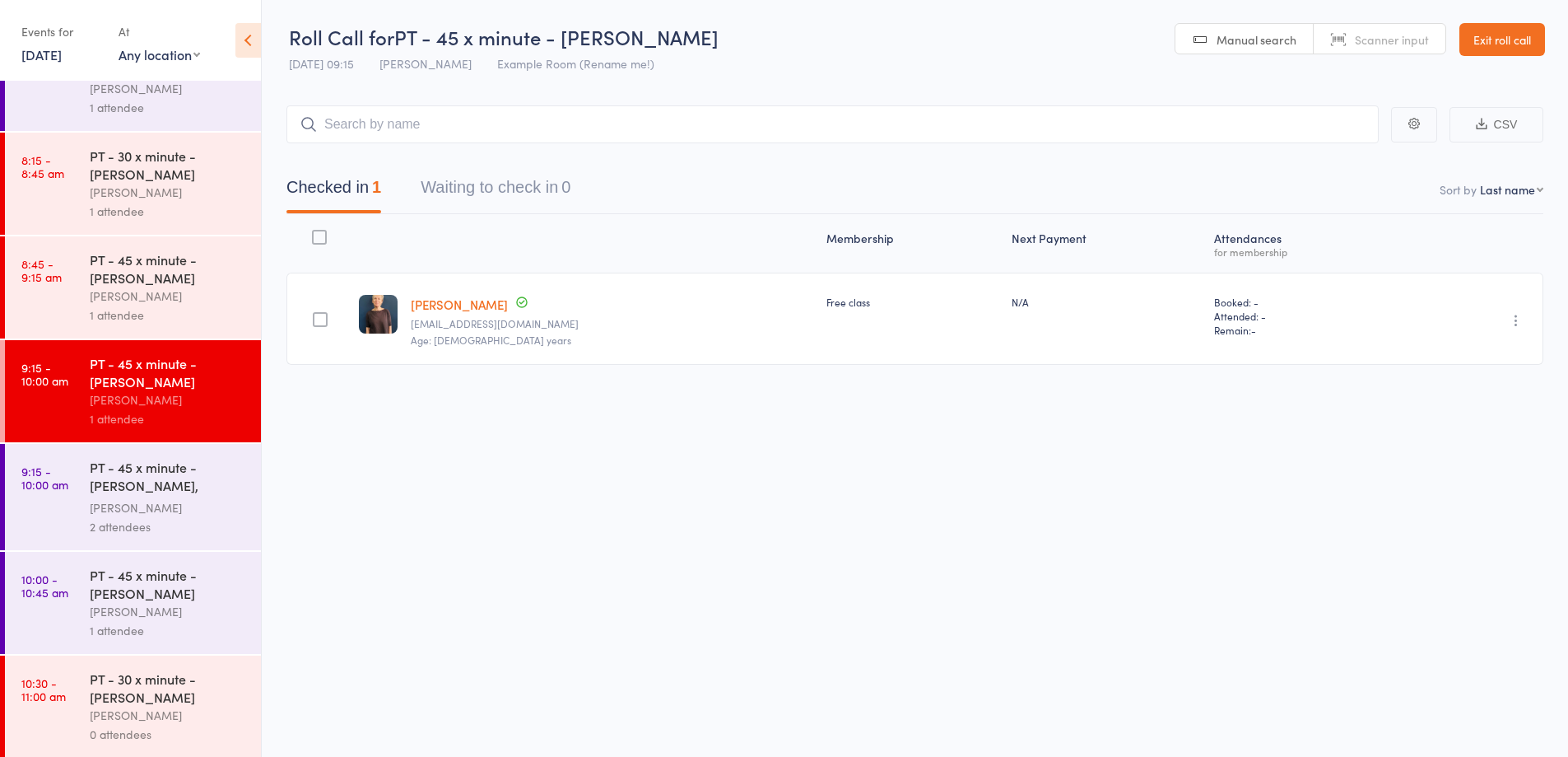
click at [204, 539] on div "PT - 45 x minute - Jason Beveridge, Andrew Warner Audery Perera 2 attendees" at bounding box center [175, 497] width 171 height 106
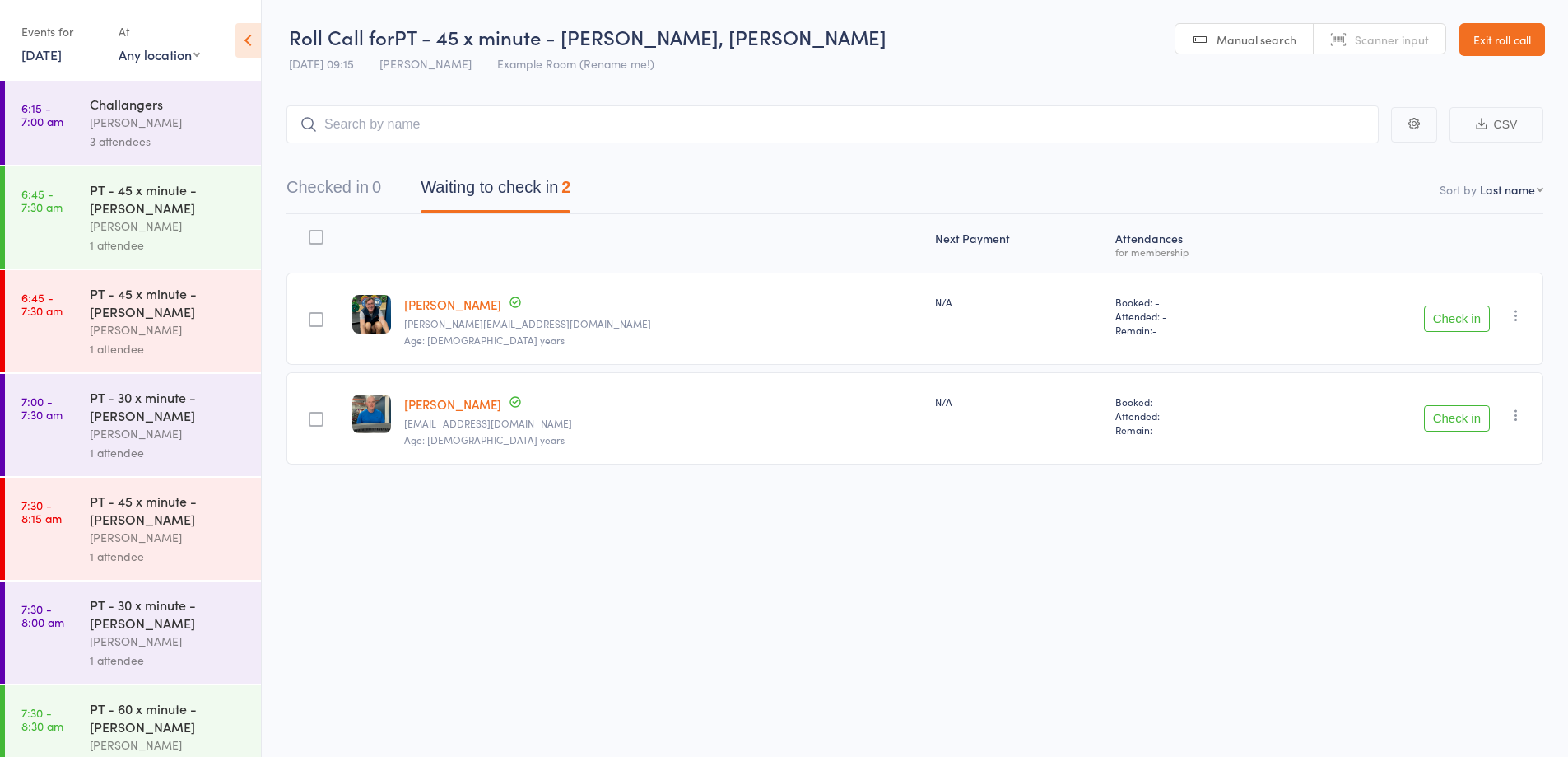
click at [1521, 418] on icon "button" at bounding box center [1516, 415] width 17 height 17
click at [1477, 578] on li "Mark absent" at bounding box center [1458, 580] width 136 height 22
click at [1464, 324] on button "Check in" at bounding box center [1456, 319] width 66 height 27
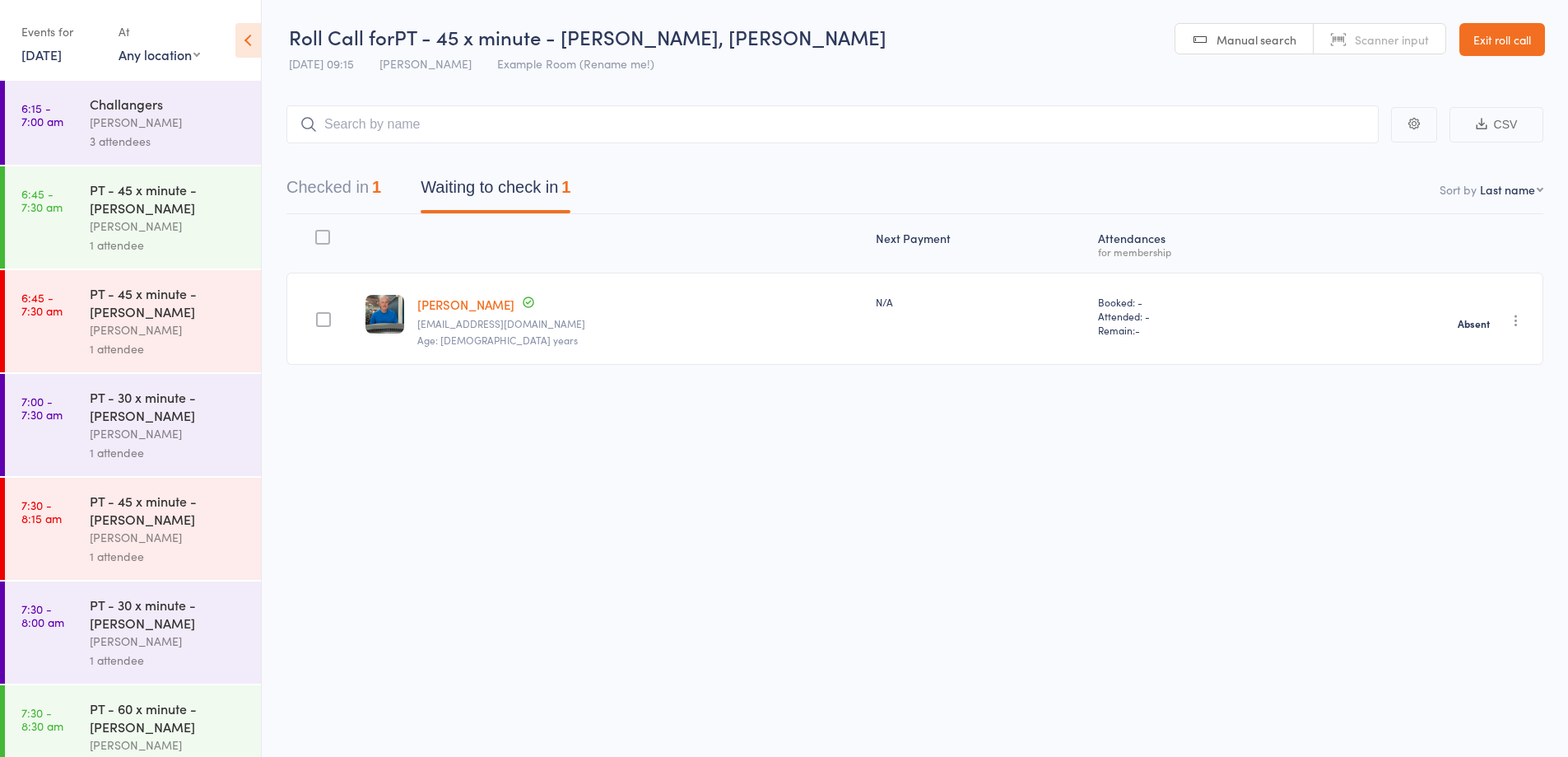
click at [1474, 42] on link "Exit roll call" at bounding box center [1502, 40] width 86 height 33
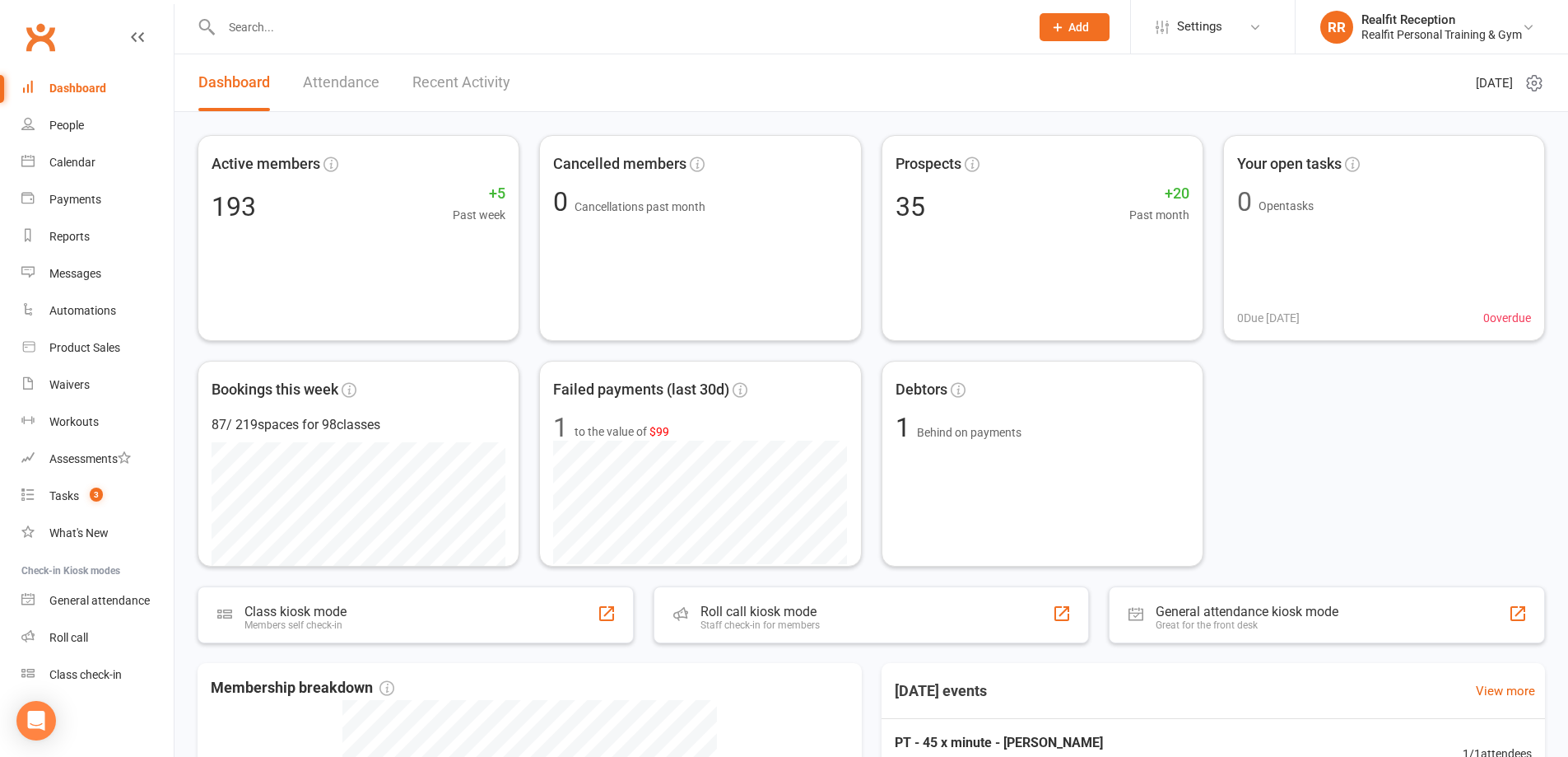
click at [73, 597] on div "General attendance" at bounding box center [99, 600] width 100 height 13
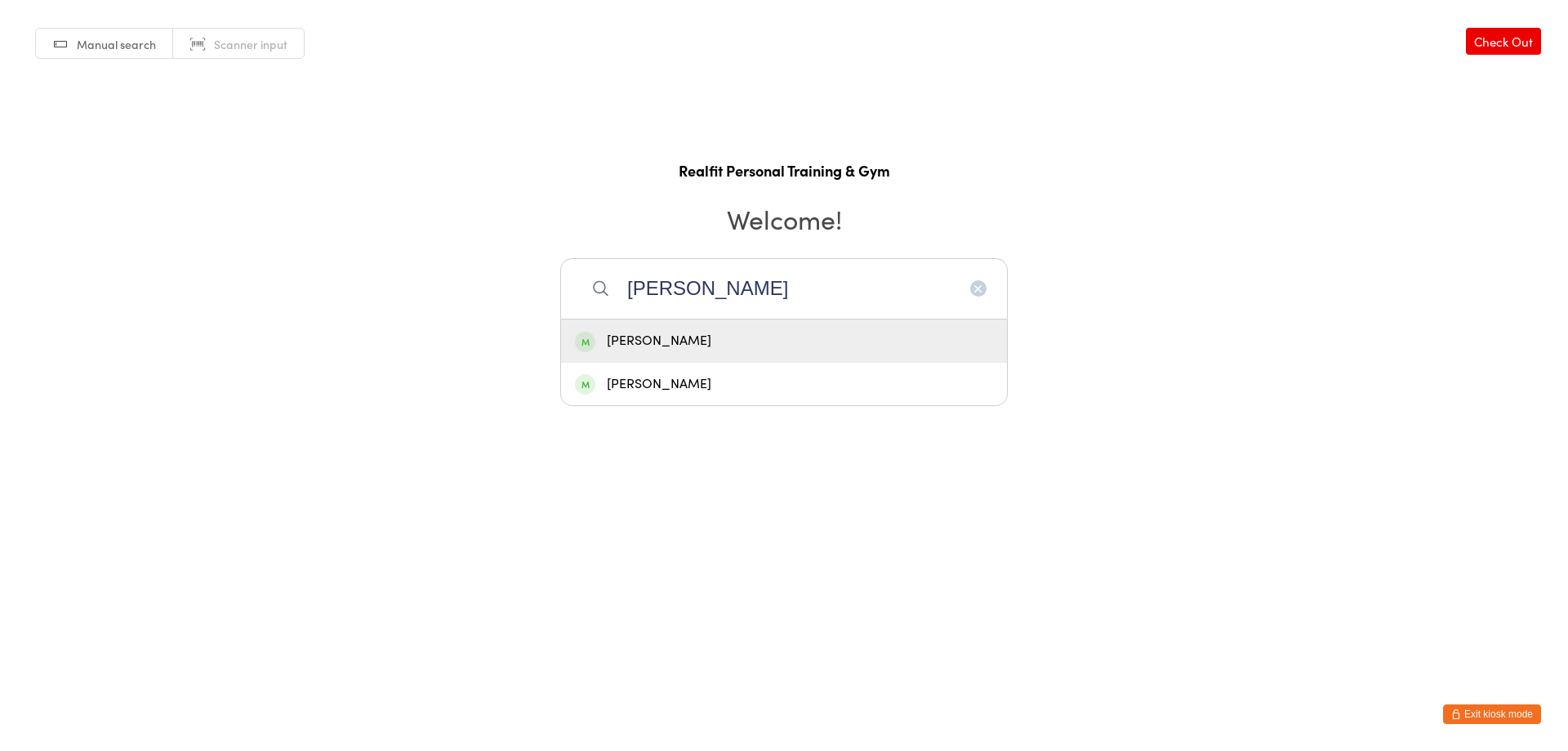
type input "[PERSON_NAME]"
click at [703, 344] on div "[PERSON_NAME]" at bounding box center [784, 340] width 418 height 22
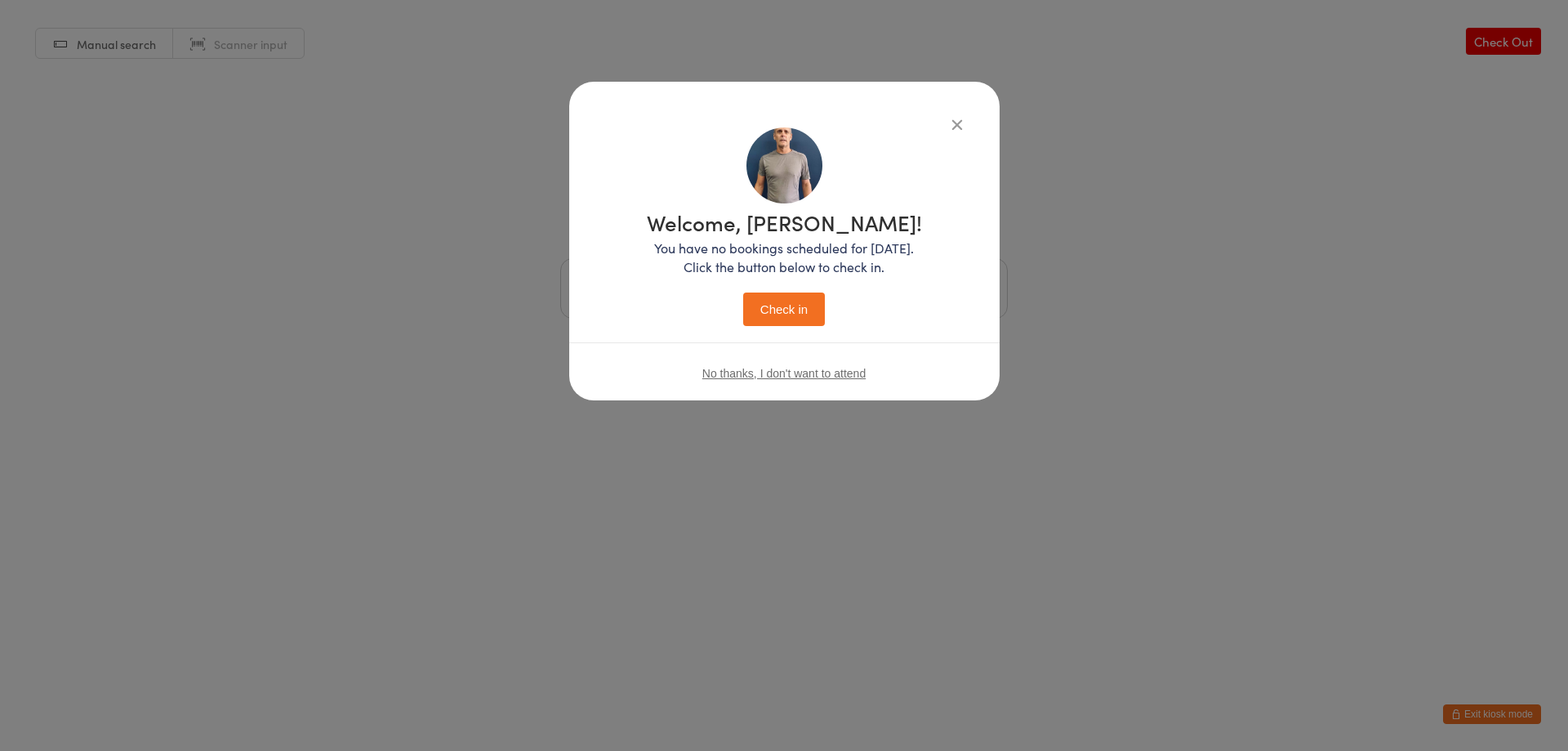
click at [755, 306] on button "Check in" at bounding box center [784, 309] width 82 height 34
